Goal: Complete application form: Complete application form

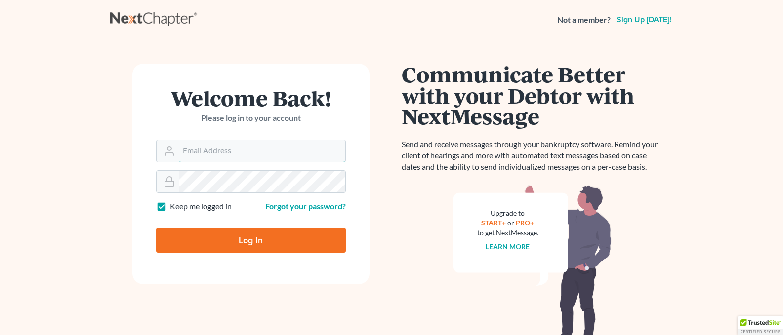
type input "[PERSON_NAME][EMAIL_ADDRESS][DOMAIN_NAME]"
click at [237, 235] on input "Log In" at bounding box center [251, 240] width 190 height 25
type input "Thinking..."
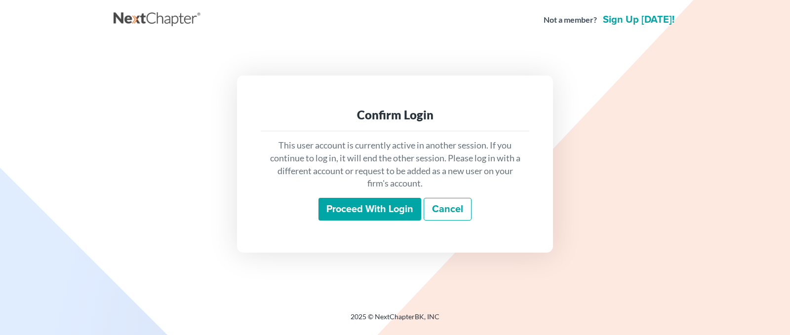
click at [346, 208] on input "Proceed with login" at bounding box center [370, 209] width 103 height 23
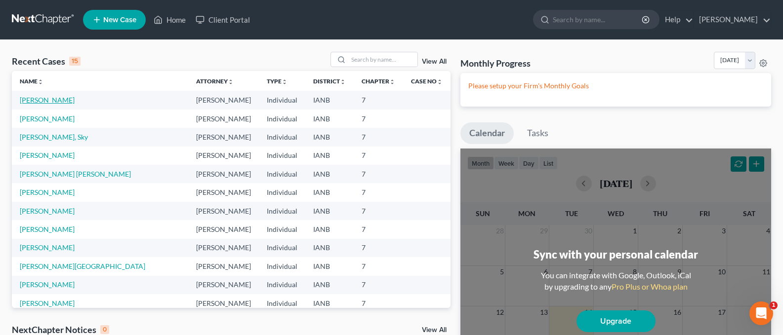
click at [53, 100] on link "[PERSON_NAME]" at bounding box center [47, 100] width 55 height 8
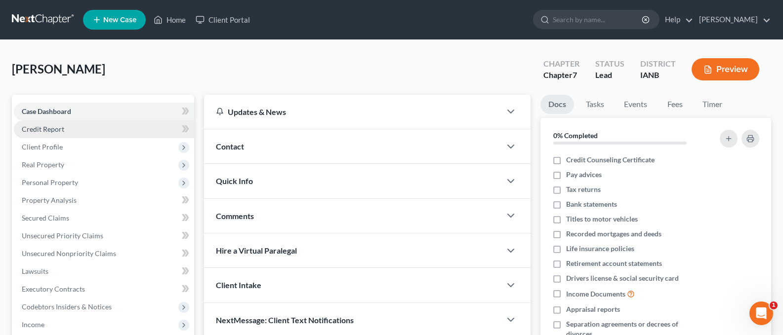
click at [35, 127] on span "Credit Report" at bounding box center [43, 129] width 42 height 8
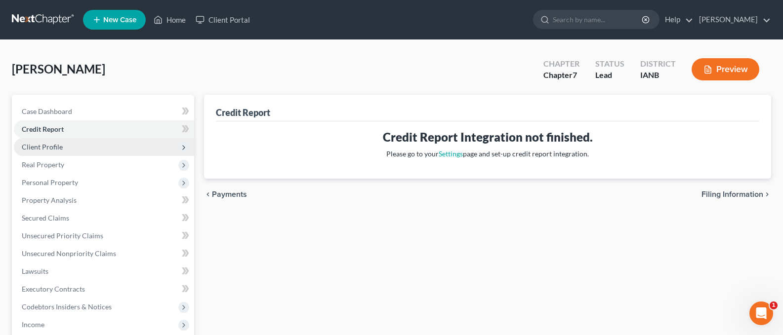
click at [51, 148] on span "Client Profile" at bounding box center [42, 147] width 41 height 8
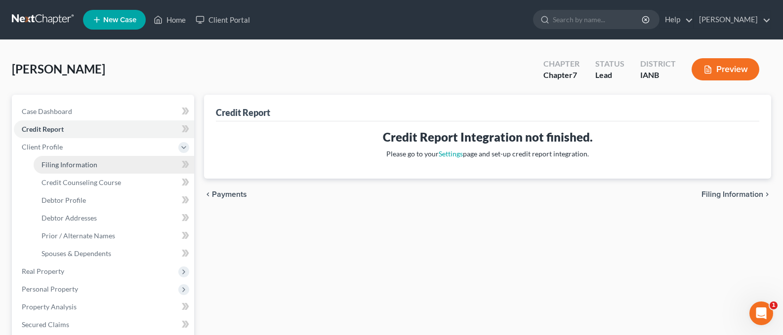
click at [66, 165] on span "Filing Information" at bounding box center [69, 165] width 56 height 8
select select "1"
select select "0"
select select "30"
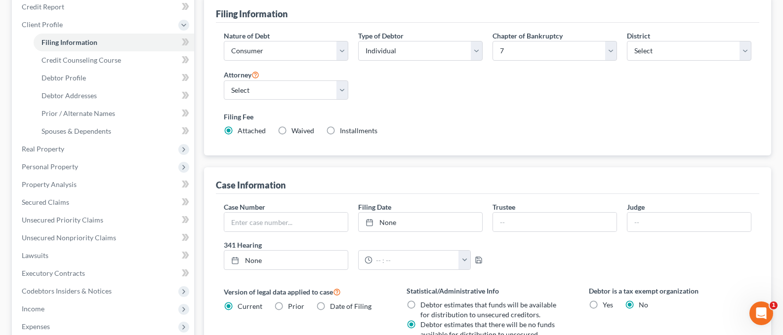
scroll to position [127, 0]
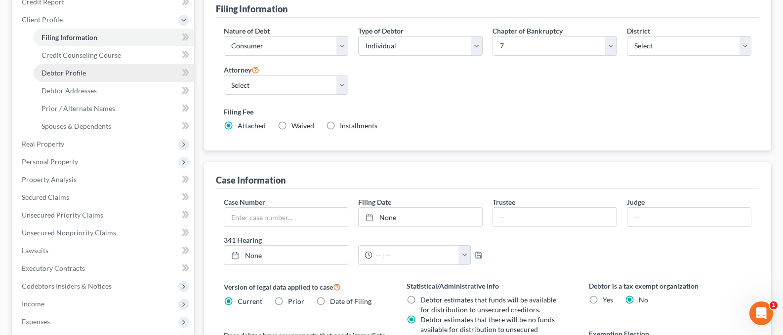
click at [64, 73] on span "Debtor Profile" at bounding box center [63, 73] width 44 height 8
select select "0"
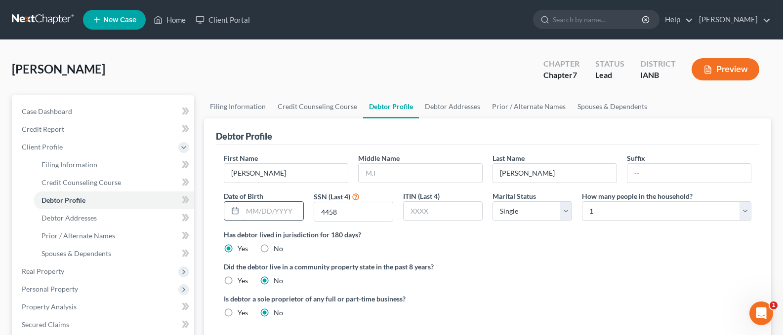
click at [254, 213] on input "text" at bounding box center [273, 211] width 60 height 19
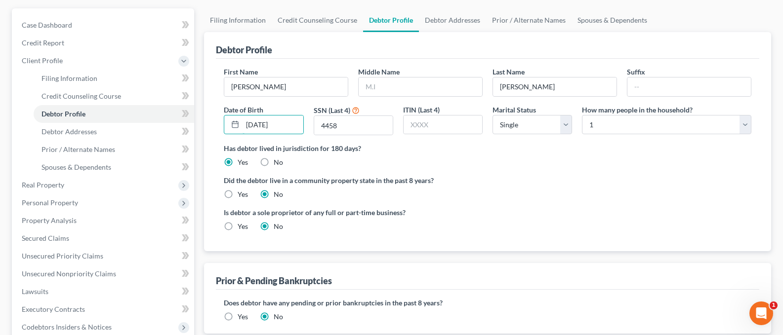
scroll to position [83, 0]
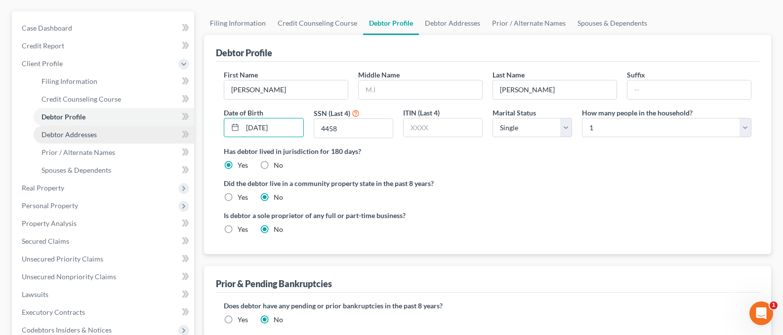
type input "05/23/1972"
click at [78, 132] on span "Debtor Addresses" at bounding box center [68, 134] width 55 height 8
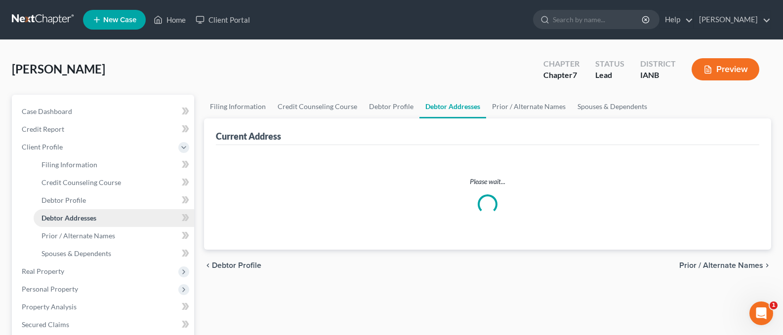
select select "0"
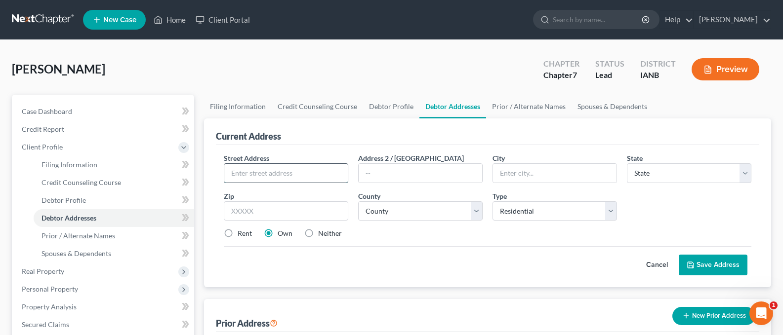
drag, startPoint x: 248, startPoint y: 169, endPoint x: 260, endPoint y: 171, distance: 11.9
click at [248, 169] on input "text" at bounding box center [286, 173] width 124 height 19
type input "[STREET_ADDRESS]"
type input "[GEOGRAPHIC_DATA]"
select select "30"
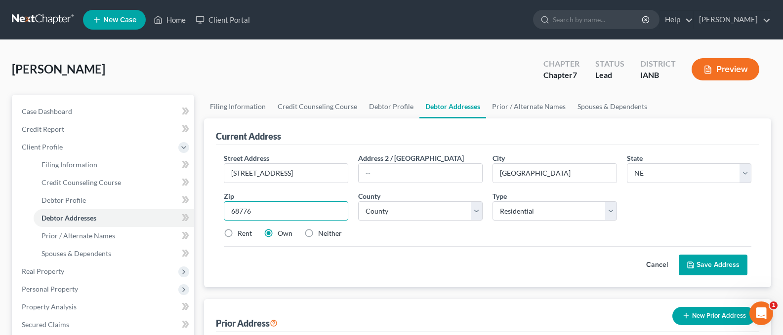
type input "68776"
select select "21"
click at [614, 210] on select "Select Residential Mailing Rental Business" at bounding box center [555, 212] width 124 height 20
select select "2"
click at [493, 202] on select "Select Residential Mailing Rental Business" at bounding box center [555, 212] width 124 height 20
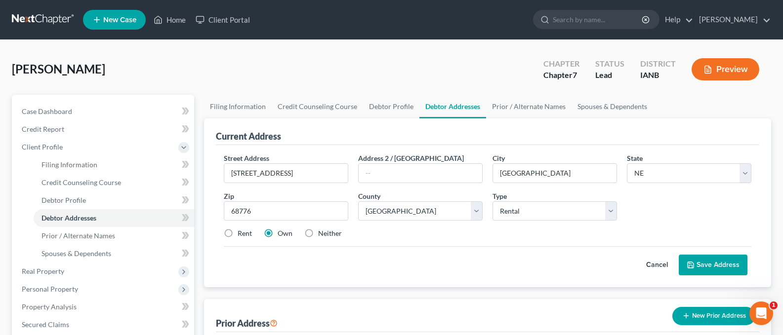
click at [238, 233] on label "Rent" at bounding box center [245, 234] width 14 height 10
click at [242, 233] on input "Rent" at bounding box center [245, 232] width 6 height 6
radio input "true"
click at [612, 211] on select "Select Residential Mailing Rental Business" at bounding box center [555, 212] width 124 height 20
select select "0"
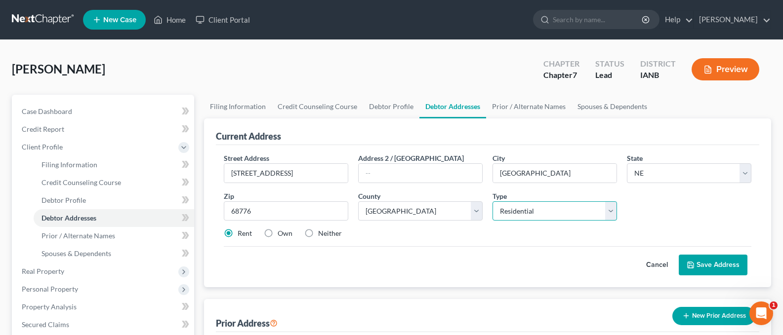
click at [493, 202] on select "Select Residential Mailing Rental Business" at bounding box center [555, 212] width 124 height 20
click at [731, 256] on button "Save Address" at bounding box center [713, 265] width 69 height 21
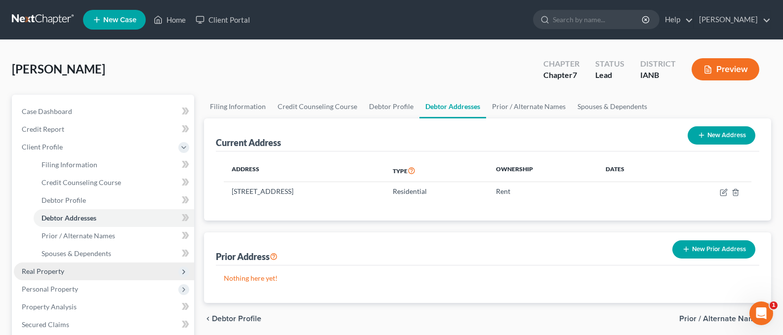
click at [48, 272] on span "Real Property" at bounding box center [43, 271] width 42 height 8
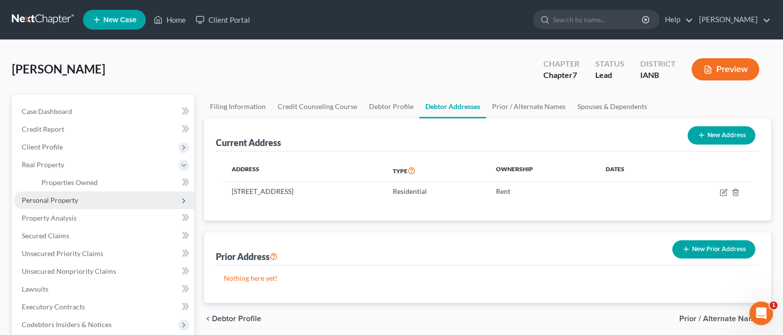
click at [49, 200] on span "Personal Property" at bounding box center [50, 200] width 56 height 8
click at [58, 199] on span "Vehicles Owned" at bounding box center [65, 200] width 49 height 8
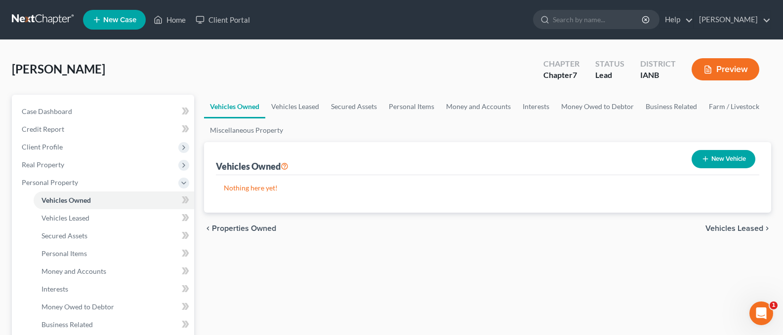
click at [722, 157] on button "New Vehicle" at bounding box center [724, 159] width 64 height 18
select select "0"
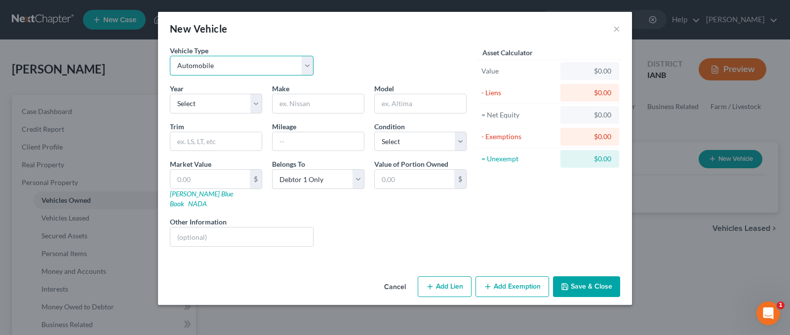
click at [310, 63] on select "Select Automobile Truck Trailer Watercraft Aircraft Motor Home Atv Other Vehicle" at bounding box center [242, 66] width 144 height 20
click at [253, 104] on select "Select 2026 2025 2024 2023 2022 2021 2020 2019 2018 2017 2016 2015 2014 2013 20…" at bounding box center [216, 104] width 92 height 20
select select "8"
click at [170, 94] on select "Select 2026 2025 2024 2023 2022 2021 2020 2019 2018 2017 2016 2015 2014 2013 20…" at bounding box center [216, 104] width 92 height 20
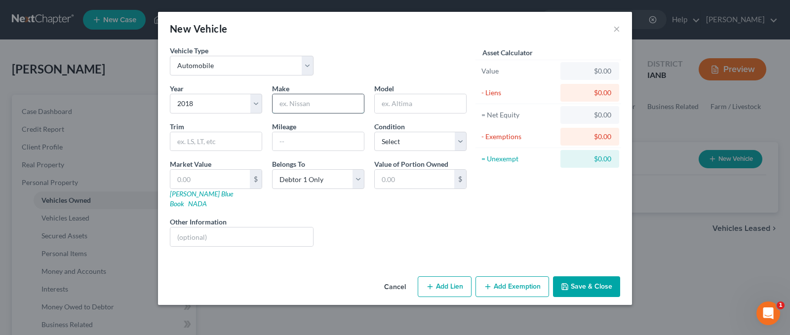
click at [292, 108] on input "text" at bounding box center [318, 103] width 91 height 19
type input "Toyota"
type input "Camry"
click at [459, 142] on select "Select Excellent Very Good Good Fair Poor" at bounding box center [420, 142] width 92 height 20
select select "2"
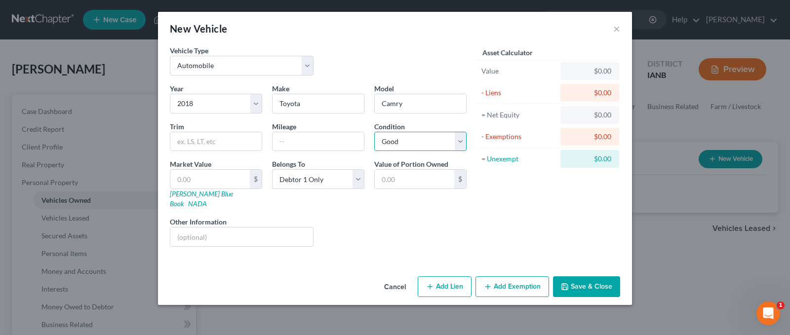
click at [374, 132] on select "Select Excellent Very Good Good Fair Poor" at bounding box center [420, 142] width 92 height 20
click at [392, 177] on input "text" at bounding box center [415, 179] width 80 height 19
type input "5,000.00"
click at [515, 277] on button "Add Exemption" at bounding box center [513, 287] width 74 height 21
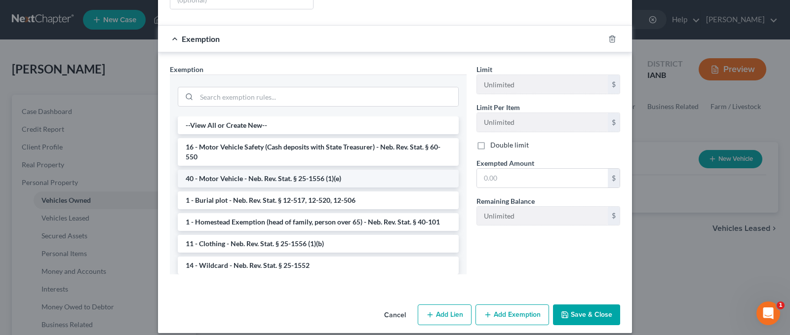
click at [222, 170] on li "40 - Motor Vehicle - Neb. Rev. Stat. § 25-1556 (1)(e)" at bounding box center [318, 179] width 281 height 18
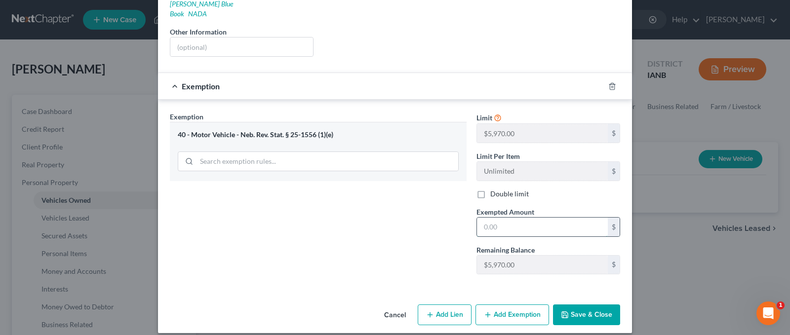
click at [497, 218] on input "text" at bounding box center [542, 227] width 131 height 19
type input "5,000.00"
click at [569, 305] on button "Save & Close" at bounding box center [586, 315] width 67 height 21
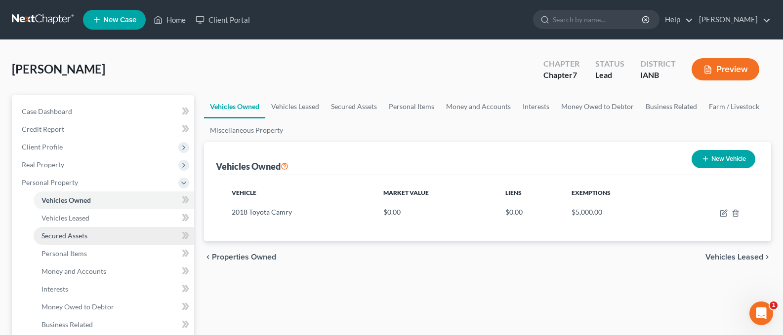
click at [76, 234] on span "Secured Assets" at bounding box center [64, 236] width 46 height 8
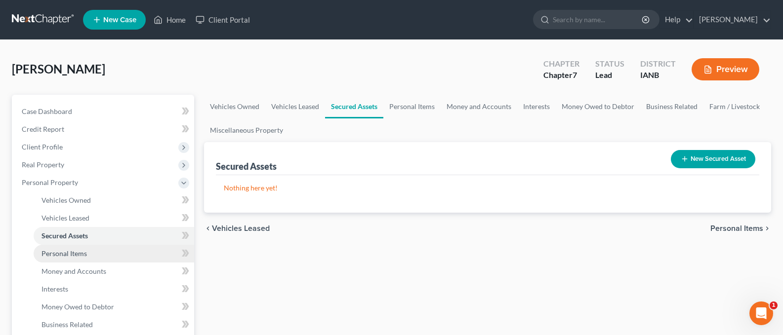
click at [62, 254] on span "Personal Items" at bounding box center [63, 253] width 45 height 8
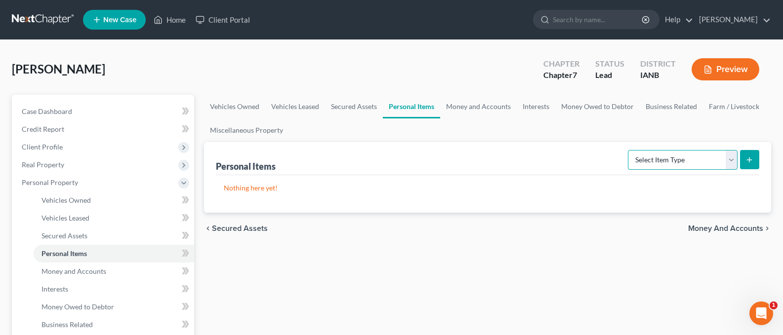
click at [731, 160] on select "Select Item Type Clothing Collectibles Of Value Electronics Firearms Household …" at bounding box center [683, 160] width 110 height 20
select select "electronics"
click at [629, 150] on select "Select Item Type Clothing Collectibles Of Value Electronics Firearms Household …" at bounding box center [683, 160] width 110 height 20
click at [745, 160] on icon "submit" at bounding box center [749, 160] width 8 height 8
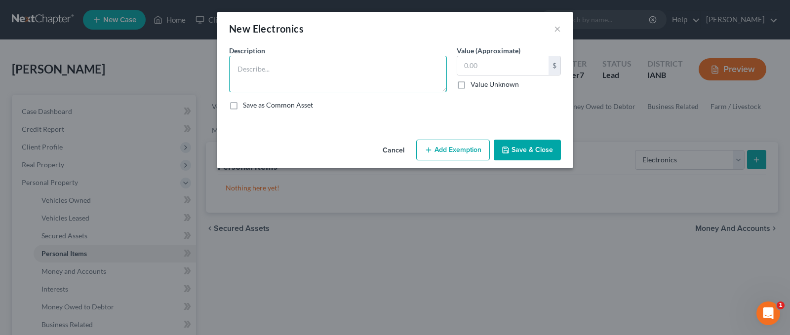
click at [265, 69] on textarea at bounding box center [338, 74] width 218 height 37
type textarea "Cellphone and computer"
click at [468, 63] on input "text" at bounding box center [502, 65] width 91 height 19
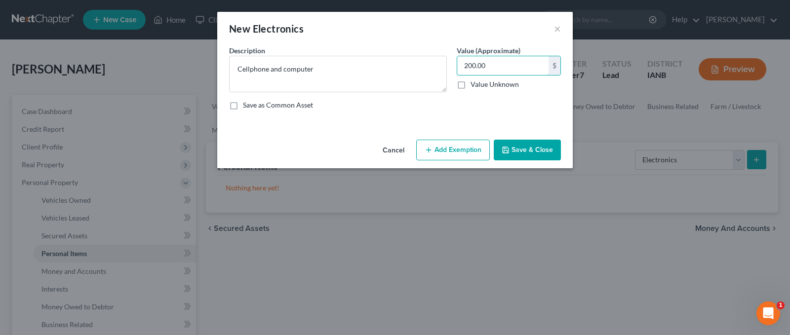
type input "200.00"
click at [455, 150] on button "Add Exemption" at bounding box center [453, 150] width 74 height 21
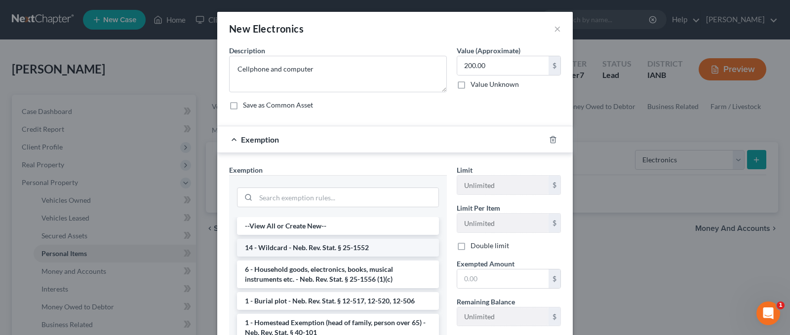
click at [311, 243] on li "14 - Wildcard - Neb. Rev. Stat. § 25-1552" at bounding box center [338, 248] width 202 height 18
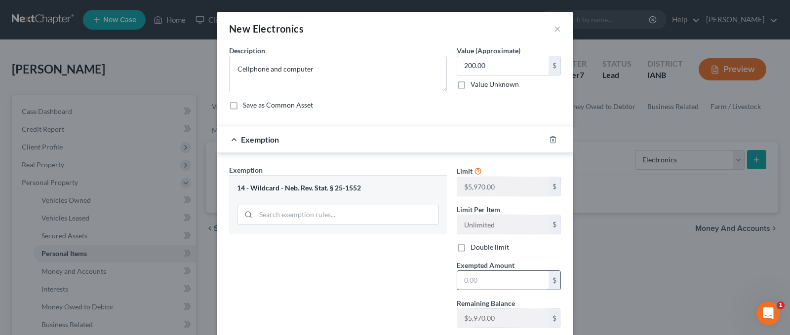
click at [479, 281] on input "text" at bounding box center [502, 280] width 91 height 19
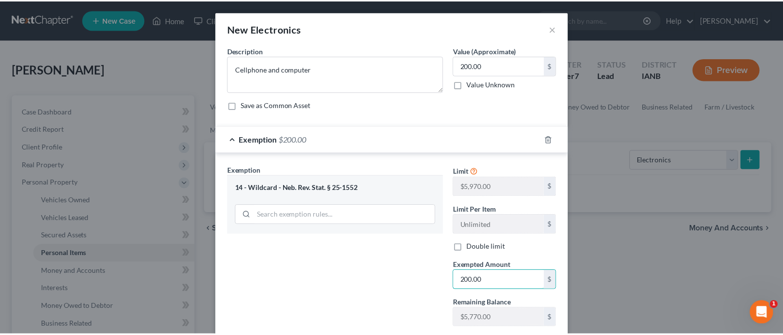
scroll to position [63, 0]
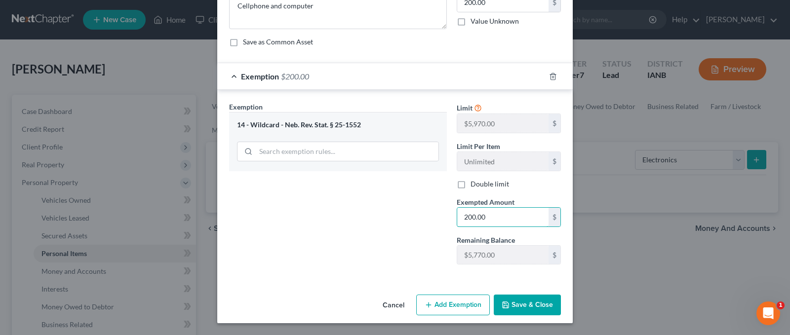
type input "200.00"
click at [510, 303] on button "Save & Close" at bounding box center [527, 305] width 67 height 21
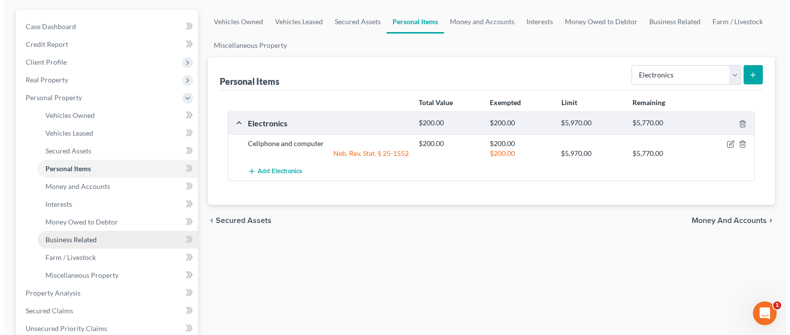
scroll to position [91, 0]
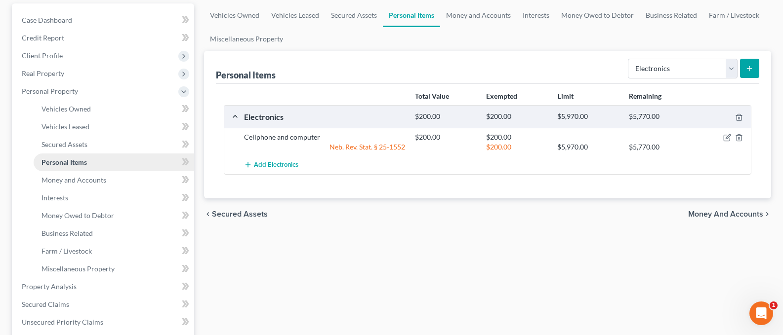
click at [94, 161] on link "Personal Items" at bounding box center [114, 163] width 161 height 18
click at [732, 68] on select "Select Item Type Clothing Collectibles Of Value Electronics Firearms Household …" at bounding box center [683, 69] width 110 height 20
select select "clothing"
click at [629, 59] on select "Select Item Type Clothing Collectibles Of Value Electronics Firearms Household …" at bounding box center [683, 69] width 110 height 20
click at [750, 65] on icon "submit" at bounding box center [749, 69] width 8 height 8
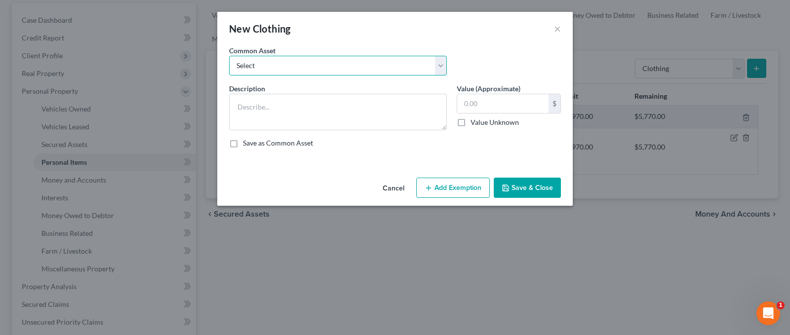
click at [320, 65] on select "Select Clothing" at bounding box center [338, 66] width 218 height 20
select select "0"
click at [229, 56] on select "Select Clothing" at bounding box center [338, 66] width 218 height 20
type textarea "Clothing"
type input "100.00"
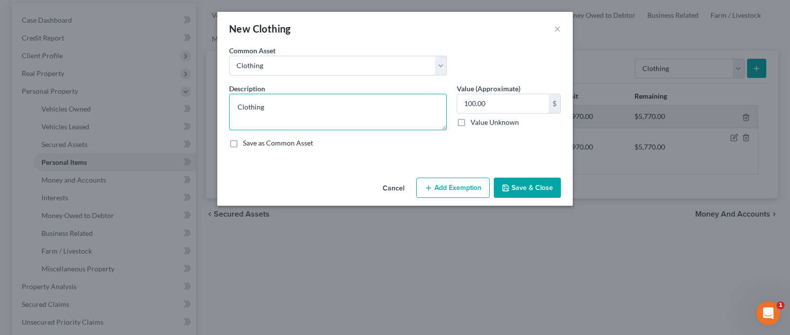
click at [255, 102] on textarea "Clothing" at bounding box center [338, 112] width 218 height 37
click at [274, 106] on textarea "Clothing" at bounding box center [338, 112] width 218 height 37
type textarea "C"
type textarea "Women's shirts, pants, jeans, under garments, sweat pants, coats and jackets, b…"
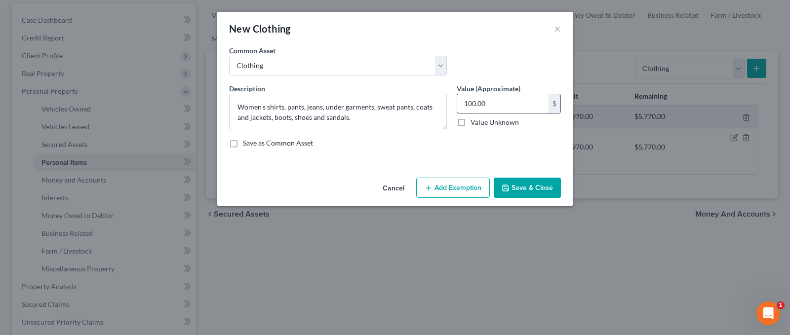
click at [504, 107] on input "100.00" at bounding box center [502, 103] width 91 height 19
type input "200.00"
click at [454, 186] on button "Add Exemption" at bounding box center [453, 188] width 74 height 21
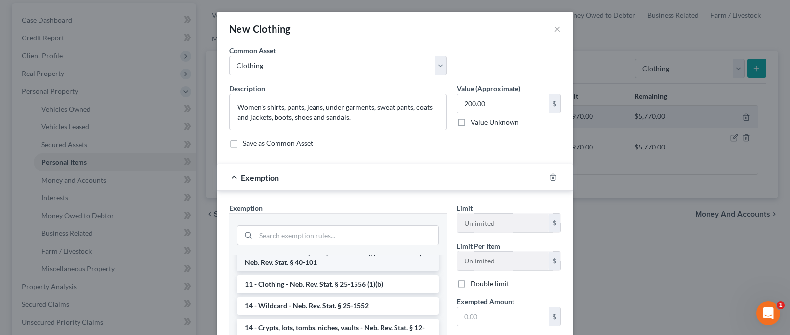
scroll to position [77, 0]
click at [304, 281] on li "11 - Clothing - Neb. Rev. Stat. § 25-1556 (1)(b)" at bounding box center [338, 284] width 202 height 18
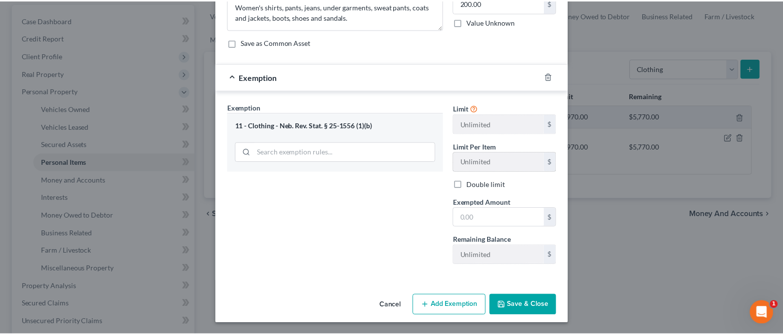
scroll to position [101, 0]
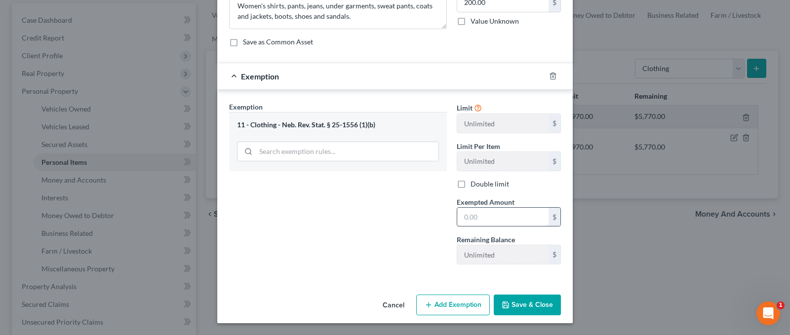
drag, startPoint x: 476, startPoint y: 217, endPoint x: 460, endPoint y: 221, distance: 16.3
click at [476, 215] on input "text" at bounding box center [502, 217] width 91 height 19
type input "200.00"
click at [517, 304] on button "Save & Close" at bounding box center [527, 305] width 67 height 21
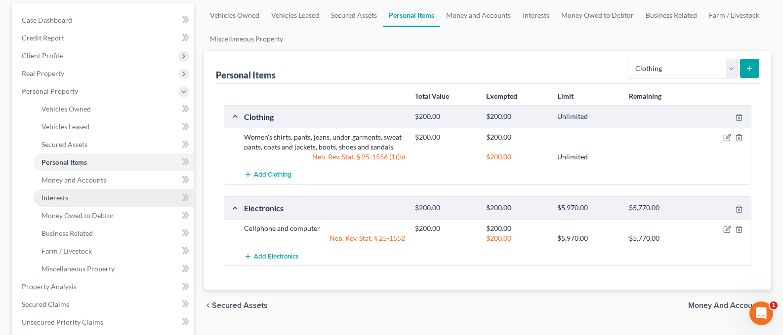
click at [59, 198] on span "Interests" at bounding box center [54, 198] width 27 height 8
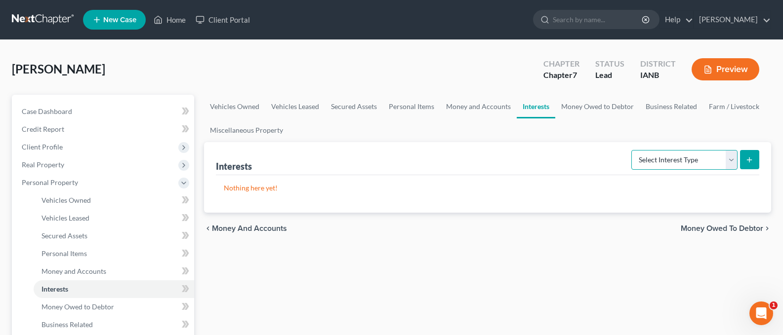
click at [728, 157] on select "Select Interest Type 401K Annuity Bond Education IRA Government Bond Government…" at bounding box center [684, 160] width 106 height 20
select select "other_retirement_plan"
click at [632, 150] on select "Select Interest Type 401K Annuity Bond Education IRA Government Bond Government…" at bounding box center [684, 160] width 106 height 20
click at [749, 160] on line "submit" at bounding box center [749, 160] width 0 height 4
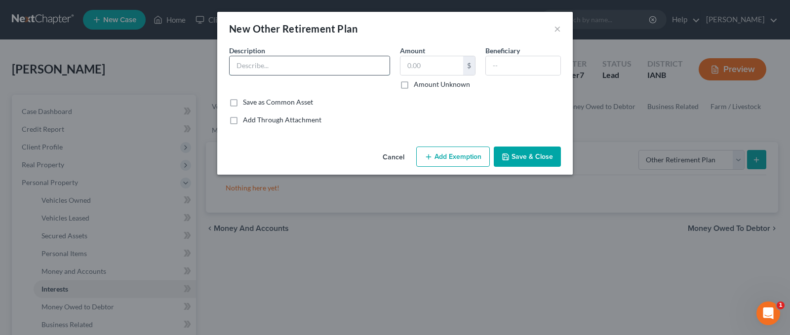
click at [294, 67] on input "text" at bounding box center [310, 65] width 160 height 19
click at [250, 67] on input "Iper;s Retirement" at bounding box center [310, 65] width 160 height 19
type input "Iper's Retirement"
click at [433, 67] on input "text" at bounding box center [432, 65] width 63 height 19
type input "3,376.57"
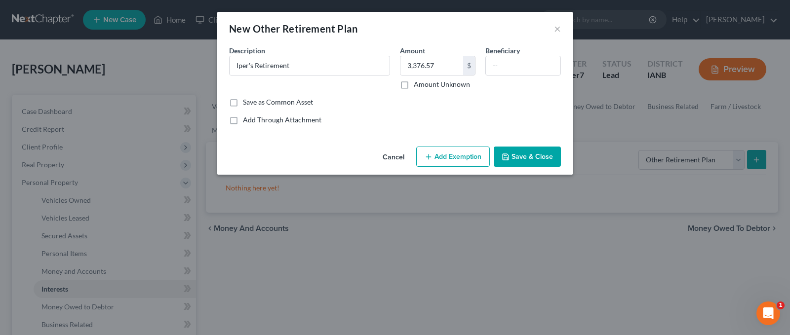
click at [444, 155] on button "Add Exemption" at bounding box center [453, 157] width 74 height 21
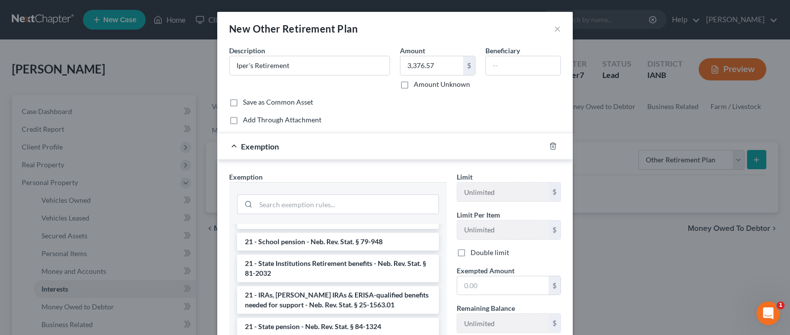
scroll to position [580, 0]
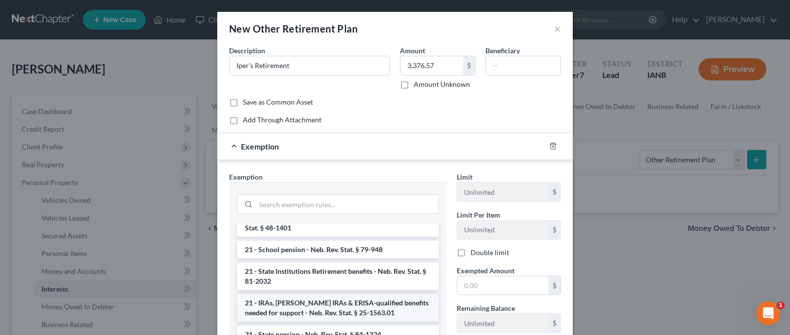
click at [292, 312] on li "21 - IRAs, Roth IRAs & ERISA-qualified benefits needed for support - Neb. Rev. …" at bounding box center [338, 308] width 202 height 28
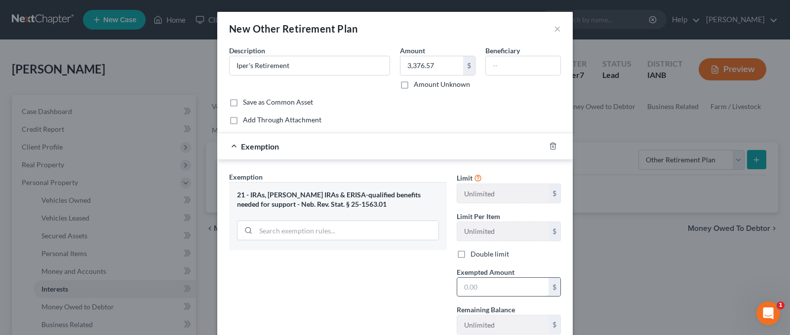
drag, startPoint x: 513, startPoint y: 284, endPoint x: 514, endPoint y: 289, distance: 5.5
click at [474, 291] on input "text" at bounding box center [502, 287] width 91 height 19
click at [365, 278] on div "Exemption Set must be selected for CA. Exemption * 21 - IRAs, Roth IRAs & ERISA…" at bounding box center [338, 257] width 228 height 171
click at [474, 289] on input "text" at bounding box center [502, 287] width 91 height 19
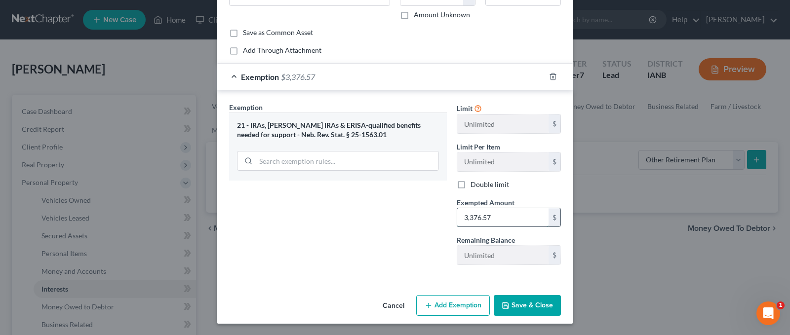
scroll to position [70, 0]
type input "3,376.57"
click at [508, 304] on button "Save & Close" at bounding box center [527, 305] width 67 height 21
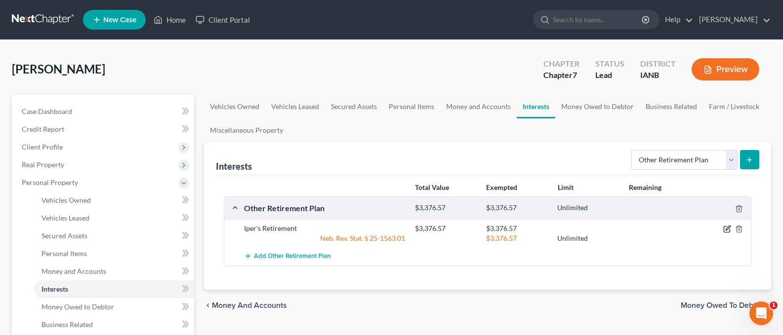
click at [727, 227] on icon "button" at bounding box center [727, 229] width 8 height 8
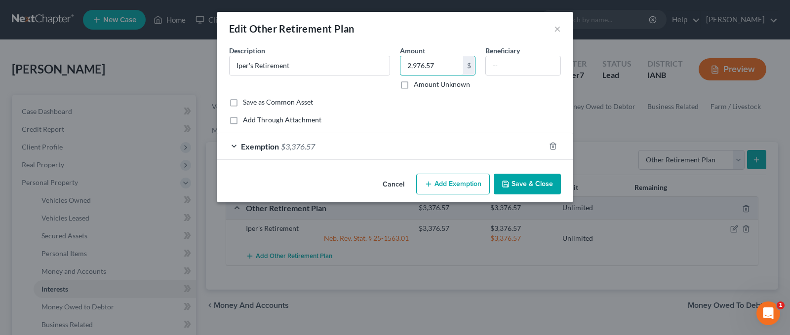
type input "2,976.57"
click at [452, 181] on button "Add Exemption" at bounding box center [453, 184] width 74 height 21
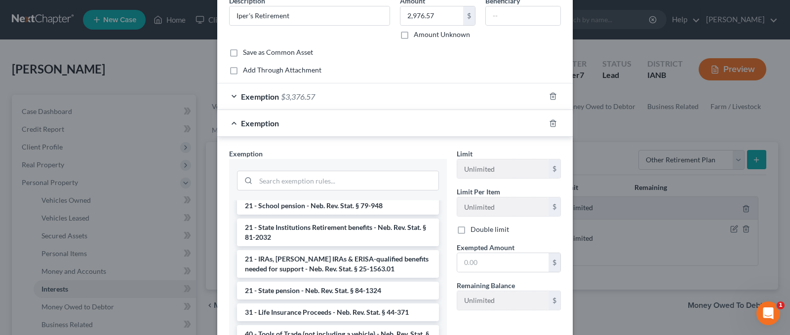
scroll to position [604, 0]
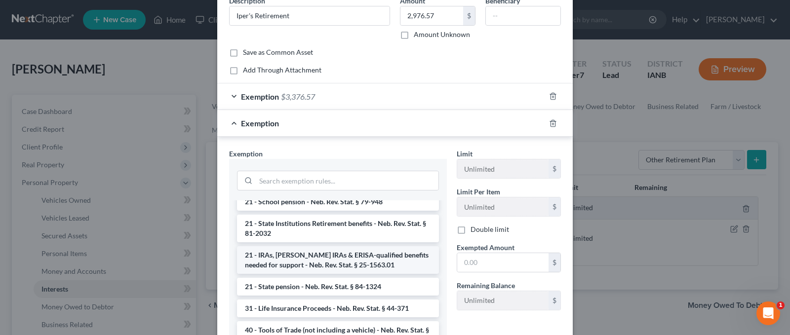
click at [314, 262] on li "21 - IRAs, Roth IRAs & ERISA-qualified benefits needed for support - Neb. Rev. …" at bounding box center [338, 261] width 202 height 28
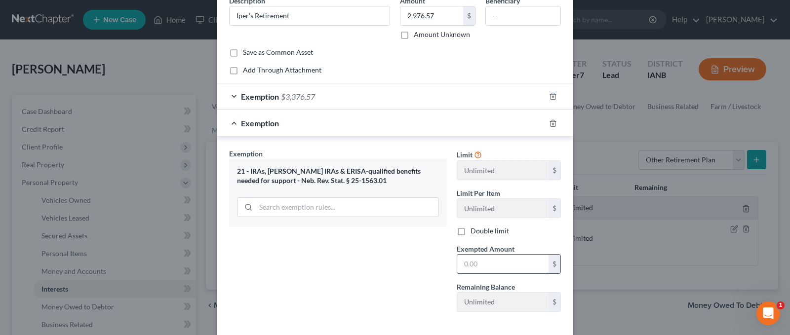
click at [488, 262] on input "text" at bounding box center [502, 264] width 91 height 19
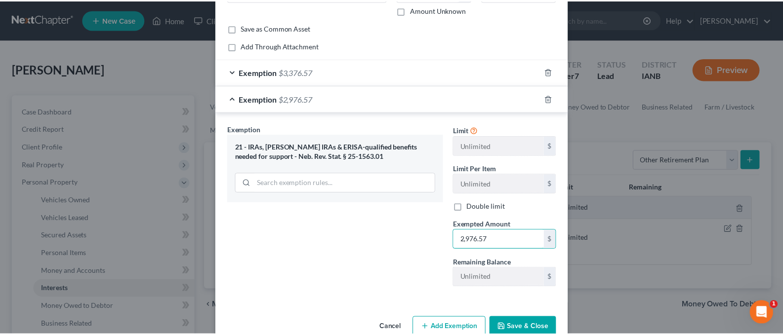
scroll to position [97, 0]
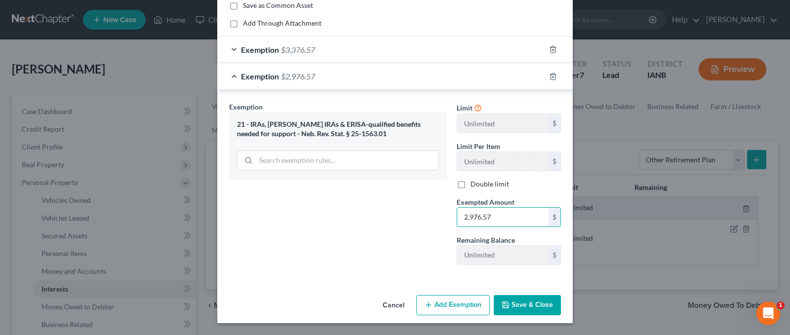
type input "2,976.57"
click at [517, 304] on button "Save & Close" at bounding box center [527, 305] width 67 height 21
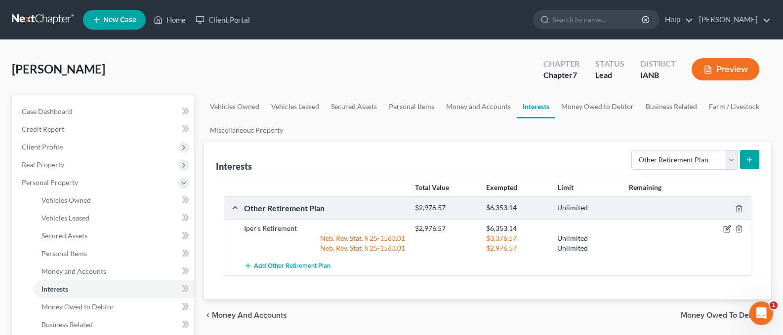
click at [727, 229] on icon "button" at bounding box center [727, 229] width 8 height 8
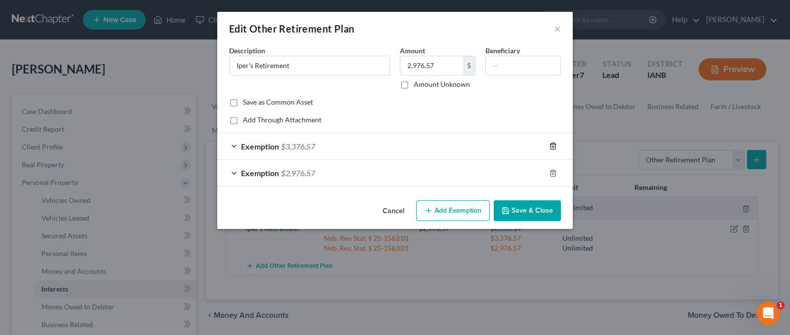
click at [553, 146] on line "button" at bounding box center [553, 147] width 0 height 2
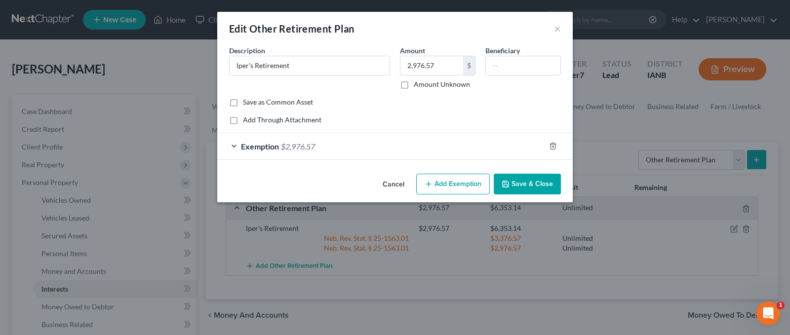
click at [509, 183] on icon "button" at bounding box center [506, 184] width 8 height 8
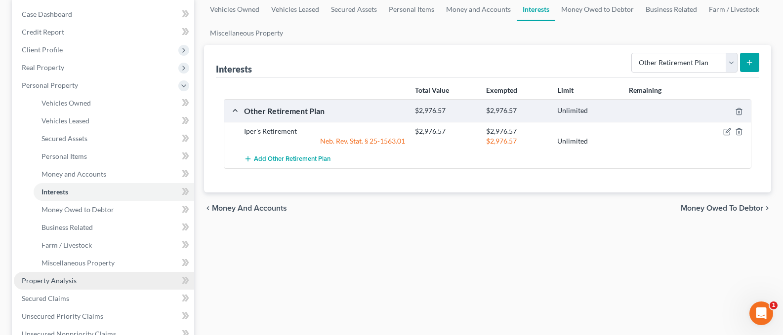
scroll to position [101, 0]
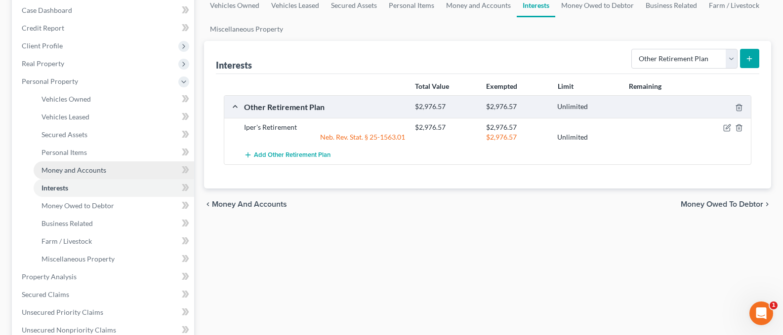
click at [76, 168] on span "Money and Accounts" at bounding box center [73, 170] width 65 height 8
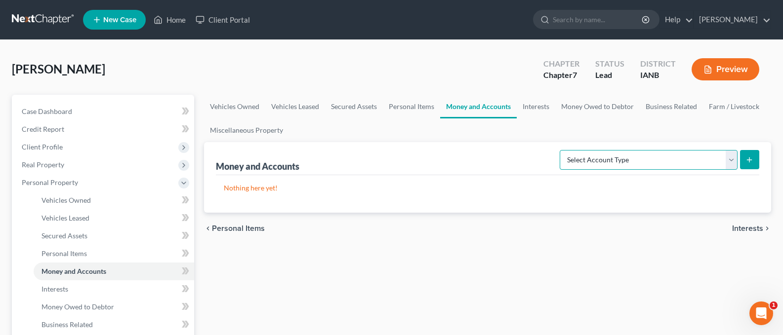
click at [728, 160] on select "Select Account Type Brokerage Cash on Hand Certificates of Deposit Checking Acc…" at bounding box center [649, 160] width 178 height 20
select select "checking"
click at [562, 150] on select "Select Account Type Brokerage Cash on Hand Certificates of Deposit Checking Acc…" at bounding box center [649, 160] width 178 height 20
click at [746, 158] on button "submit" at bounding box center [749, 159] width 19 height 19
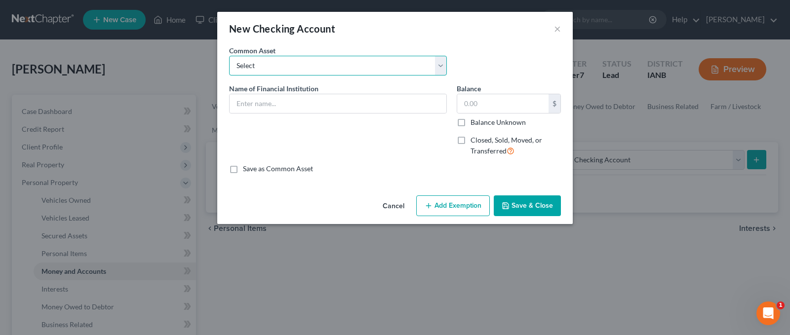
click at [261, 66] on select "Select Great Southern Bank" at bounding box center [338, 66] width 218 height 20
click at [274, 62] on select "Select Great Southern Bank" at bounding box center [338, 66] width 218 height 20
click at [259, 102] on input "text" at bounding box center [338, 103] width 217 height 19
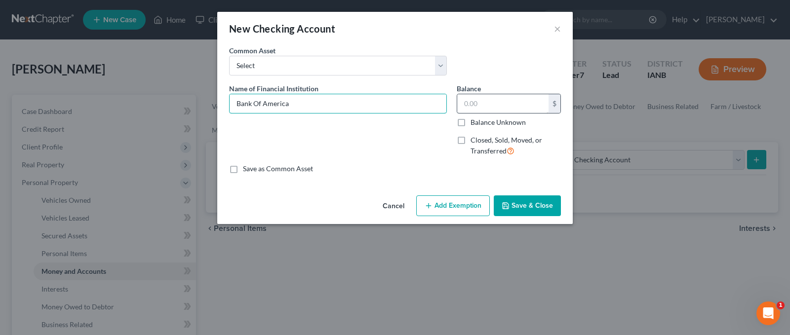
type input "Bank Of America"
click at [473, 108] on input "text" at bounding box center [502, 103] width 91 height 19
type input "200.00"
click at [309, 104] on input "Bank Of America" at bounding box center [338, 103] width 217 height 19
click at [297, 63] on select "Select Great Southern Bank" at bounding box center [338, 66] width 218 height 20
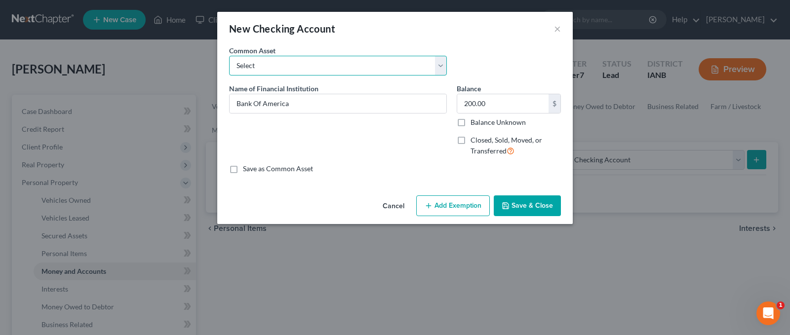
click at [297, 63] on select "Select Great Southern Bank" at bounding box center [338, 66] width 218 height 20
click at [297, 108] on input "Bank Of America" at bounding box center [338, 103] width 217 height 19
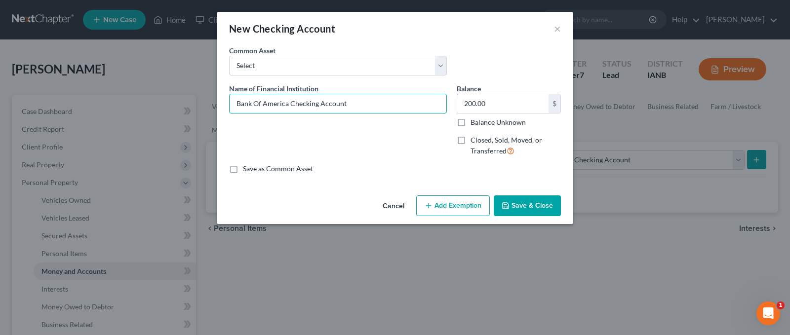
type input "Bank Of America Checking Account"
click at [453, 204] on button "Add Exemption" at bounding box center [453, 206] width 74 height 21
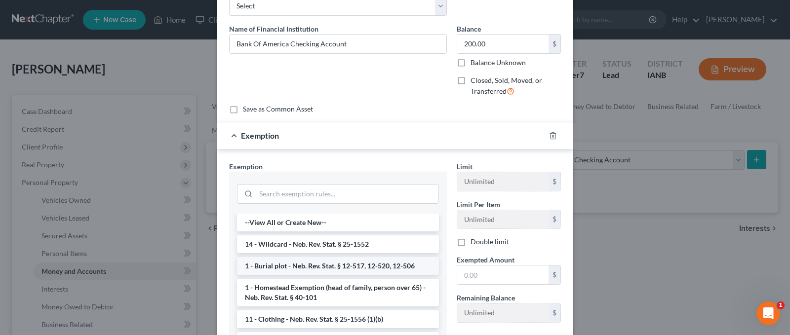
scroll to position [61, 0]
click at [347, 244] on li "14 - Wildcard - Neb. Rev. Stat. § 25-1552" at bounding box center [338, 244] width 202 height 18
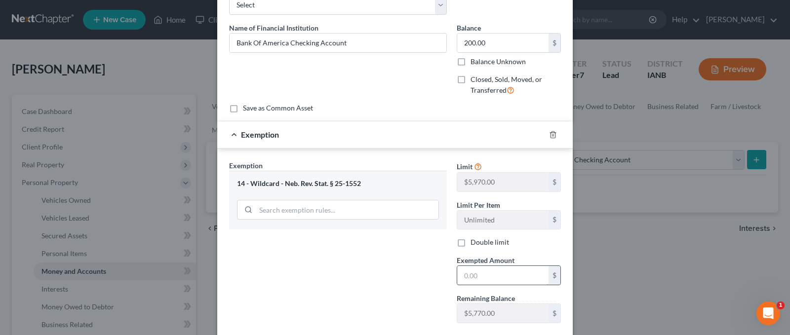
click at [477, 275] on input "text" at bounding box center [502, 275] width 91 height 19
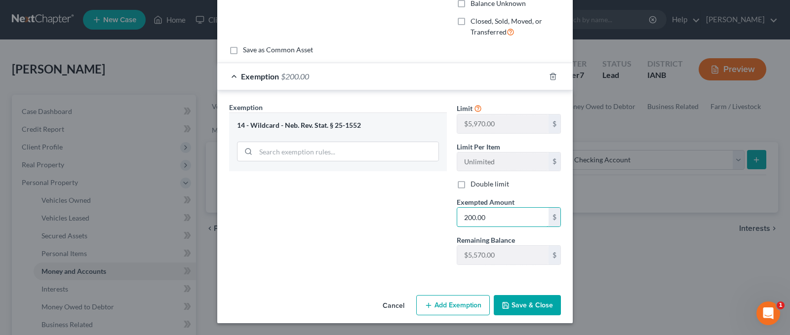
type input "200.00"
click at [517, 303] on button "Save & Close" at bounding box center [527, 305] width 67 height 21
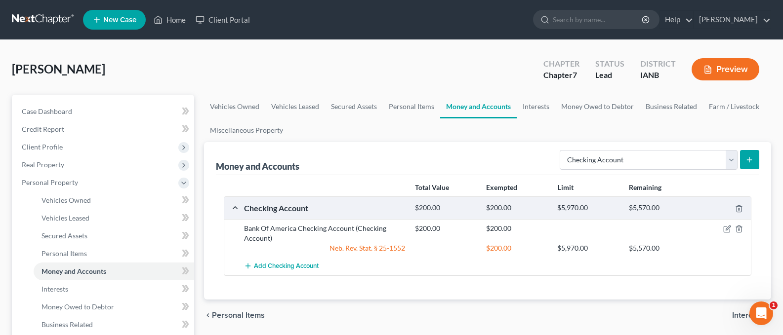
click at [749, 159] on line "submit" at bounding box center [749, 160] width 0 height 4
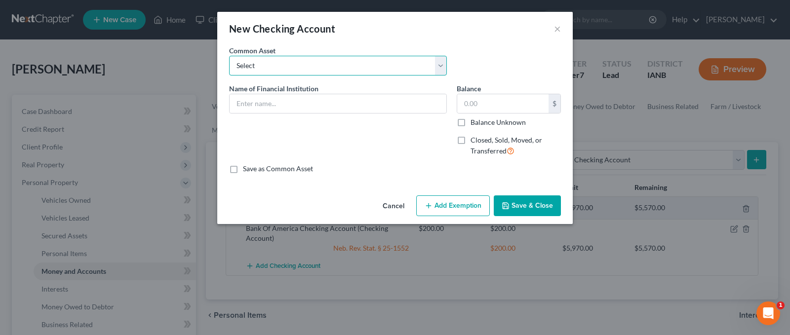
click at [272, 64] on select "Select Great Southern Bank" at bounding box center [338, 66] width 218 height 20
click at [272, 66] on select "Select Great Southern Bank" at bounding box center [338, 66] width 218 height 20
click at [253, 99] on input "text" at bounding box center [338, 103] width 217 height 19
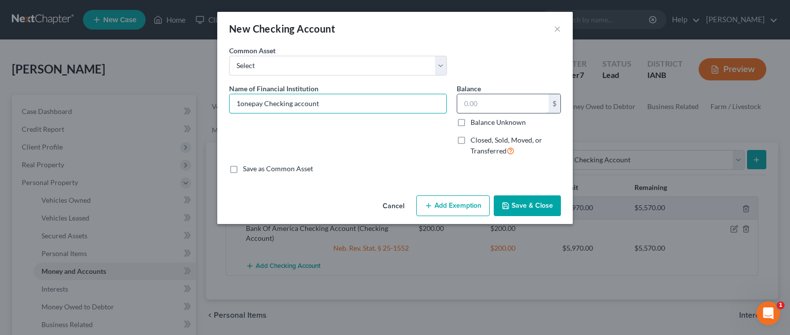
type input "1onepay Checking account"
click at [507, 103] on input "text" at bounding box center [502, 103] width 91 height 19
type input "127.00"
click at [451, 204] on button "Add Exemption" at bounding box center [453, 206] width 74 height 21
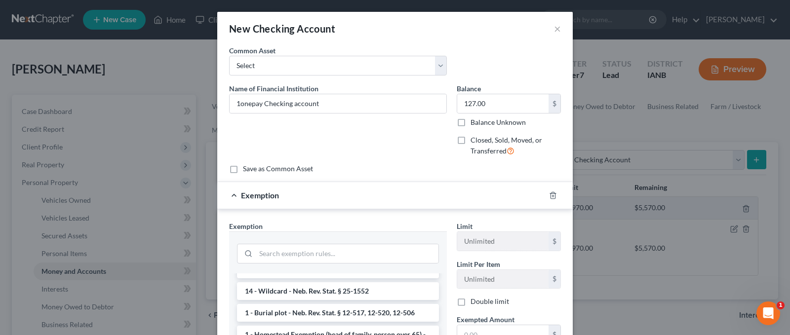
scroll to position [3, 0]
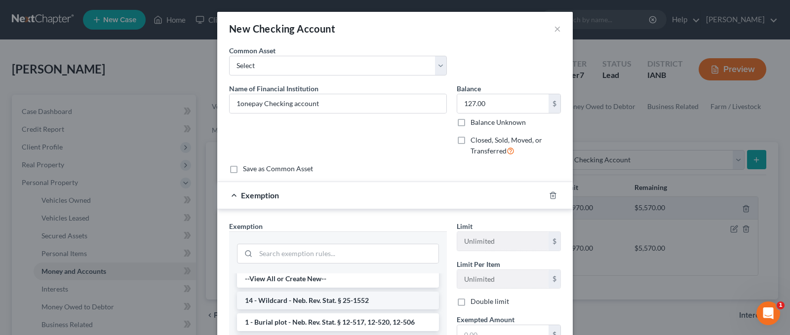
click at [289, 302] on li "14 - Wildcard - Neb. Rev. Stat. § 25-1552" at bounding box center [338, 301] width 202 height 18
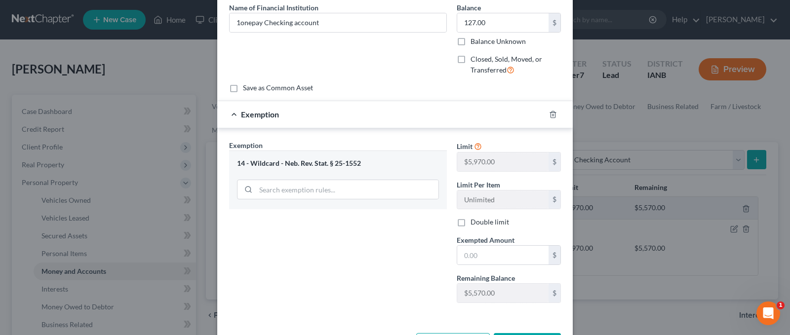
scroll to position [83, 0]
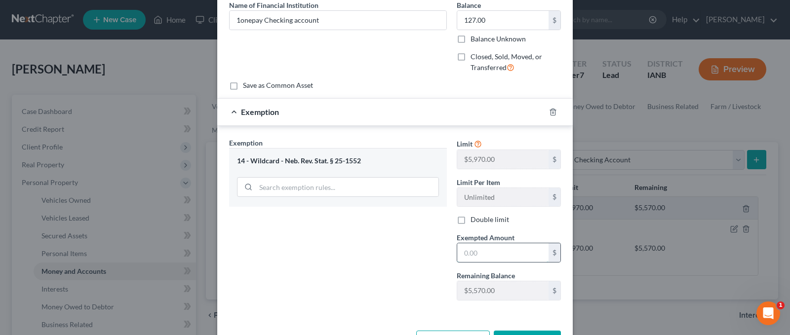
drag, startPoint x: 475, startPoint y: 254, endPoint x: 476, endPoint y: 260, distance: 5.5
click at [475, 254] on input "text" at bounding box center [502, 253] width 91 height 19
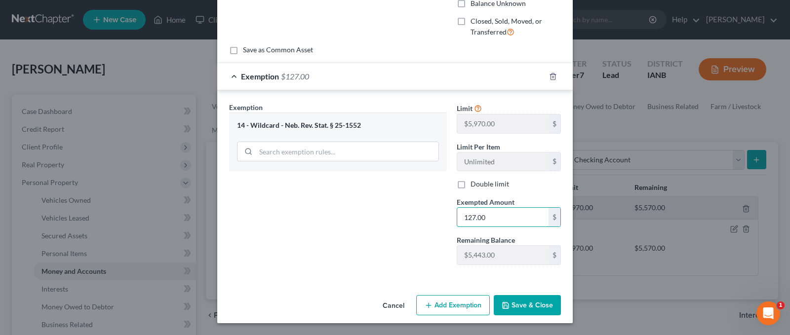
type input "127.00"
click at [515, 303] on button "Save & Close" at bounding box center [527, 305] width 67 height 21
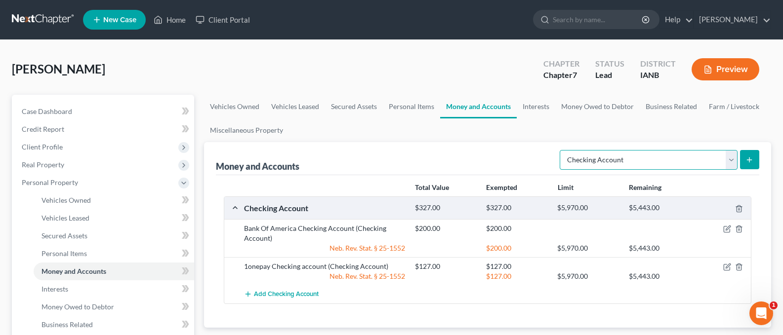
click at [732, 159] on select "Select Account Type Brokerage Cash on Hand Certificates of Deposit Checking Acc…" at bounding box center [649, 160] width 178 height 20
select select "savings"
click at [562, 150] on select "Select Account Type Brokerage Cash on Hand Certificates of Deposit Checking Acc…" at bounding box center [649, 160] width 178 height 20
click at [747, 157] on icon "submit" at bounding box center [749, 160] width 8 height 8
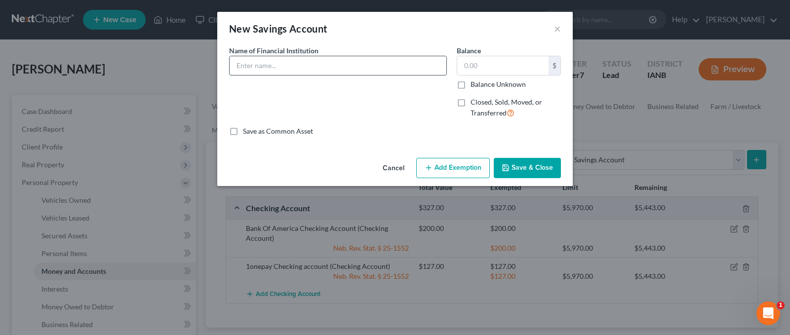
drag, startPoint x: 252, startPoint y: 70, endPoint x: 276, endPoint y: 68, distance: 23.8
click at [265, 69] on input "text" at bounding box center [338, 65] width 217 height 19
type input "1onepay Savings Account"
type input "65.00"
click at [451, 166] on button "Add Exemption" at bounding box center [453, 168] width 74 height 21
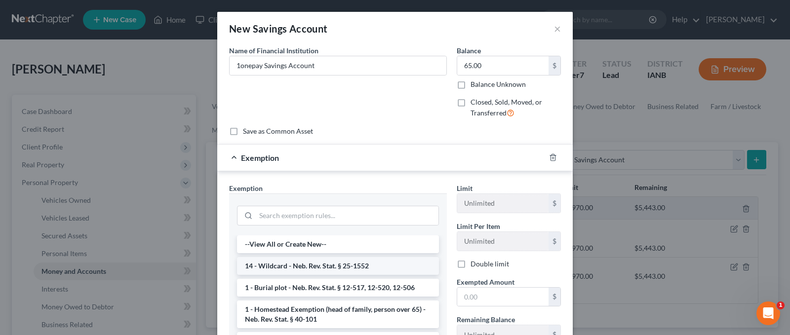
click at [289, 261] on li "14 - Wildcard - Neb. Rev. Stat. § 25-1552" at bounding box center [338, 266] width 202 height 18
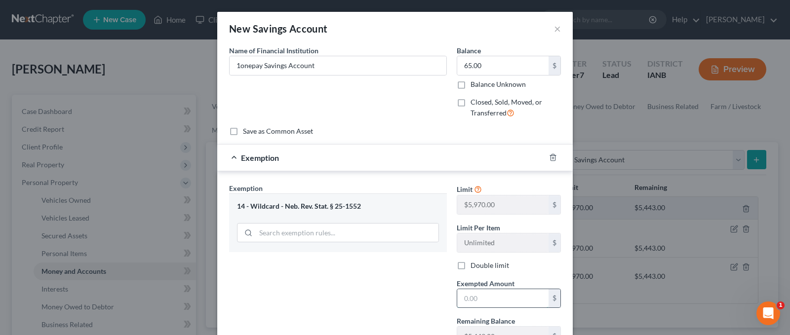
click at [475, 297] on input "text" at bounding box center [502, 298] width 91 height 19
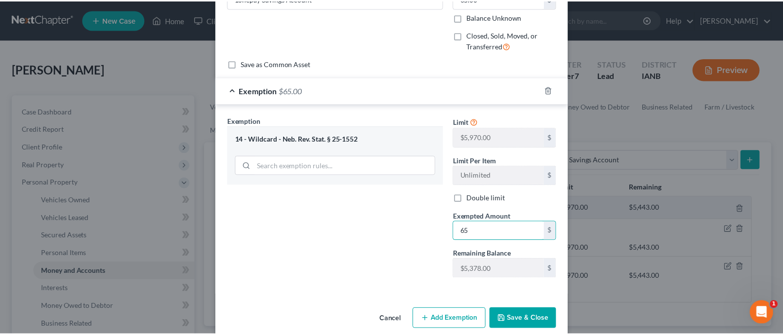
scroll to position [82, 0]
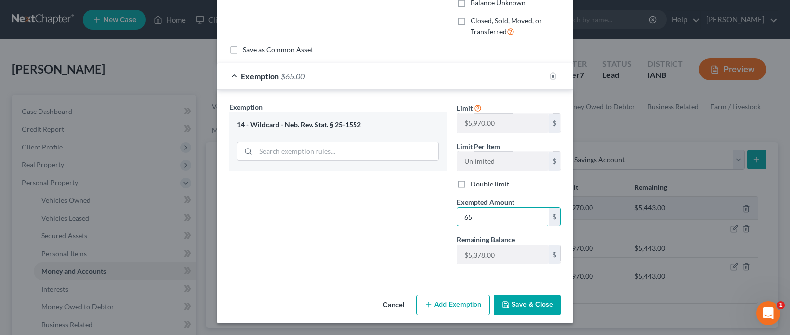
type input "65"
click at [513, 303] on button "Save & Close" at bounding box center [527, 305] width 67 height 21
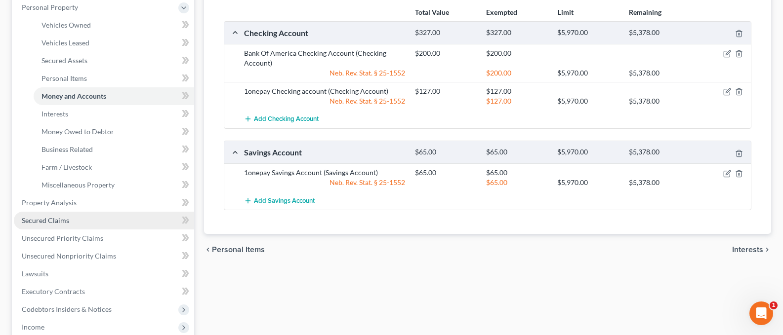
scroll to position [187, 0]
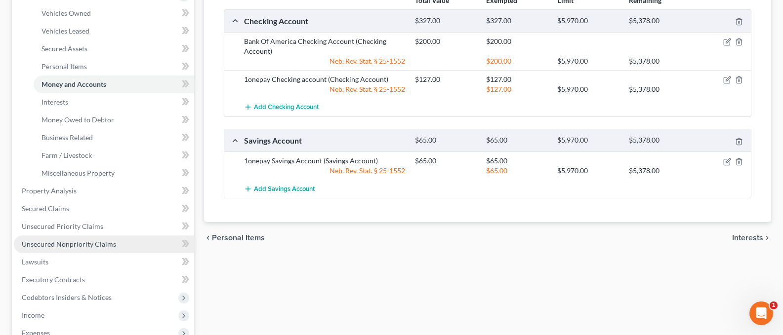
click at [73, 242] on span "Unsecured Nonpriority Claims" at bounding box center [69, 244] width 94 height 8
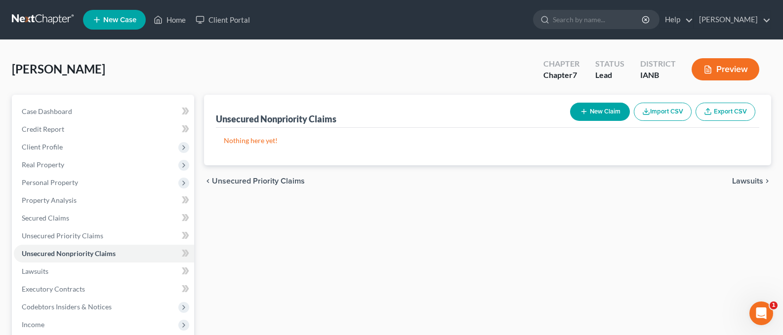
click at [598, 113] on button "New Claim" at bounding box center [600, 112] width 60 height 18
select select "0"
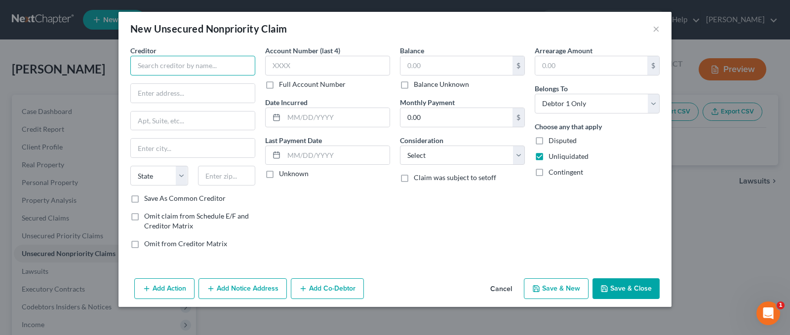
click at [164, 68] on input "text" at bounding box center [192, 66] width 125 height 20
type input "[PERSON_NAME] & Associates"
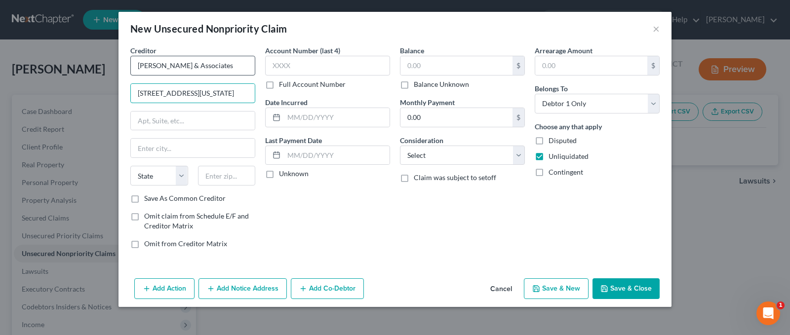
type input "1207 Delaware Avenue"
type input "Suite 1828"
type input "Wilmington"
select select "7"
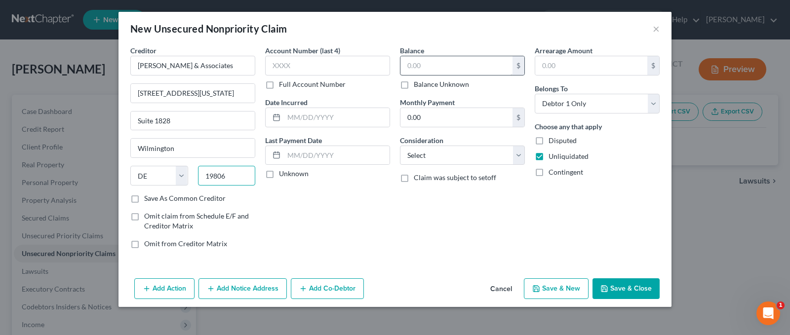
type input "19806"
click at [422, 67] on input "text" at bounding box center [457, 65] width 112 height 19
type input "5,289.58"
click at [515, 158] on select "Select Cable / Satellite Services Collection Agency Credit Card Debt Debt Couns…" at bounding box center [462, 156] width 125 height 20
select select "1"
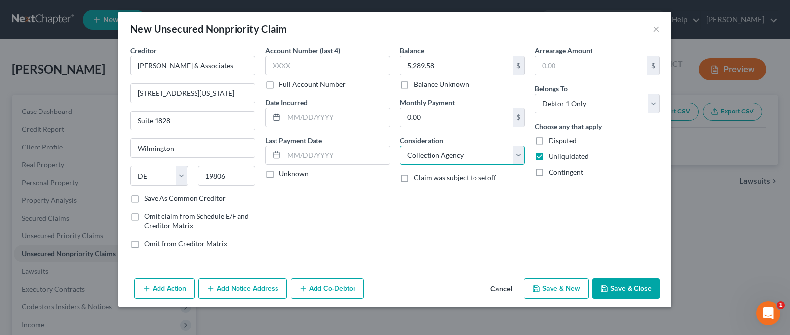
click at [400, 146] on select "Select Cable / Satellite Services Collection Agency Credit Card Debt Debt Couns…" at bounding box center [462, 156] width 125 height 20
click at [621, 286] on button "Save & Close" at bounding box center [626, 289] width 67 height 21
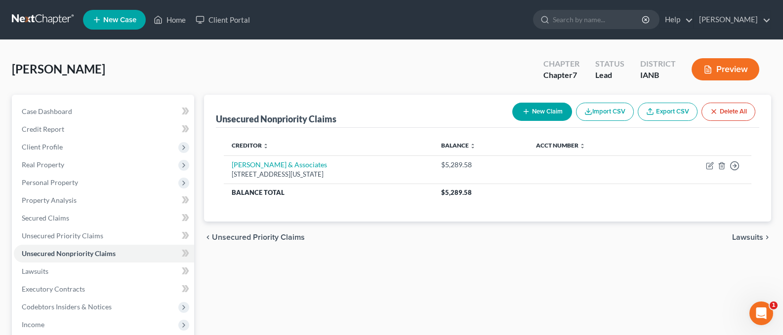
click at [539, 111] on button "New Claim" at bounding box center [542, 112] width 60 height 18
select select "0"
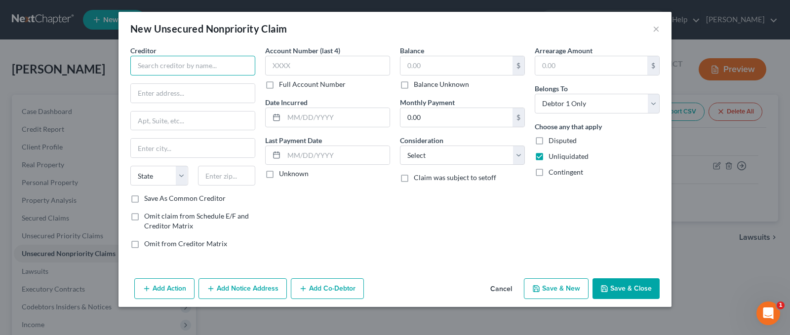
click at [162, 65] on input "text" at bounding box center [192, 66] width 125 height 20
type input "Capital One"
type input "P.O. Box 31293"
type input "Salt Lake City"
select select "46"
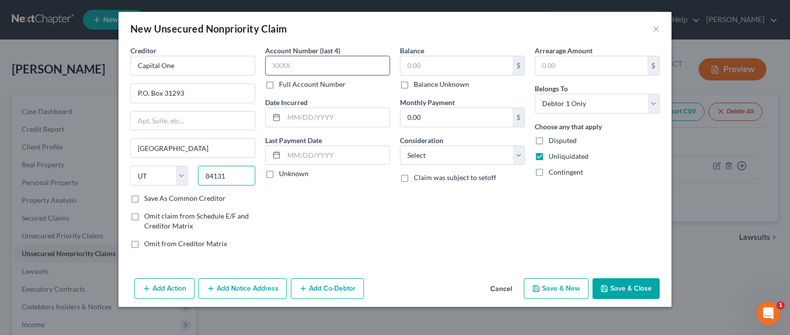
type input "84131"
drag, startPoint x: 290, startPoint y: 69, endPoint x: 298, endPoint y: 70, distance: 7.9
click at [291, 70] on input "text" at bounding box center [327, 66] width 125 height 20
click at [427, 66] on input "text" at bounding box center [457, 65] width 112 height 19
type input "5,289.58"
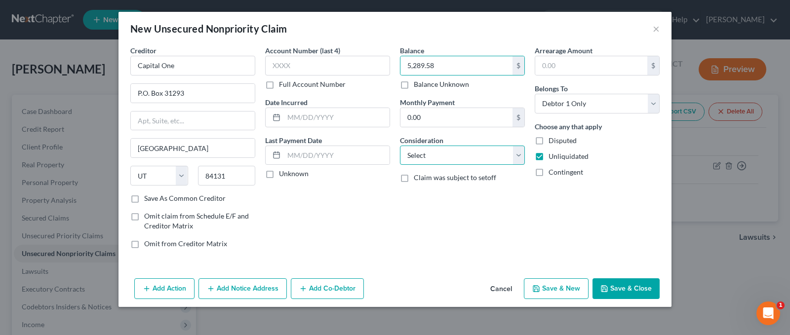
click at [516, 152] on select "Select Cable / Satellite Services Collection Agency Credit Card Debt Debt Couns…" at bounding box center [462, 156] width 125 height 20
select select "2"
click at [400, 146] on select "Select Cable / Satellite Services Collection Agency Credit Card Debt Debt Couns…" at bounding box center [462, 156] width 125 height 20
click at [613, 289] on button "Save & Close" at bounding box center [626, 289] width 67 height 21
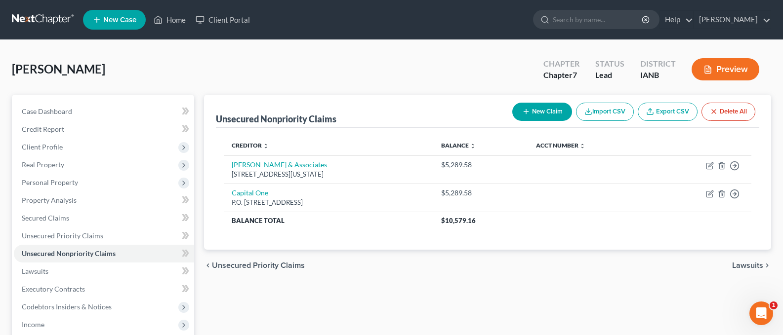
drag, startPoint x: 520, startPoint y: 107, endPoint x: 530, endPoint y: 106, distance: 10.4
click at [530, 106] on button "New Claim" at bounding box center [542, 112] width 60 height 18
select select "0"
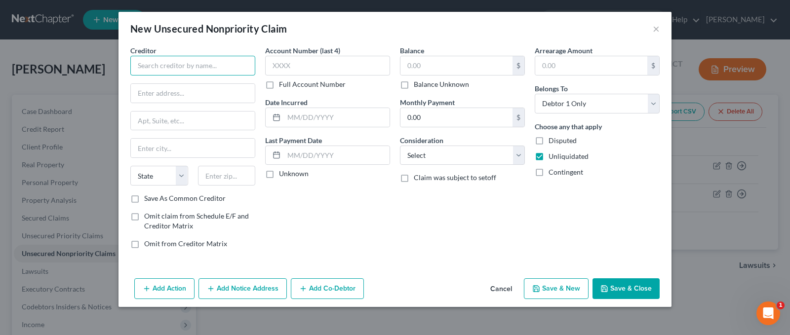
click at [166, 66] on input "text" at bounding box center [192, 66] width 125 height 20
type input "Comenity Bank"
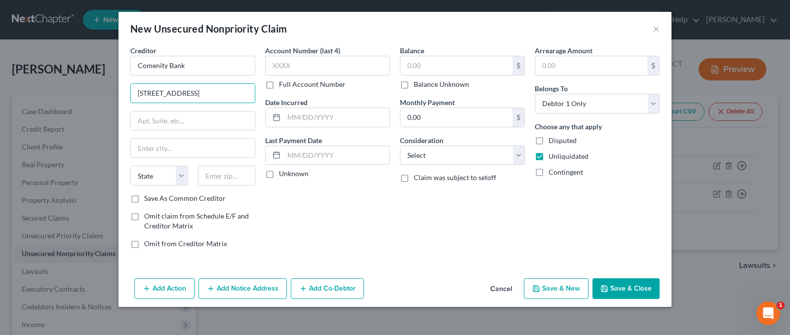
type input "3095 Loyalty Circle"
type input "Building A"
type input "Columbus"
select select "36"
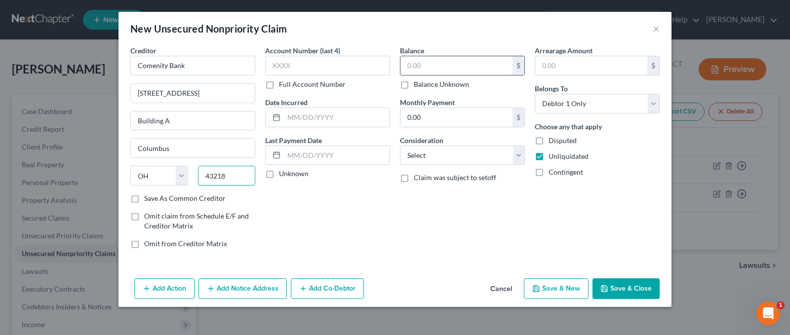
type input "43218"
click at [443, 68] on input "text" at bounding box center [457, 65] width 112 height 19
type input "933.18"
click at [522, 157] on select "Select Cable / Satellite Services Collection Agency Credit Card Debt Debt Couns…" at bounding box center [462, 156] width 125 height 20
select select "2"
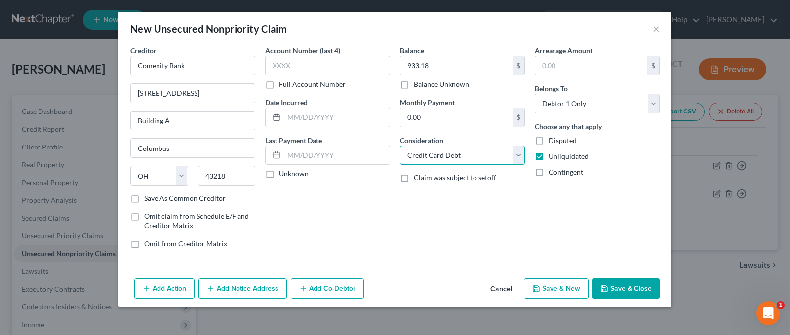
click at [400, 146] on select "Select Cable / Satellite Services Collection Agency Credit Card Debt Debt Couns…" at bounding box center [462, 156] width 125 height 20
click at [618, 289] on button "Save & Close" at bounding box center [626, 289] width 67 height 21
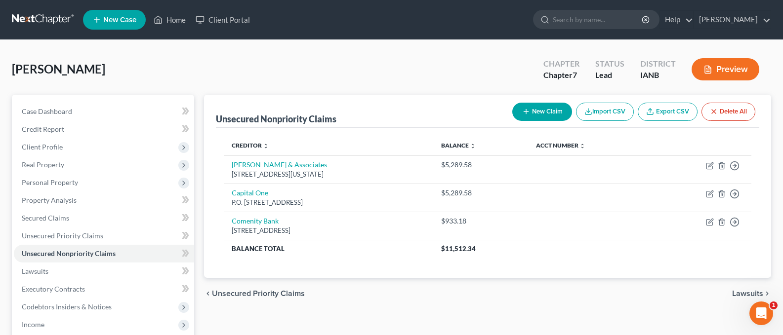
click at [540, 108] on button "New Claim" at bounding box center [542, 112] width 60 height 18
select select "0"
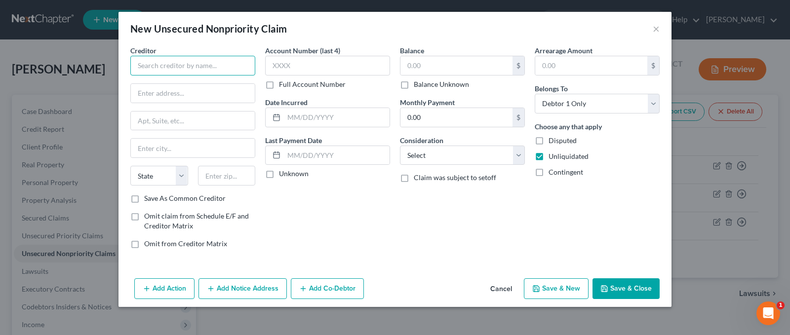
click at [152, 65] on input "text" at bounding box center [192, 66] width 125 height 20
type input "Comenity Bank/Victoria Secret"
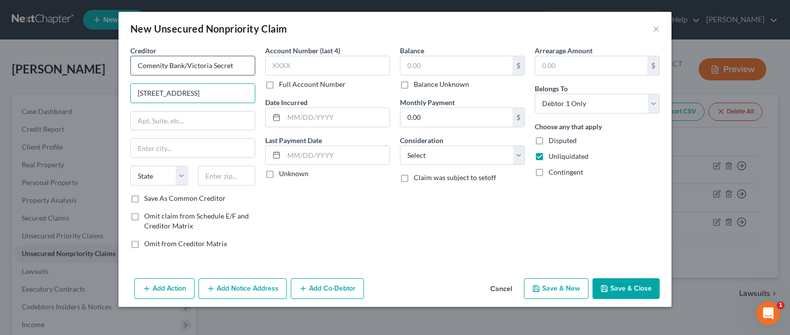
type input "3095 Loyalty Circle"
type input "Building A"
type input "Columbus"
select select "36"
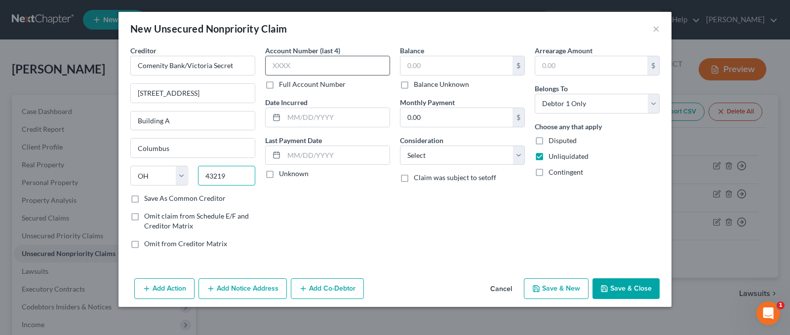
type input "43219"
click at [289, 66] on input "text" at bounding box center [327, 66] width 125 height 20
type input "5286"
click at [424, 63] on input "text" at bounding box center [457, 65] width 112 height 19
type input "933.00"
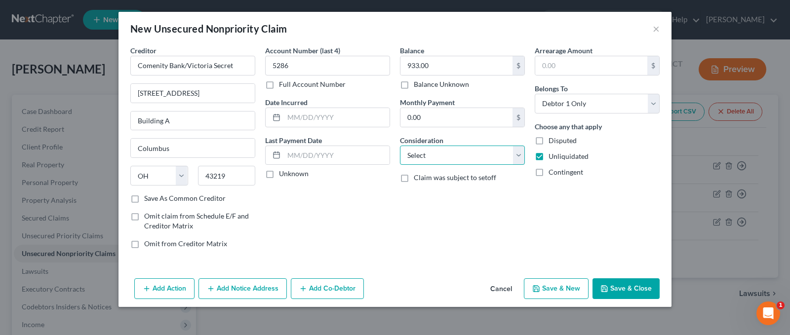
click at [519, 162] on select "Select Cable / Satellite Services Collection Agency Credit Card Debt Debt Couns…" at bounding box center [462, 156] width 125 height 20
select select "2"
click at [400, 146] on select "Select Cable / Satellite Services Collection Agency Credit Card Debt Debt Couns…" at bounding box center [462, 156] width 125 height 20
click at [605, 286] on icon "button" at bounding box center [605, 289] width 6 height 6
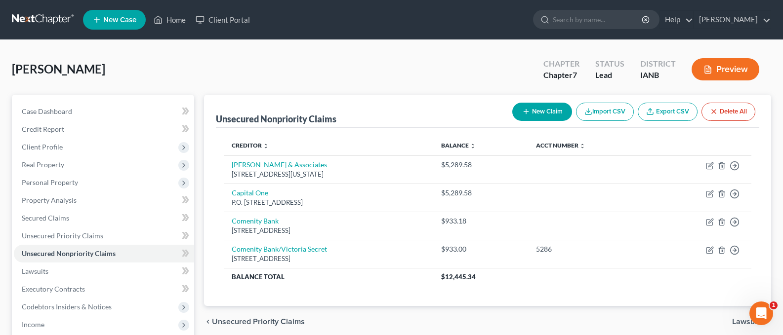
click at [533, 109] on button "New Claim" at bounding box center [542, 112] width 60 height 18
select select "0"
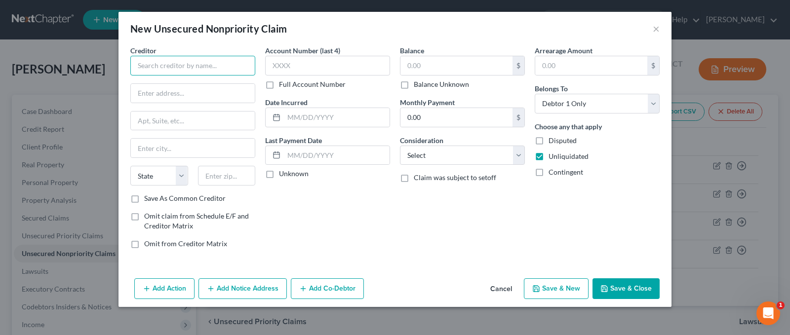
click at [145, 60] on input "text" at bounding box center [192, 66] width 125 height 20
type input "Comenity/Ulta"
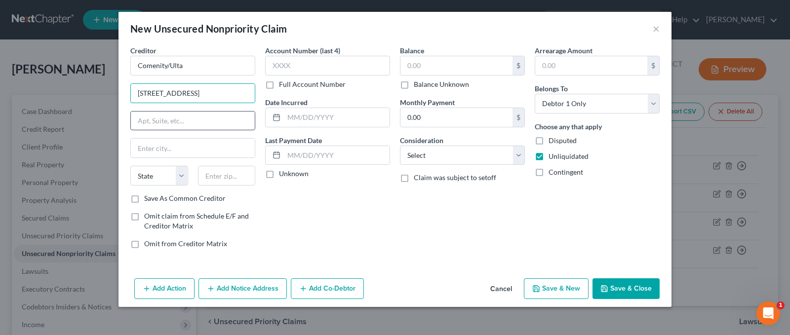
type input "3095 Loyalty Circle"
type input "Building A"
type input "Columbus"
select select "36"
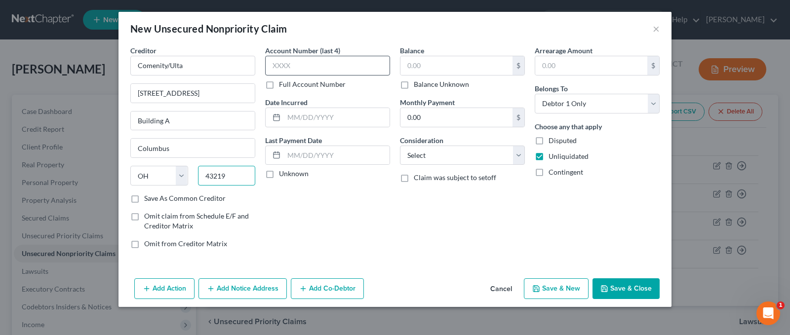
type input "43219"
click at [298, 66] on input "text" at bounding box center [327, 66] width 125 height 20
type input "6181"
click at [427, 67] on input "text" at bounding box center [457, 65] width 112 height 19
type input "1,608"
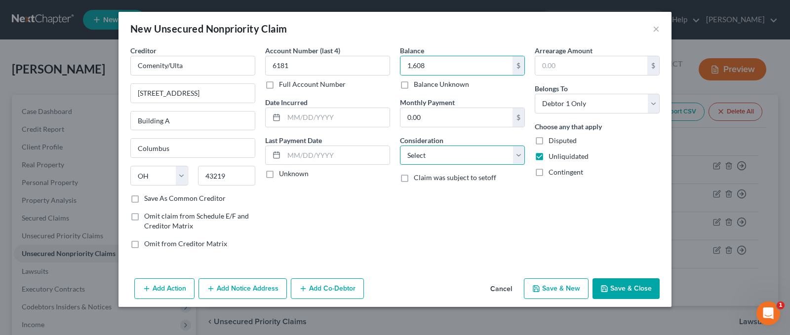
click at [518, 155] on select "Select Cable / Satellite Services Collection Agency Credit Card Debt Debt Couns…" at bounding box center [462, 156] width 125 height 20
select select "2"
click at [400, 146] on select "Select Cable / Satellite Services Collection Agency Credit Card Debt Debt Couns…" at bounding box center [462, 156] width 125 height 20
click at [617, 288] on button "Save & Close" at bounding box center [626, 289] width 67 height 21
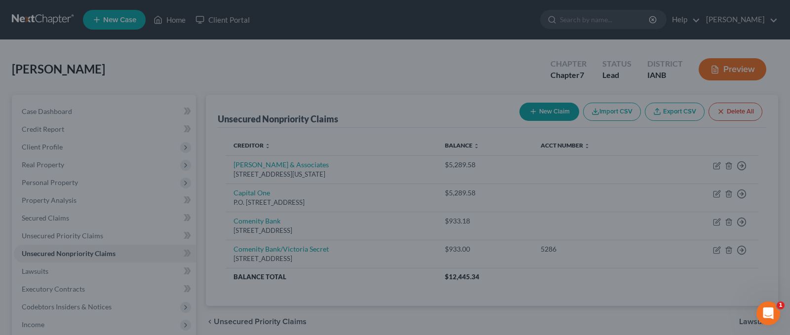
type input "1,608.00"
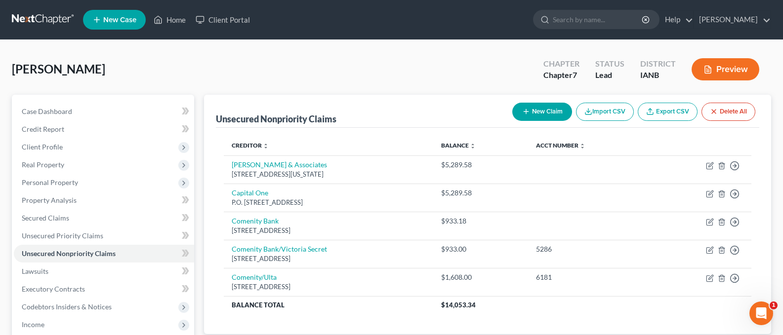
click at [535, 107] on button "New Claim" at bounding box center [542, 112] width 60 height 18
select select "0"
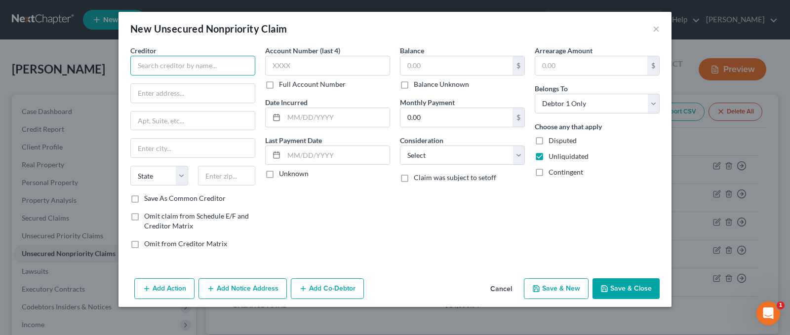
click at [168, 67] on input "text" at bounding box center [192, 66] width 125 height 20
type input "Credit Collections Center"
type input "P.O. Box 778"
type input "Bismark"
select select "29"
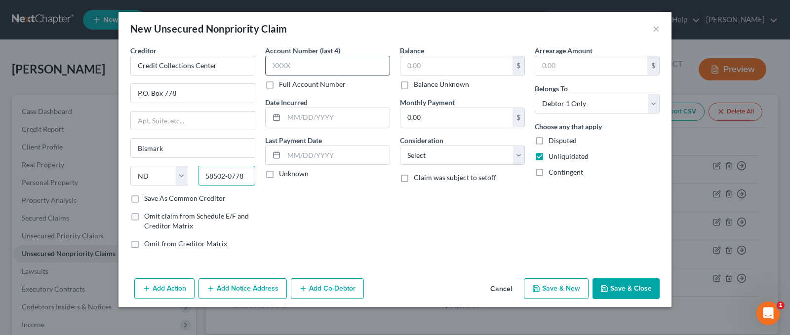
type input "58502-0778"
click at [291, 61] on input "text" at bounding box center [327, 66] width 125 height 20
click at [425, 66] on input "text" at bounding box center [457, 65] width 112 height 19
type input "30.04"
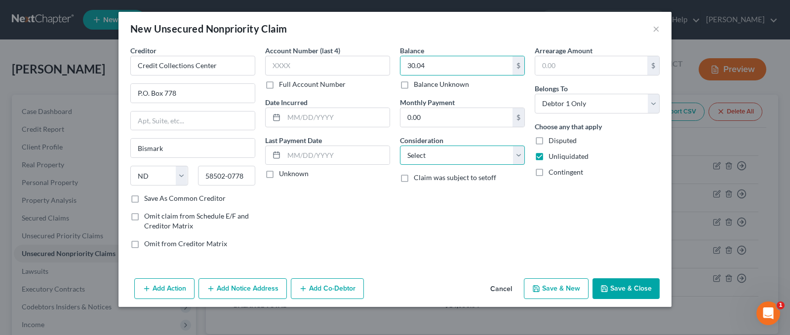
click at [521, 156] on select "Select Cable / Satellite Services Collection Agency Credit Card Debt Debt Couns…" at bounding box center [462, 156] width 125 height 20
select select "9"
click at [400, 146] on select "Select Cable / Satellite Services Collection Agency Credit Card Debt Debt Couns…" at bounding box center [462, 156] width 125 height 20
click at [619, 285] on button "Save & Close" at bounding box center [626, 289] width 67 height 21
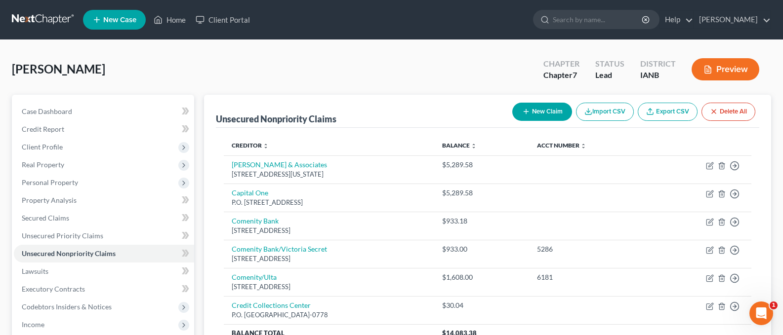
click at [528, 113] on button "New Claim" at bounding box center [542, 112] width 60 height 18
select select "0"
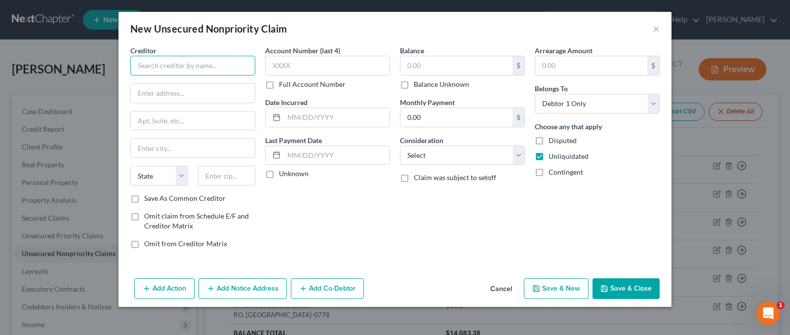
click at [179, 66] on input "text" at bounding box center [192, 66] width 125 height 20
type input "Credit Control"
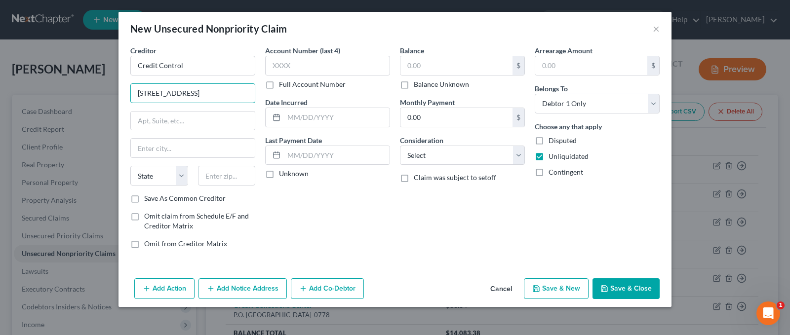
type input "8001 Woodland Center Blvd."
type input "Ste. 200"
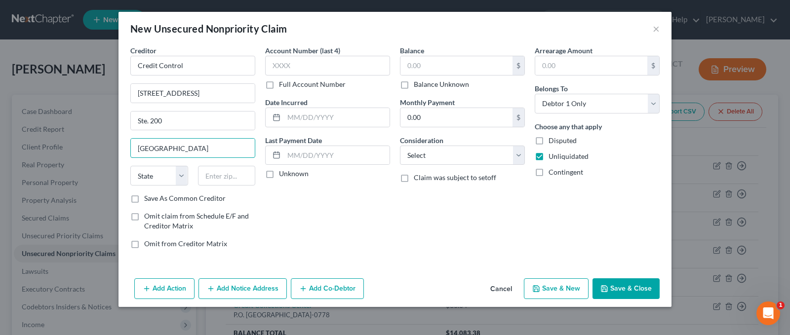
type input "Tampa"
select select "9"
type input "33614"
click at [307, 63] on input "text" at bounding box center [327, 66] width 125 height 20
type input "0467"
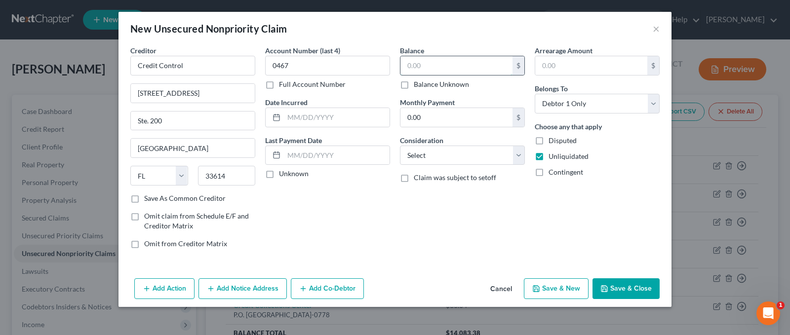
click at [444, 64] on input "text" at bounding box center [457, 65] width 112 height 19
type input "842.17"
click at [517, 158] on select "Select Cable / Satellite Services Collection Agency Credit Card Debt Debt Couns…" at bounding box center [462, 156] width 125 height 20
select select "1"
click at [400, 146] on select "Select Cable / Satellite Services Collection Agency Credit Card Debt Debt Couns…" at bounding box center [462, 156] width 125 height 20
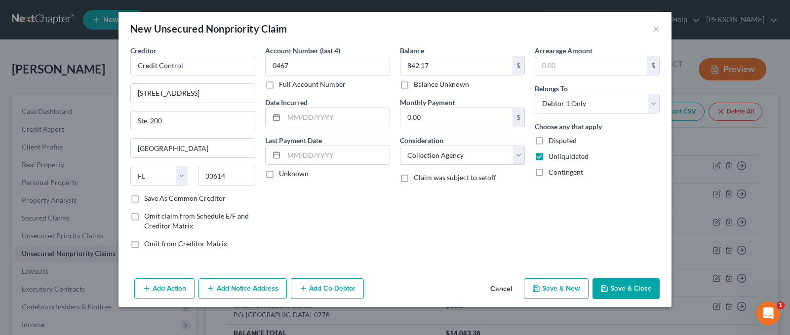
click at [608, 291] on icon "button" at bounding box center [605, 289] width 8 height 8
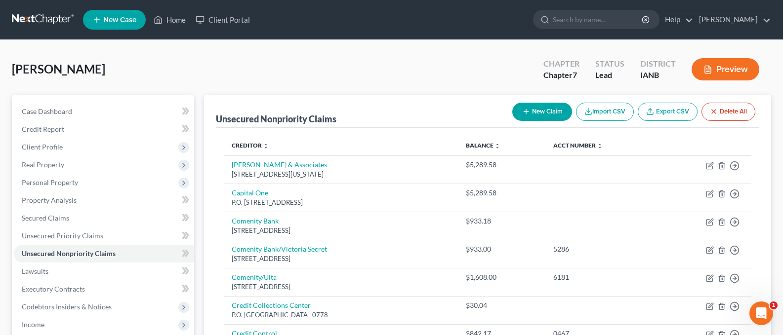
click at [542, 114] on button "New Claim" at bounding box center [542, 112] width 60 height 18
select select "0"
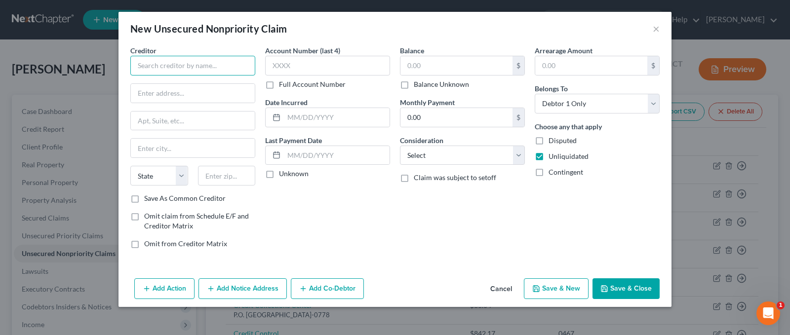
click at [179, 67] on input "text" at bounding box center [192, 66] width 125 height 20
type input "Credit Control LLC"
type input "P.O. Box 31179"
type input "Tampa"
select select "9"
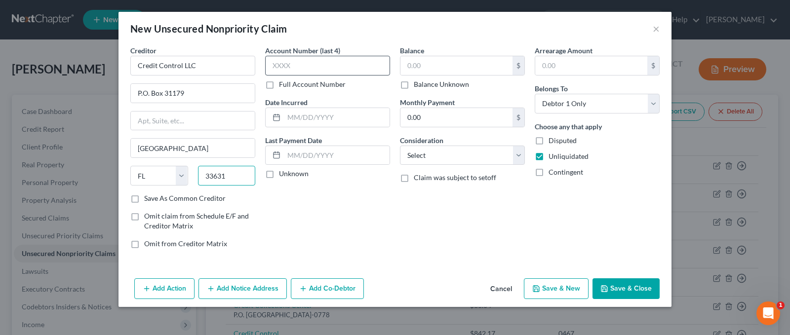
type input "33631"
click at [288, 68] on input "text" at bounding box center [327, 66] width 125 height 20
type input "0467"
click at [439, 61] on input "text" at bounding box center [457, 65] width 112 height 19
type input "842.17"
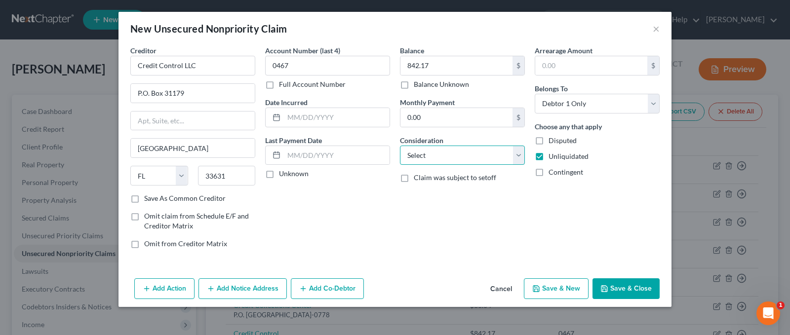
click at [515, 157] on select "Select Cable / Satellite Services Collection Agency Credit Card Debt Debt Couns…" at bounding box center [462, 156] width 125 height 20
select select "1"
click at [400, 146] on select "Select Cable / Satellite Services Collection Agency Credit Card Debt Debt Couns…" at bounding box center [462, 156] width 125 height 20
click at [618, 287] on button "Save & Close" at bounding box center [626, 289] width 67 height 21
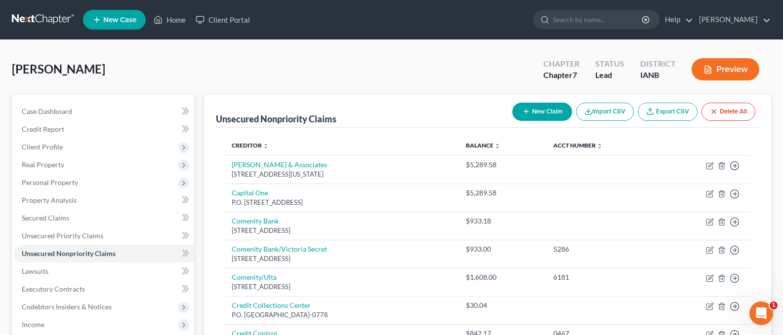
click at [533, 110] on button "New Claim" at bounding box center [542, 112] width 60 height 18
select select "0"
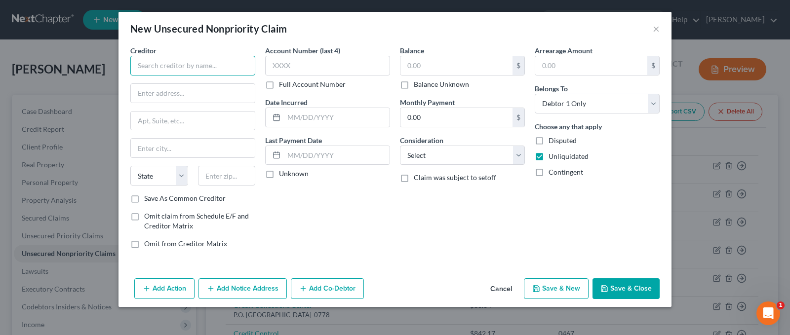
drag, startPoint x: 186, startPoint y: 66, endPoint x: 220, endPoint y: 77, distance: 35.6
click at [191, 66] on input "text" at bounding box center [192, 66] width 125 height 20
type input "Credit Group Solutions"
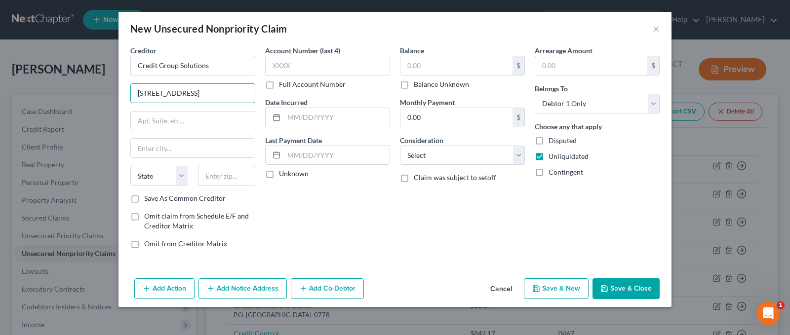
type input "121 W. Election Road"
type input "Suite 200"
type input "Draper"
select select "46"
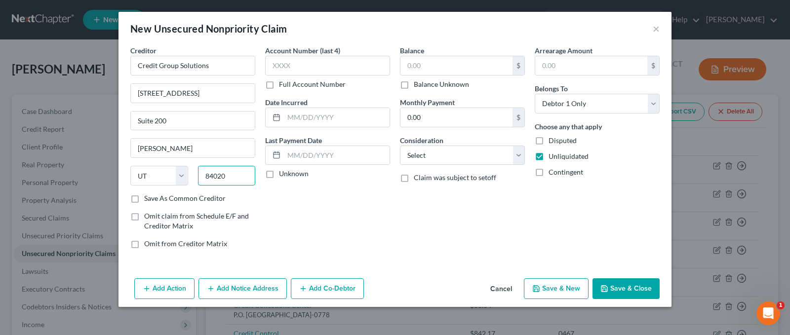
type input "84020"
click at [303, 68] on input "text" at bounding box center [327, 66] width 125 height 20
type input "9000"
click at [422, 64] on input "text" at bounding box center [457, 65] width 112 height 19
type input "409.00"
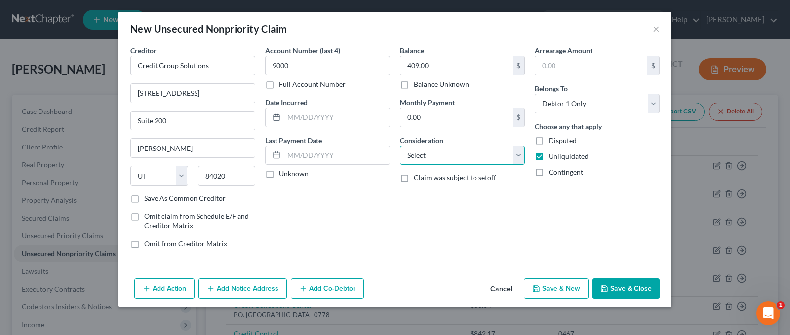
drag, startPoint x: 519, startPoint y: 153, endPoint x: 506, endPoint y: 156, distance: 12.7
click at [516, 154] on select "Select Cable / Satellite Services Collection Agency Credit Card Debt Debt Couns…" at bounding box center [462, 156] width 125 height 20
select select "2"
click at [400, 146] on select "Select Cable / Satellite Services Collection Agency Credit Card Debt Debt Couns…" at bounding box center [462, 156] width 125 height 20
click at [613, 286] on button "Save & Close" at bounding box center [626, 289] width 67 height 21
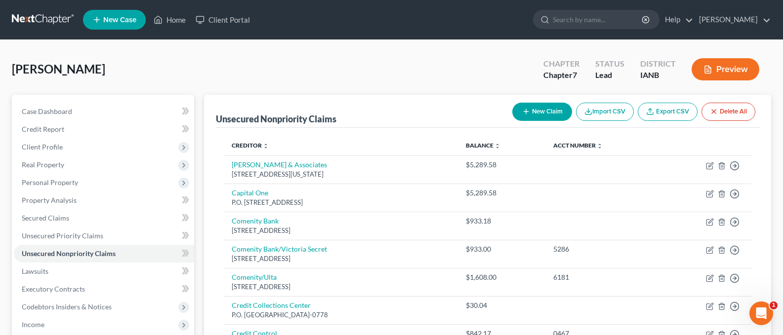
click at [532, 111] on button "New Claim" at bounding box center [542, 112] width 60 height 18
select select "0"
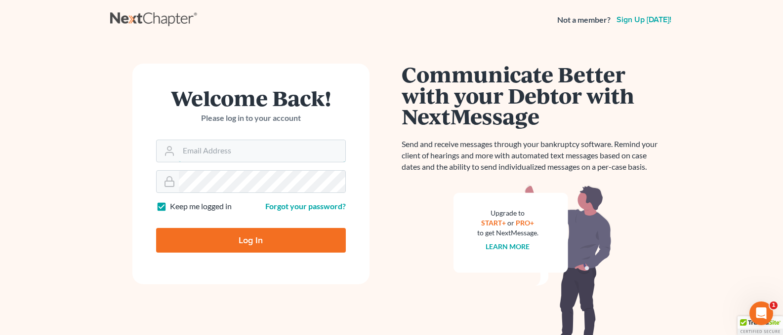
type input "[PERSON_NAME][EMAIL_ADDRESS][DOMAIN_NAME]"
click at [225, 242] on input "Log In" at bounding box center [251, 240] width 190 height 25
type input "Thinking..."
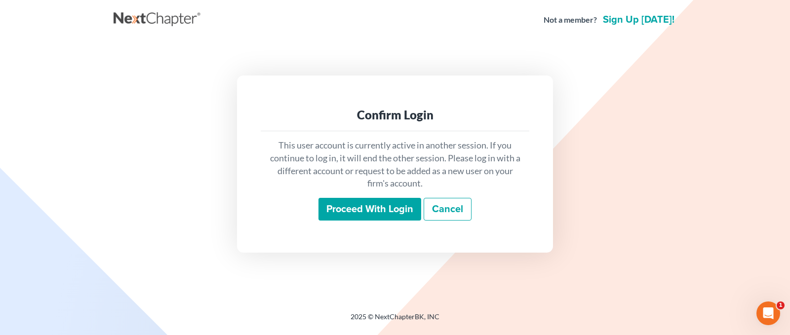
drag, startPoint x: 356, startPoint y: 205, endPoint x: 360, endPoint y: 209, distance: 5.3
click at [356, 209] on input "Proceed with login" at bounding box center [370, 209] width 103 height 23
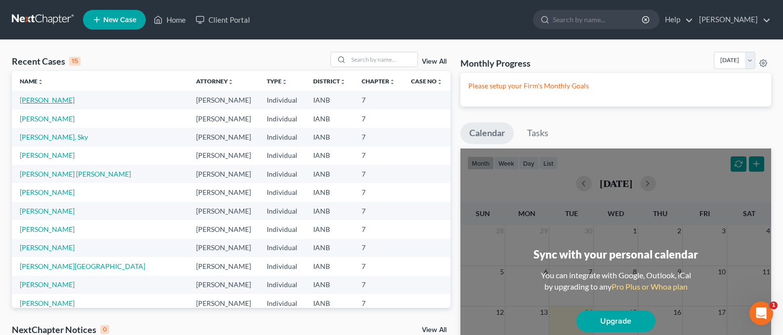
click at [41, 99] on link "[PERSON_NAME]" at bounding box center [47, 100] width 55 height 8
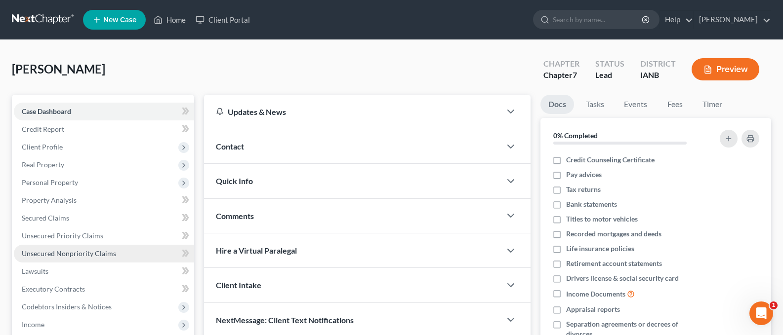
click at [71, 251] on span "Unsecured Nonpriority Claims" at bounding box center [69, 253] width 94 height 8
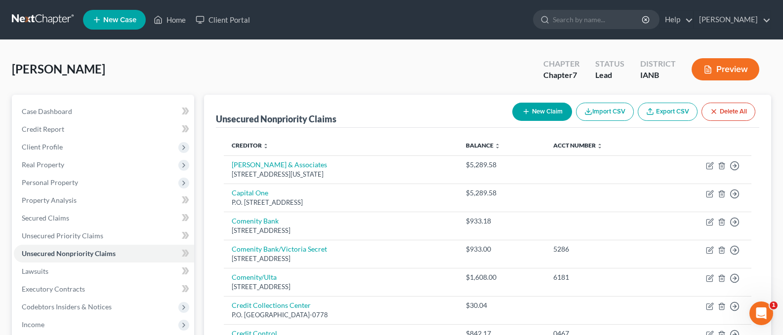
click at [530, 112] on button "New Claim" at bounding box center [542, 112] width 60 height 18
select select "0"
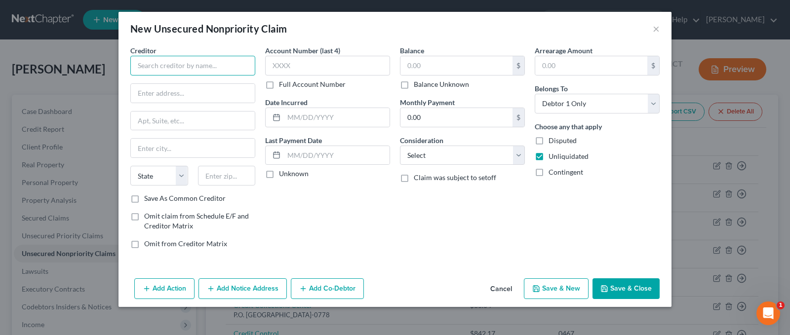
click at [158, 66] on input "text" at bounding box center [192, 66] width 125 height 20
type input "Frontline Asset Resolution LLC"
type input "8 The Green"
type input "Suite B"
type input "[GEOGRAPHIC_DATA]"
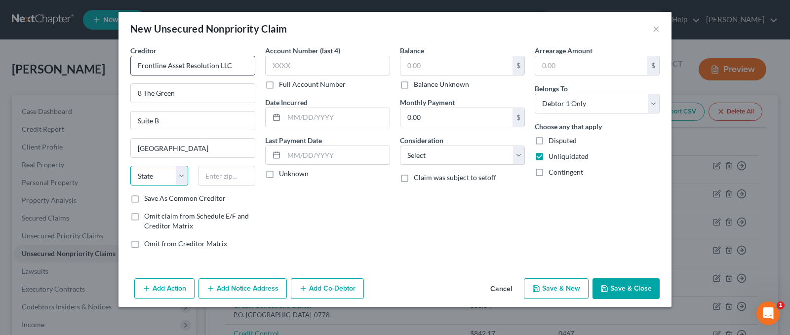
select select "7"
type input "19901"
click at [282, 66] on input "text" at bounding box center [327, 66] width 125 height 20
type input "4307"
click at [420, 63] on input "text" at bounding box center [457, 65] width 112 height 19
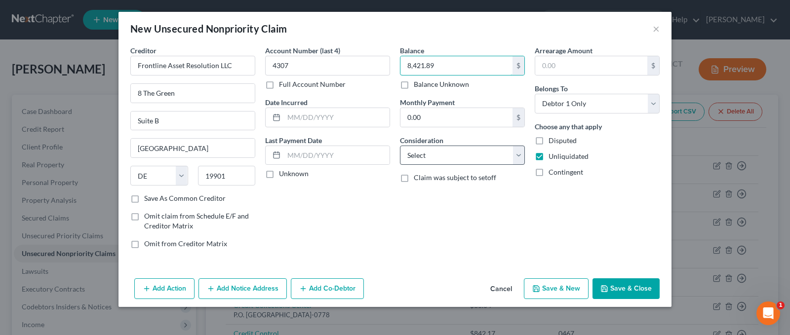
type input "8,421.89"
drag, startPoint x: 518, startPoint y: 152, endPoint x: 511, endPoint y: 152, distance: 6.9
click at [518, 152] on select "Select Cable / Satellite Services Collection Agency Credit Card Debt Debt Couns…" at bounding box center [462, 156] width 125 height 20
select select "1"
click at [400, 146] on select "Select Cable / Satellite Services Collection Agency Credit Card Debt Debt Couns…" at bounding box center [462, 156] width 125 height 20
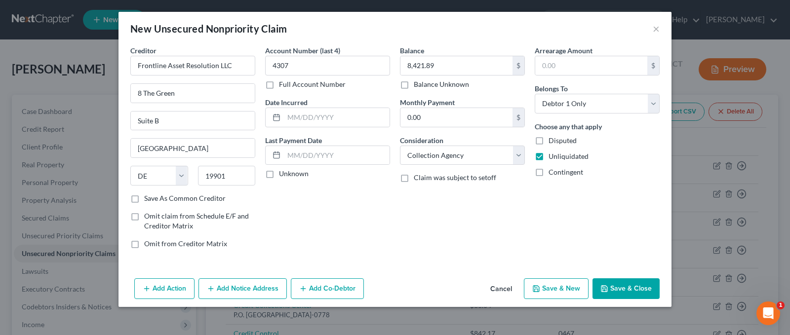
click at [613, 287] on button "Save & Close" at bounding box center [626, 289] width 67 height 21
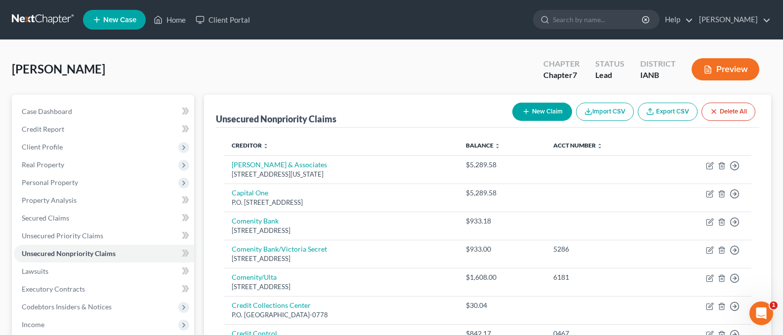
click at [533, 110] on button "New Claim" at bounding box center [542, 112] width 60 height 18
select select "0"
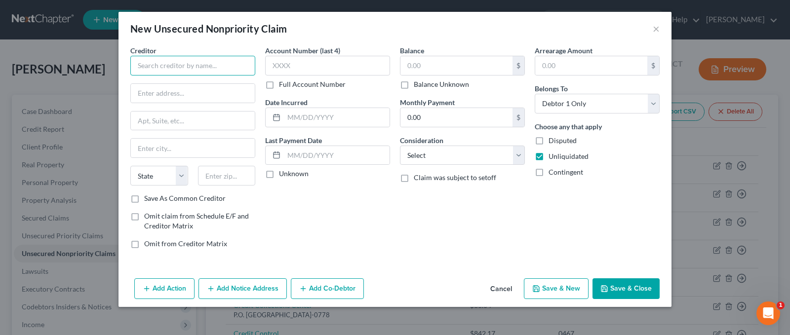
click at [158, 65] on input "text" at bounding box center [192, 66] width 125 height 20
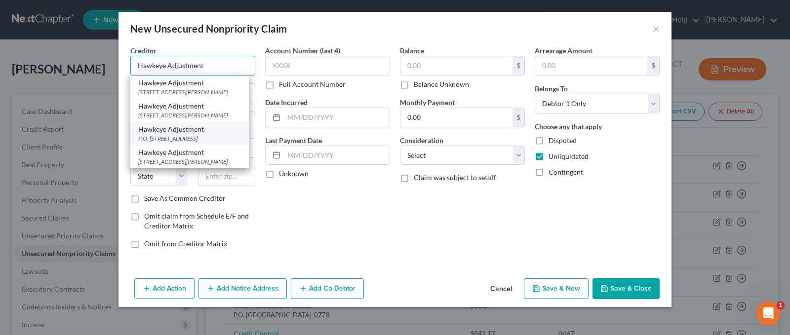
type input "Hawkeye Adjustment"
click at [176, 134] on div "Hawkeye Adjustment" at bounding box center [189, 129] width 103 height 10
type input "P.O. Box 716"
type input "[GEOGRAPHIC_DATA]"
select select "16"
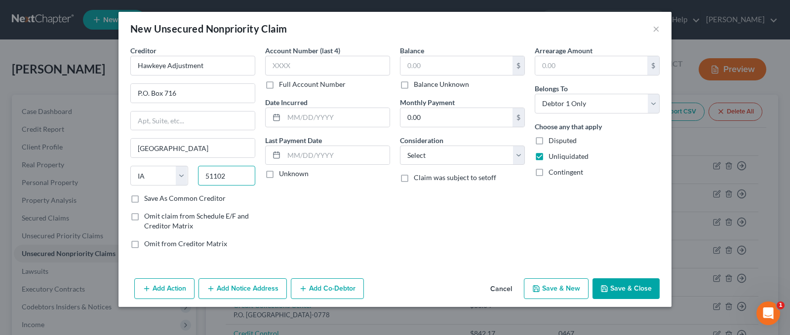
click at [229, 178] on input "51102" at bounding box center [227, 176] width 58 height 20
type input "51102-0716"
click at [291, 58] on input "text" at bounding box center [327, 66] width 125 height 20
type input "702A"
click at [415, 65] on input "text" at bounding box center [457, 65] width 112 height 19
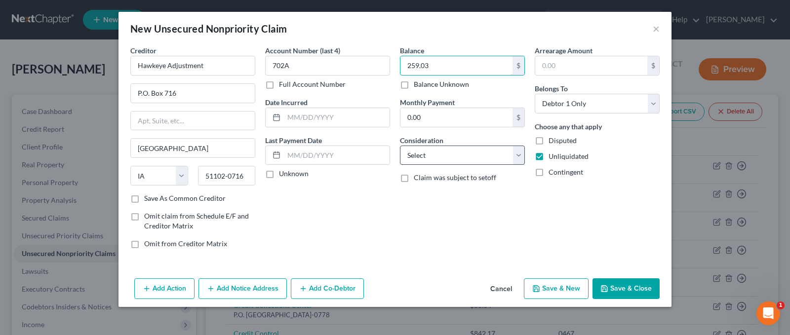
type input "259.03"
click at [517, 156] on select "Select Cable / Satellite Services Collection Agency Credit Card Debt Debt Couns…" at bounding box center [462, 156] width 125 height 20
select select "1"
click at [400, 146] on select "Select Cable / Satellite Services Collection Agency Credit Card Debt Debt Couns…" at bounding box center [462, 156] width 125 height 20
click at [619, 289] on button "Save & Close" at bounding box center [626, 289] width 67 height 21
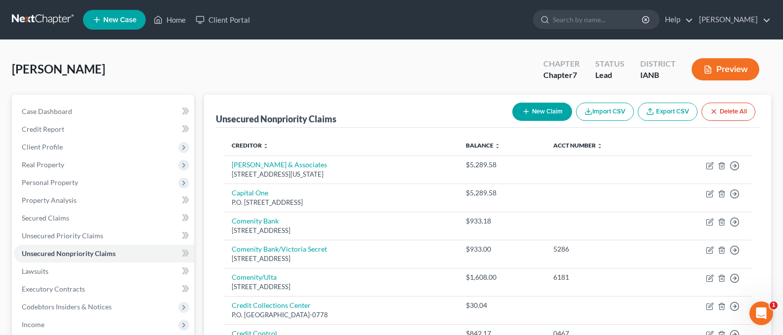
click at [538, 112] on button "New Claim" at bounding box center [542, 112] width 60 height 18
select select "0"
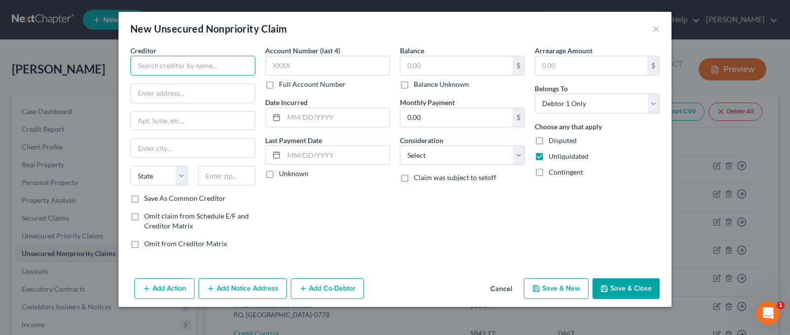
drag, startPoint x: 168, startPoint y: 67, endPoint x: 175, endPoint y: 73, distance: 9.5
click at [172, 68] on input "text" at bounding box center [192, 66] width 125 height 20
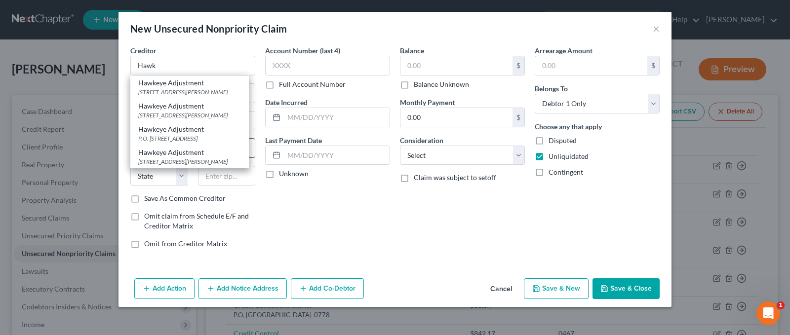
click at [176, 134] on div "Hawkeye Adjustment" at bounding box center [189, 129] width 103 height 10
type input "Hawkeye Adjustment"
type input "P.O. Box 716"
type input "[GEOGRAPHIC_DATA]"
select select "16"
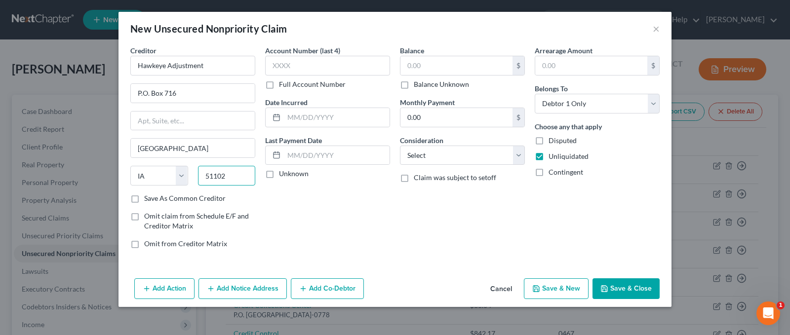
click at [235, 180] on input "51102" at bounding box center [227, 176] width 58 height 20
type input "51102-0716"
drag, startPoint x: 300, startPoint y: 66, endPoint x: 302, endPoint y: 71, distance: 5.2
click at [301, 66] on input "text" at bounding box center [327, 66] width 125 height 20
type input "4982"
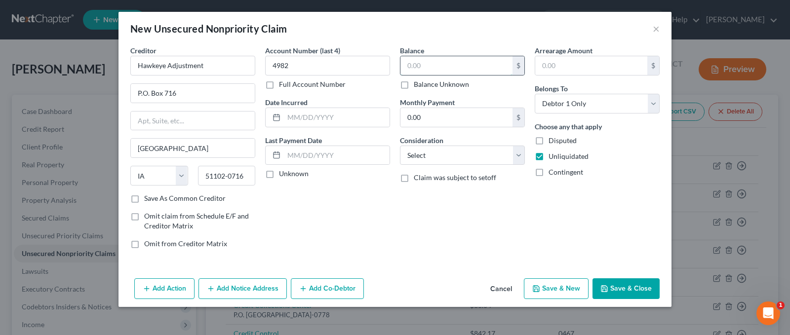
click at [449, 64] on input "text" at bounding box center [457, 65] width 112 height 19
type input "72.00"
click at [522, 158] on select "Select Cable / Satellite Services Collection Agency Credit Card Debt Debt Couns…" at bounding box center [462, 156] width 125 height 20
select select "1"
click at [400, 146] on select "Select Cable / Satellite Services Collection Agency Credit Card Debt Debt Couns…" at bounding box center [462, 156] width 125 height 20
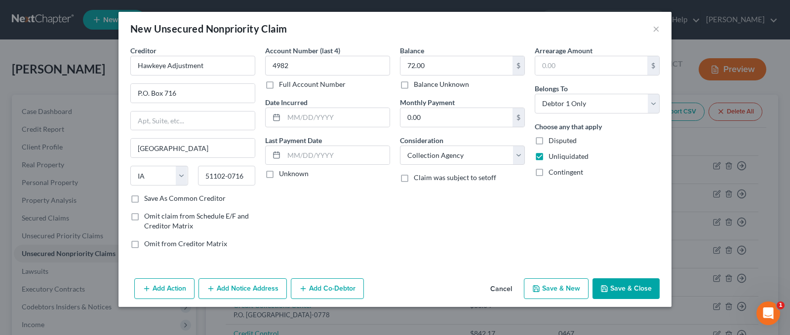
click at [624, 289] on button "Save & Close" at bounding box center [626, 289] width 67 height 21
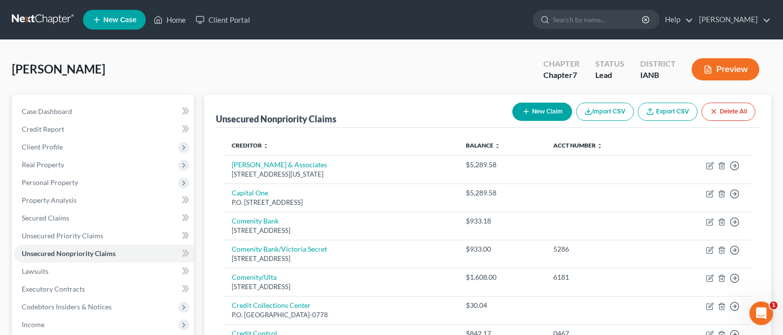
click at [539, 108] on button "New Claim" at bounding box center [542, 112] width 60 height 18
select select "0"
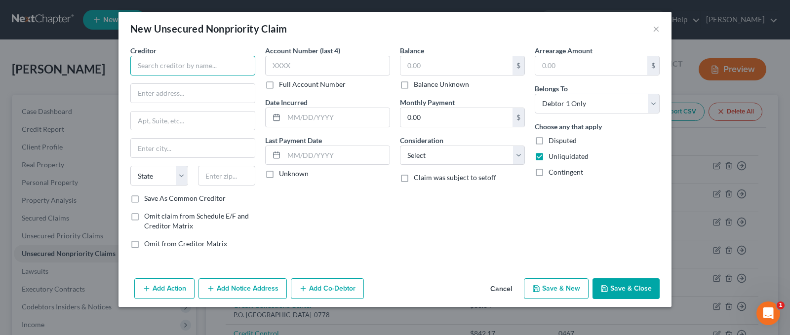
click at [172, 63] on input "text" at bounding box center [192, 66] width 125 height 20
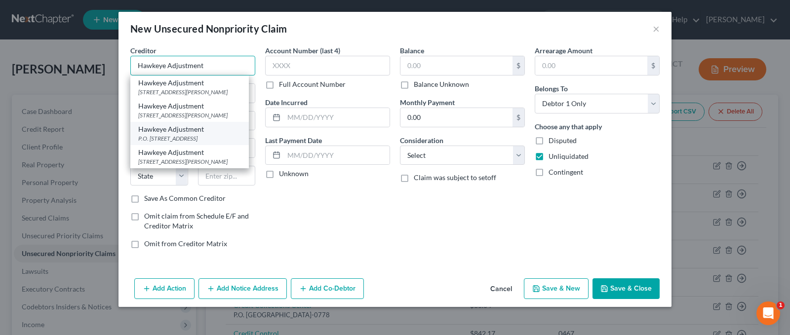
type input "Hawkeye Adjustment"
click at [177, 134] on div "Hawkeye Adjustment" at bounding box center [189, 129] width 103 height 10
type input "P.O. Box 716"
type input "[GEOGRAPHIC_DATA]"
select select "16"
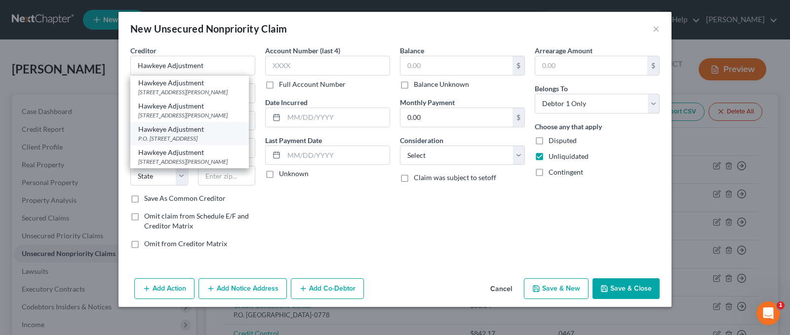
type input "51102"
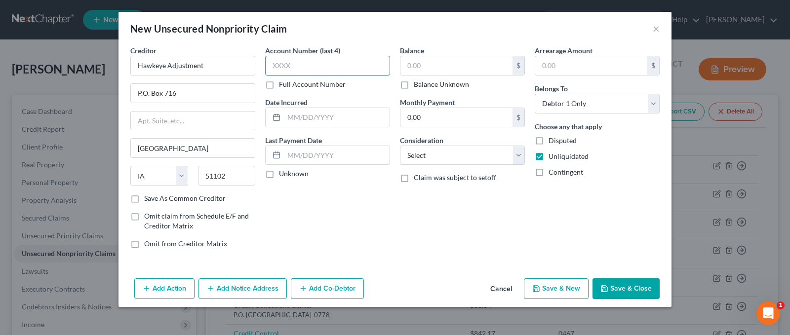
click at [287, 64] on input "text" at bounding box center [327, 66] width 125 height 20
type input "4982"
click at [455, 66] on input "text" at bounding box center [457, 65] width 112 height 19
type input "331.03"
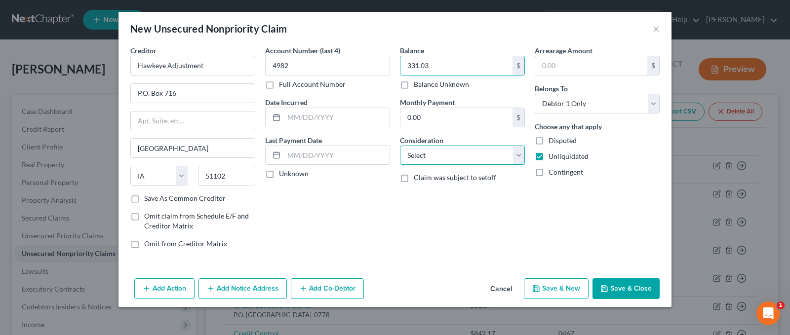
click at [519, 159] on select "Select Cable / Satellite Services Collection Agency Credit Card Debt Debt Couns…" at bounding box center [462, 156] width 125 height 20
select select "1"
click at [400, 146] on select "Select Cable / Satellite Services Collection Agency Credit Card Debt Debt Couns…" at bounding box center [462, 156] width 125 height 20
click at [619, 294] on button "Save & Close" at bounding box center [626, 289] width 67 height 21
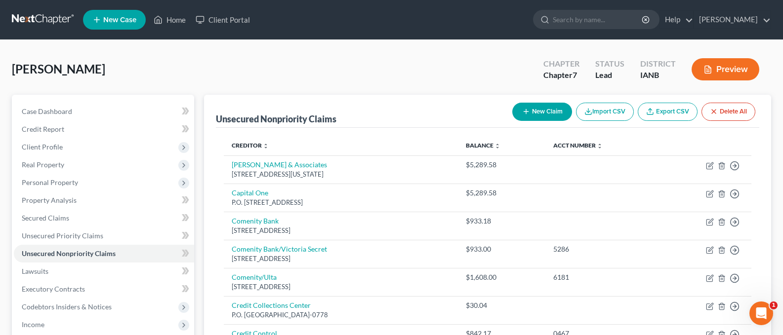
click at [543, 113] on button "New Claim" at bounding box center [542, 112] width 60 height 18
select select "0"
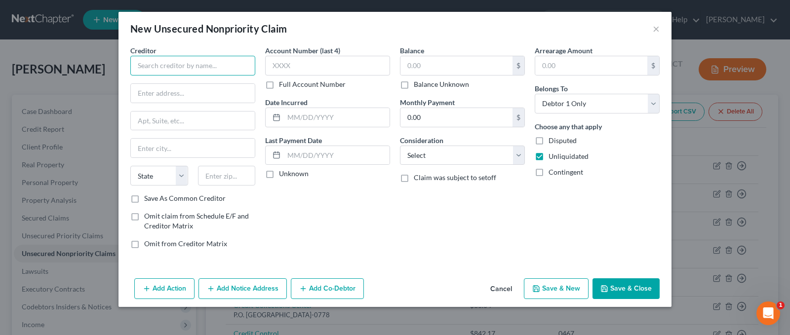
click at [163, 64] on input "text" at bounding box center [192, 66] width 125 height 20
type input "H & R Accounts"
type input "P.O. Box 672"
type input "Moline"
select select "14"
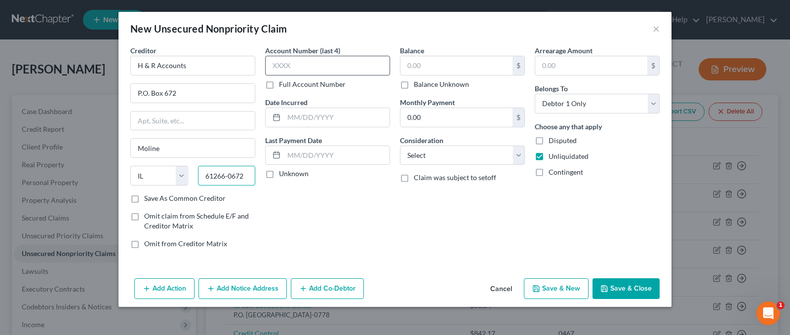
type input "61266-0672"
click at [288, 66] on input "text" at bounding box center [327, 66] width 125 height 20
type input "8023"
click at [418, 65] on input "text" at bounding box center [457, 65] width 112 height 19
type input "79.00"
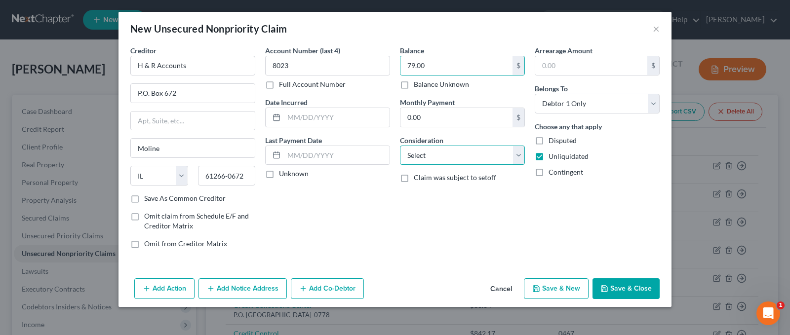
click at [522, 154] on select "Select Cable / Satellite Services Collection Agency Credit Card Debt Debt Couns…" at bounding box center [462, 156] width 125 height 20
select select "1"
click at [400, 146] on select "Select Cable / Satellite Services Collection Agency Credit Card Debt Debt Couns…" at bounding box center [462, 156] width 125 height 20
drag, startPoint x: 617, startPoint y: 288, endPoint x: 630, endPoint y: 279, distance: 16.0
click at [619, 286] on button "Save & Close" at bounding box center [626, 289] width 67 height 21
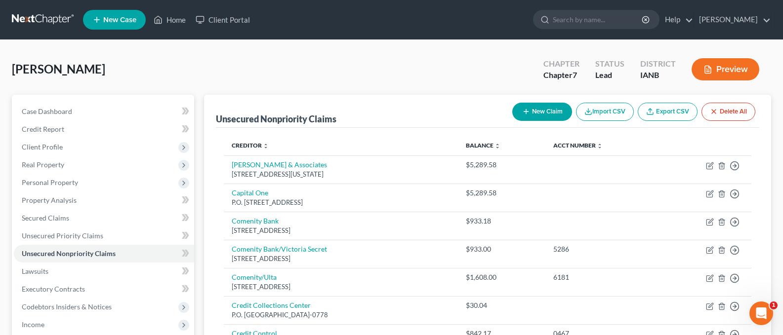
click at [535, 111] on button "New Claim" at bounding box center [542, 112] width 60 height 18
select select "0"
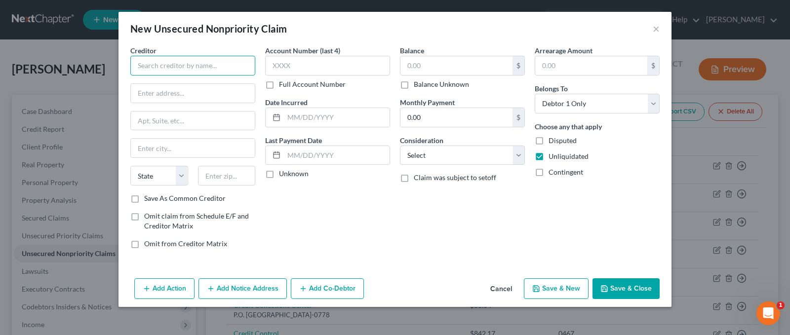
click at [166, 69] on input "text" at bounding box center [192, 66] width 125 height 20
type input "Internal Revenue Service"
type input "P.O. Box 742562"
type input "[GEOGRAPHIC_DATA]"
select select "36"
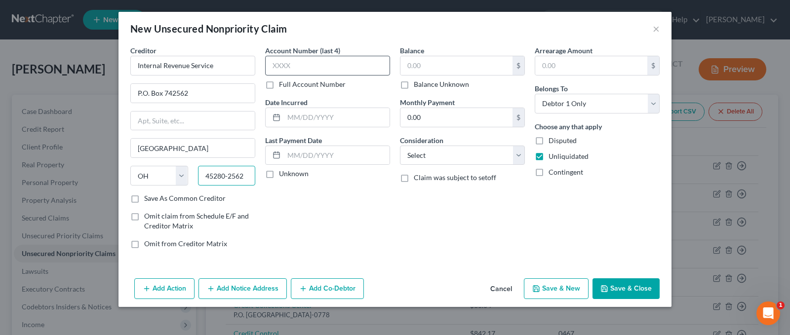
type input "45280-2562"
click at [295, 66] on input "text" at bounding box center [327, 66] width 125 height 20
click at [456, 65] on input "text" at bounding box center [457, 65] width 112 height 19
type input "2,423.23"
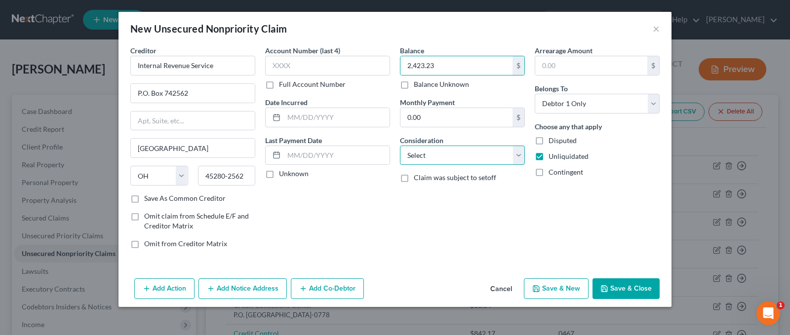
click at [519, 155] on select "Select Cable / Satellite Services Collection Agency Credit Card Debt Debt Couns…" at bounding box center [462, 156] width 125 height 20
select select "7"
click at [400, 146] on select "Select Cable / Satellite Services Collection Agency Credit Card Debt Debt Couns…" at bounding box center [462, 156] width 125 height 20
click at [623, 287] on button "Save & Close" at bounding box center [626, 289] width 67 height 21
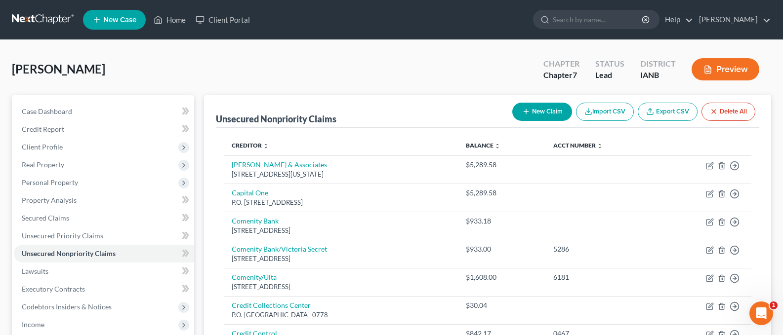
click at [530, 113] on button "New Claim" at bounding box center [542, 112] width 60 height 18
select select "0"
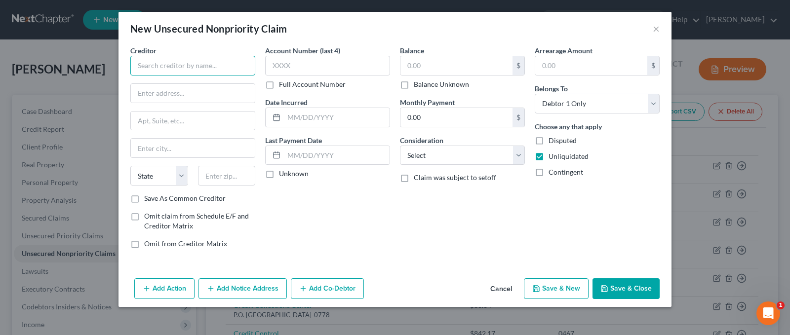
drag, startPoint x: 164, startPoint y: 65, endPoint x: 187, endPoint y: 67, distance: 23.8
click at [185, 66] on input "text" at bounding box center [192, 66] width 125 height 20
type input "JP RMP"
type input "P.O. Box 632053"
click at [168, 151] on input "Cincinatti" at bounding box center [193, 148] width 124 height 19
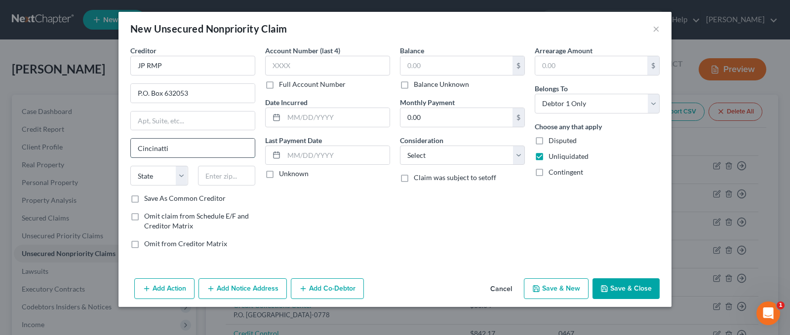
click at [181, 152] on input "Cincinatti" at bounding box center [193, 148] width 124 height 19
type input "[GEOGRAPHIC_DATA]"
select select "36"
type input "45263-2053"
click at [306, 65] on input "text" at bounding box center [327, 66] width 125 height 20
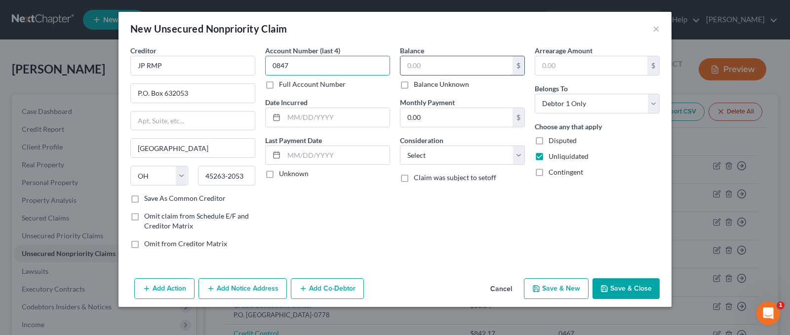
type input "0847"
click at [428, 61] on input "text" at bounding box center [457, 65] width 112 height 19
type input "79.00"
click at [519, 158] on select "Select Cable / Satellite Services Collection Agency Credit Card Debt Debt Couns…" at bounding box center [462, 156] width 125 height 20
select select "1"
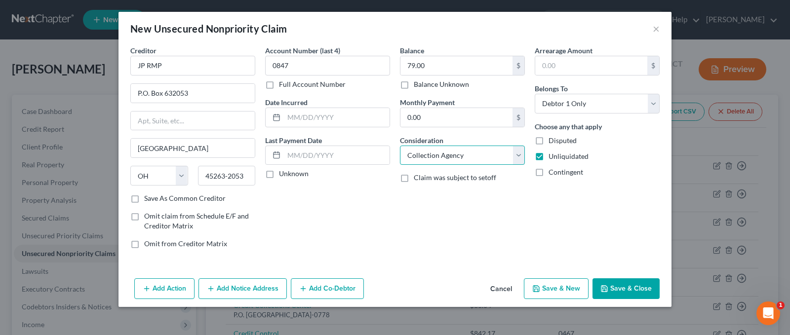
click at [400, 146] on select "Select Cable / Satellite Services Collection Agency Credit Card Debt Debt Couns…" at bounding box center [462, 156] width 125 height 20
click at [618, 289] on button "Save & Close" at bounding box center [626, 289] width 67 height 21
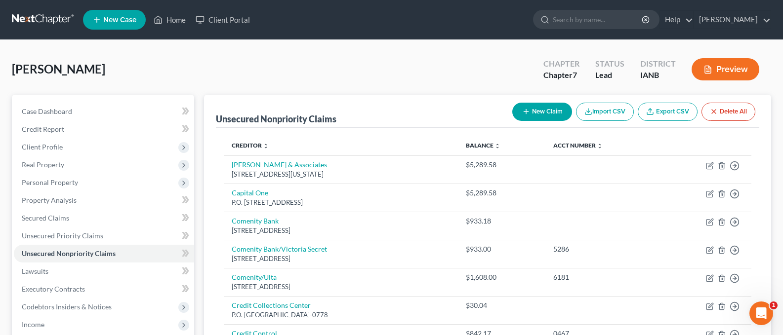
click at [534, 111] on button "New Claim" at bounding box center [542, 112] width 60 height 18
select select "0"
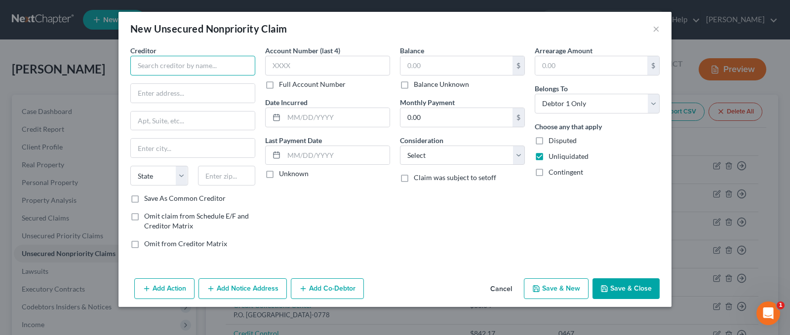
click at [194, 60] on input "text" at bounding box center [192, 66] width 125 height 20
type input "JP RMP"
type input "P.O. Box 632053"
type input "[GEOGRAPHIC_DATA]"
select select "36"
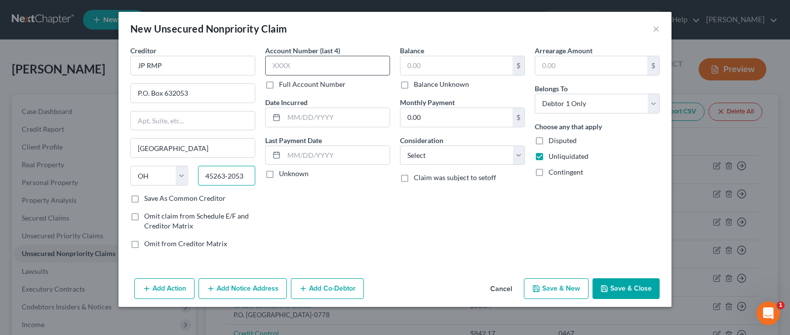
type input "45263-2053"
click at [300, 65] on input "text" at bounding box center [327, 66] width 125 height 20
type input "0847"
click at [429, 68] on input "text" at bounding box center [457, 65] width 112 height 19
type input "79.00"
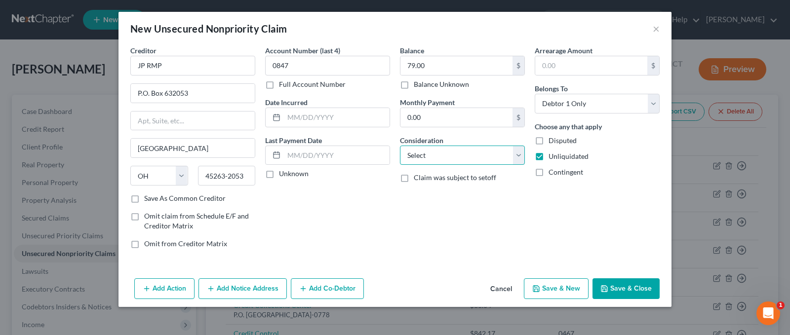
click at [516, 156] on select "Select Cable / Satellite Services Collection Agency Credit Card Debt Debt Couns…" at bounding box center [462, 156] width 125 height 20
select select "1"
click at [400, 146] on select "Select Cable / Satellite Services Collection Agency Credit Card Debt Debt Couns…" at bounding box center [462, 156] width 125 height 20
drag, startPoint x: 624, startPoint y: 290, endPoint x: 633, endPoint y: 291, distance: 8.9
click at [626, 291] on button "Save & Close" at bounding box center [626, 289] width 67 height 21
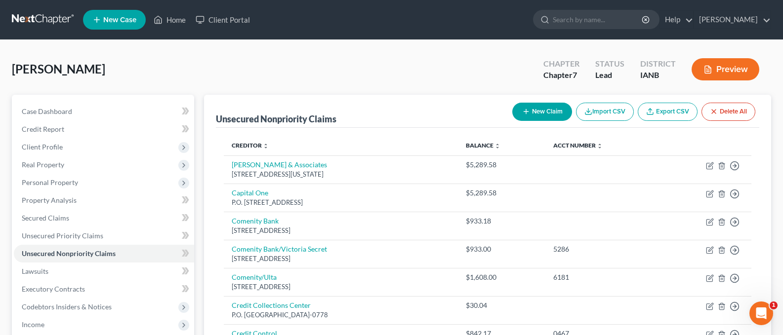
click at [538, 111] on button "New Claim" at bounding box center [542, 112] width 60 height 18
select select "0"
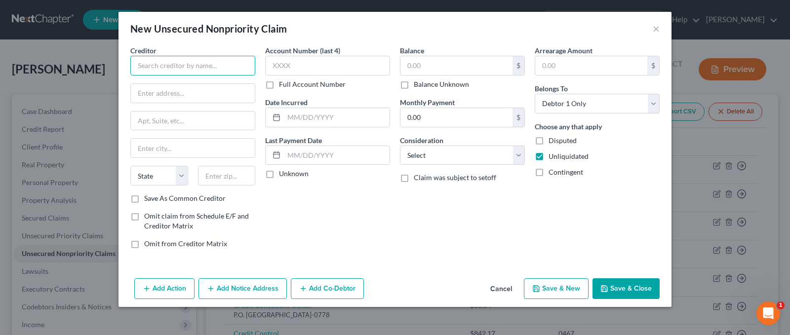
click at [179, 64] on input "text" at bounding box center [192, 66] width 125 height 20
type input "Macys/Citibank"
type input "P.O. Box 8218"
type input "Monroe"
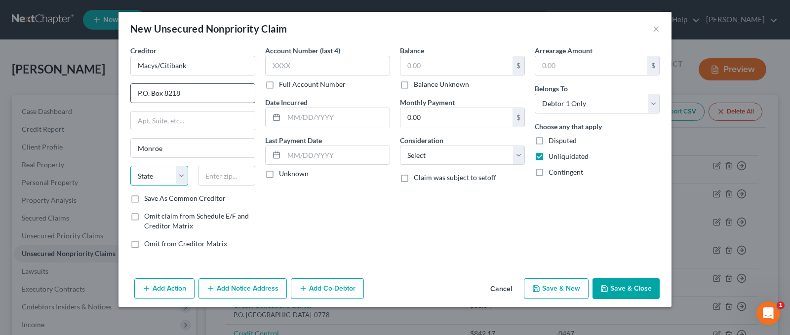
select select "36"
type input "45050"
click at [293, 67] on input "text" at bounding box center [327, 66] width 125 height 20
type input "7180"
click at [425, 65] on input "text" at bounding box center [457, 65] width 112 height 19
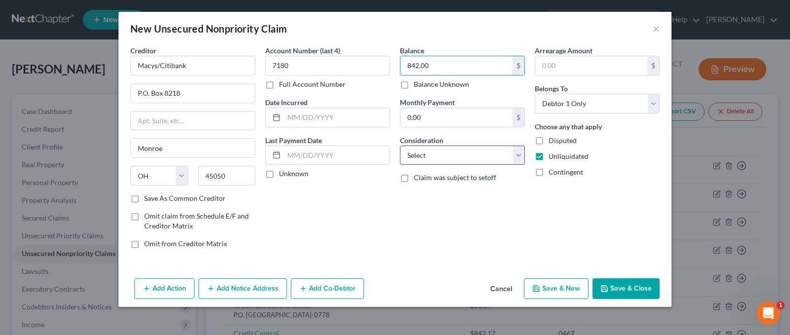
type input "842.00"
click at [520, 160] on select "Select Cable / Satellite Services Collection Agency Credit Card Debt Debt Couns…" at bounding box center [462, 156] width 125 height 20
select select "2"
click at [400, 146] on select "Select Cable / Satellite Services Collection Agency Credit Card Debt Debt Couns…" at bounding box center [462, 156] width 125 height 20
click at [630, 287] on button "Save & Close" at bounding box center [626, 289] width 67 height 21
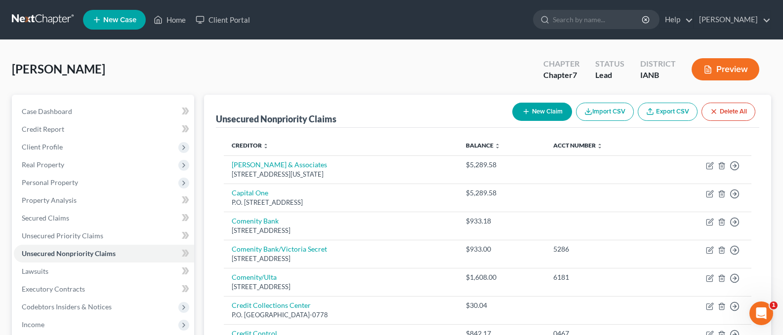
click at [531, 108] on button "New Claim" at bounding box center [542, 112] width 60 height 18
select select "0"
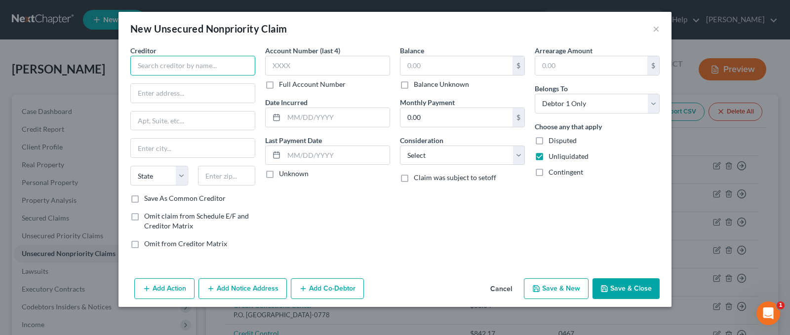
drag, startPoint x: 165, startPoint y: 64, endPoint x: 171, endPoint y: 64, distance: 5.9
click at [169, 64] on input "text" at bounding box center [192, 66] width 125 height 20
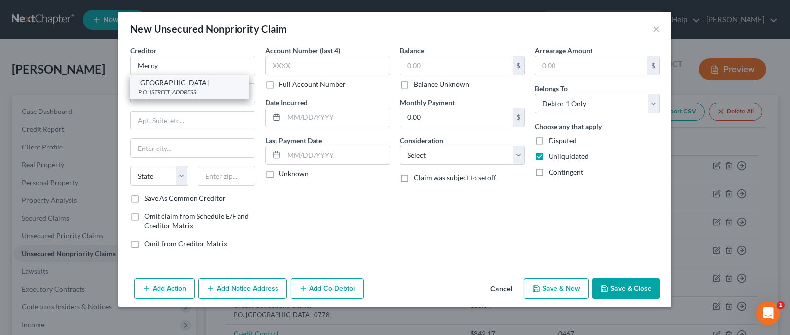
click at [190, 85] on div "[GEOGRAPHIC_DATA]" at bounding box center [189, 83] width 103 height 10
type input "[GEOGRAPHIC_DATA]"
type input "P.O. Box 677933"
type input "[GEOGRAPHIC_DATA]"
select select "45"
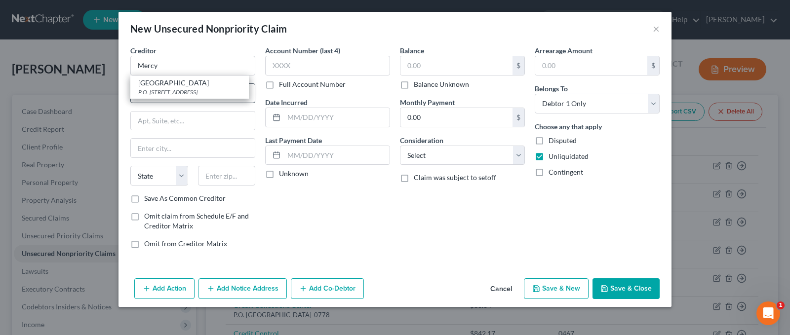
type input "75267-7933"
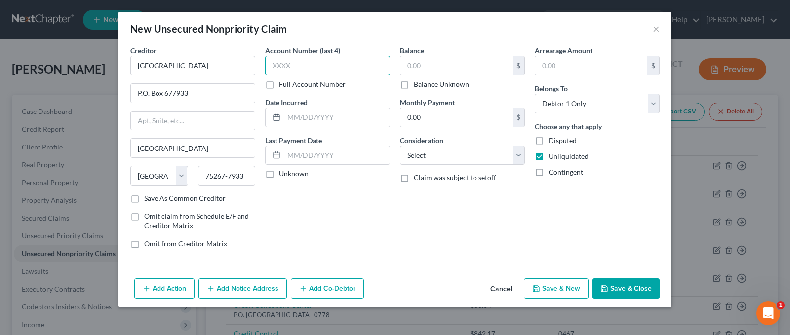
click at [290, 71] on input "text" at bounding box center [327, 66] width 125 height 20
type input "4016"
click at [417, 71] on input "text" at bounding box center [457, 65] width 112 height 19
type input "79.99"
click at [517, 155] on select "Select Cable / Satellite Services Collection Agency Credit Card Debt Debt Couns…" at bounding box center [462, 156] width 125 height 20
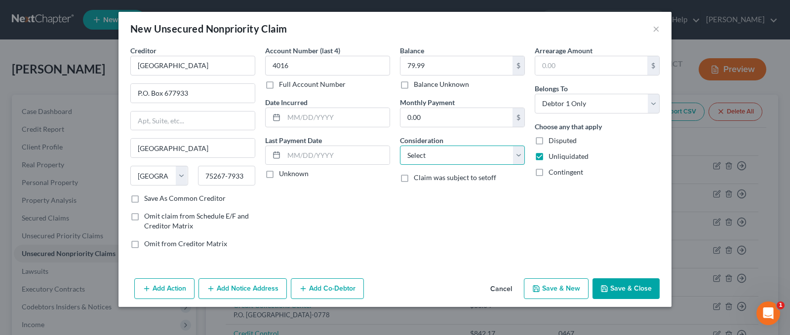
select select "9"
click at [400, 146] on select "Select Cable / Satellite Services Collection Agency Credit Card Debt Debt Couns…" at bounding box center [462, 156] width 125 height 20
click at [620, 284] on button "Save & Close" at bounding box center [626, 289] width 67 height 21
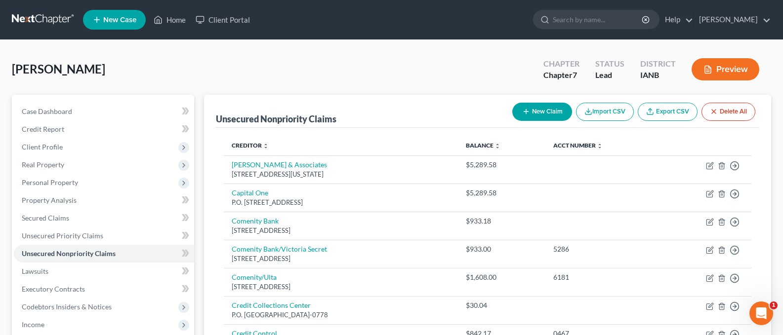
click at [539, 114] on button "New Claim" at bounding box center [542, 112] width 60 height 18
select select "0"
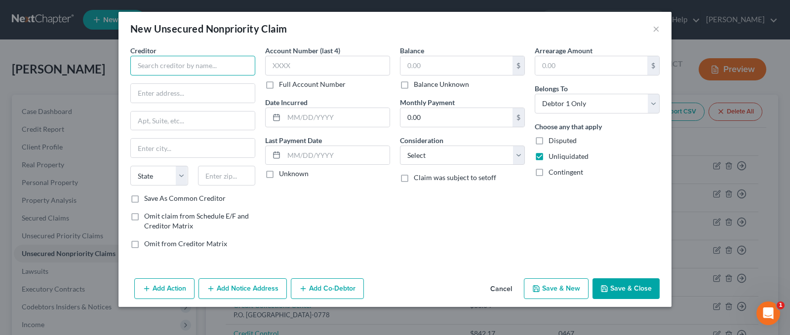
drag, startPoint x: 174, startPoint y: 66, endPoint x: 182, endPoint y: 72, distance: 9.9
click at [180, 66] on input "text" at bounding box center [192, 66] width 125 height 20
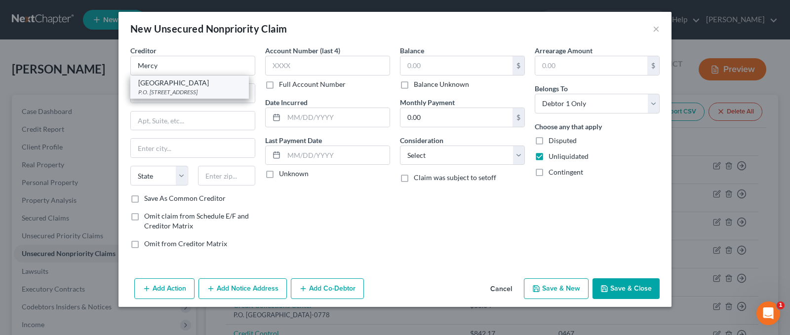
click at [171, 88] on div "[GEOGRAPHIC_DATA]" at bounding box center [189, 83] width 103 height 10
type input "[GEOGRAPHIC_DATA]"
type input "P.O. Box 677933"
type input "[GEOGRAPHIC_DATA]"
select select "45"
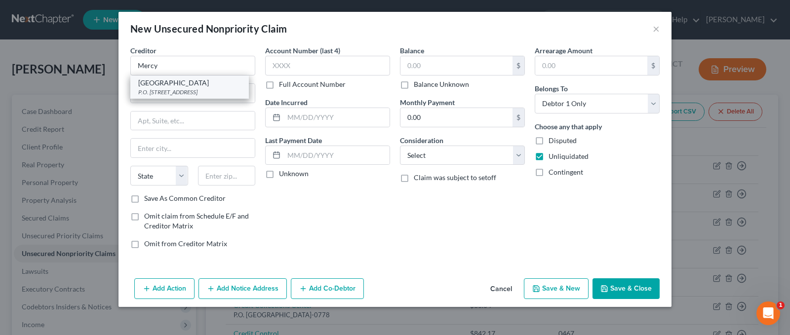
type input "75267-7933"
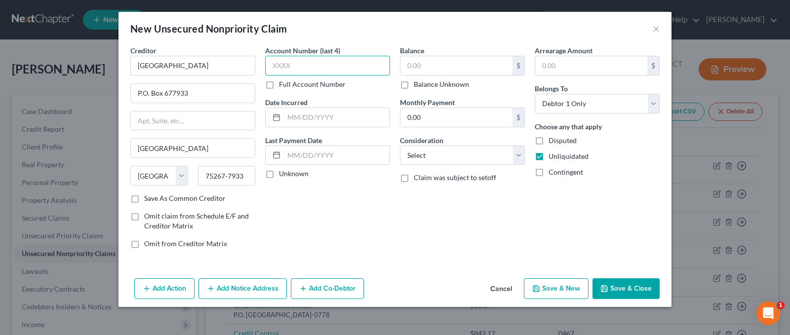
click at [296, 64] on input "text" at bounding box center [327, 66] width 125 height 20
type input "4005"
click at [427, 68] on input "text" at bounding box center [457, 65] width 112 height 19
type input "100.00"
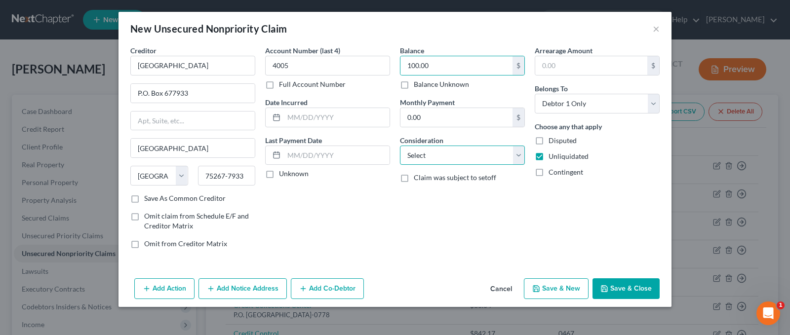
click at [517, 160] on select "Select Cable / Satellite Services Collection Agency Credit Card Debt Debt Couns…" at bounding box center [462, 156] width 125 height 20
select select "9"
click at [400, 146] on select "Select Cable / Satellite Services Collection Agency Credit Card Debt Debt Couns…" at bounding box center [462, 156] width 125 height 20
click at [622, 290] on button "Save & Close" at bounding box center [626, 289] width 67 height 21
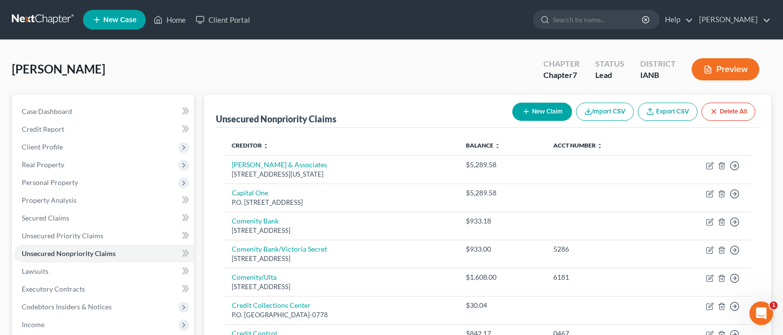
click at [526, 111] on icon "button" at bounding box center [526, 112] width 8 height 8
select select "0"
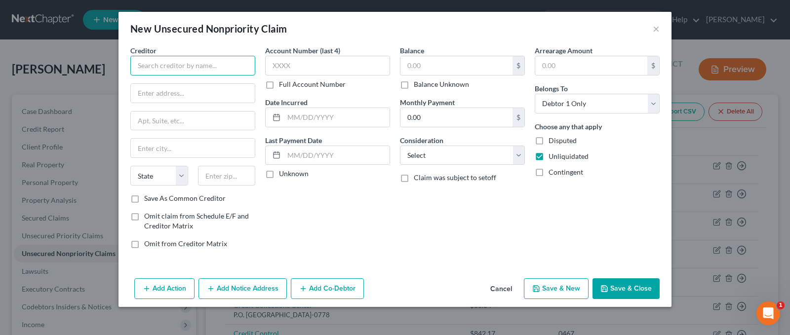
click at [157, 70] on input "text" at bounding box center [192, 66] width 125 height 20
type input "[PERSON_NAME] & [PERSON_NAME] PA"
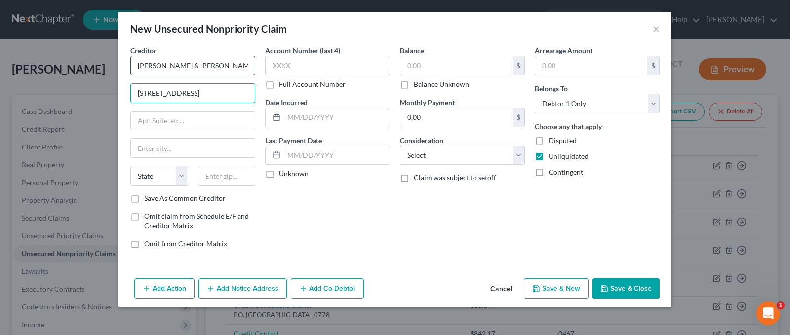
type input "[STREET_ADDRESS]"
type input "Suite 250"
type input "[GEOGRAPHIC_DATA]"
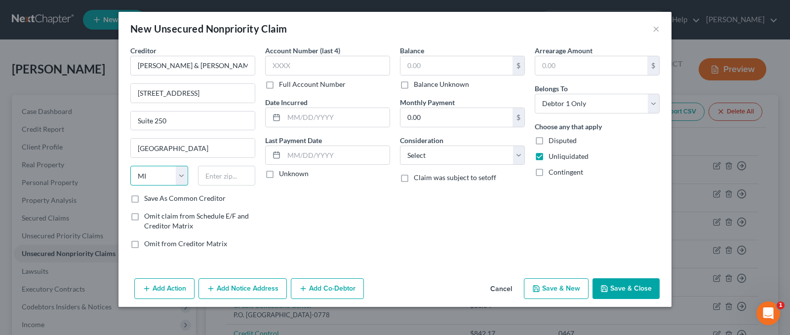
select select "24"
type input "55441"
click at [296, 66] on input "text" at bounding box center [327, 66] width 125 height 20
type input "5343"
click at [419, 65] on input "text" at bounding box center [457, 65] width 112 height 19
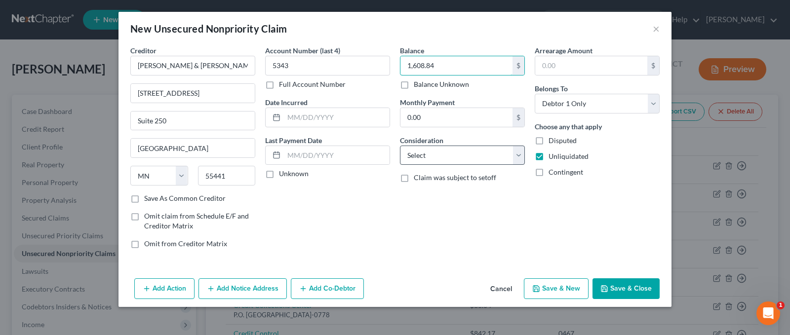
type input "1,608.84"
click at [518, 156] on select "Select Cable / Satellite Services Collection Agency Credit Card Debt Debt Couns…" at bounding box center [462, 156] width 125 height 20
select select "1"
click at [400, 146] on select "Select Cable / Satellite Services Collection Agency Credit Card Debt Debt Couns…" at bounding box center [462, 156] width 125 height 20
click at [615, 291] on button "Save & Close" at bounding box center [626, 289] width 67 height 21
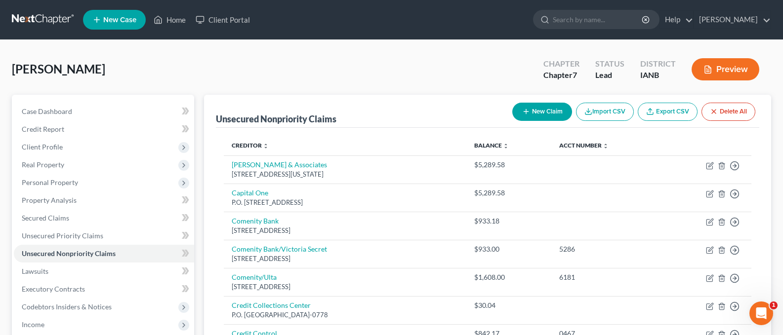
click at [529, 108] on button "New Claim" at bounding box center [542, 112] width 60 height 18
select select "0"
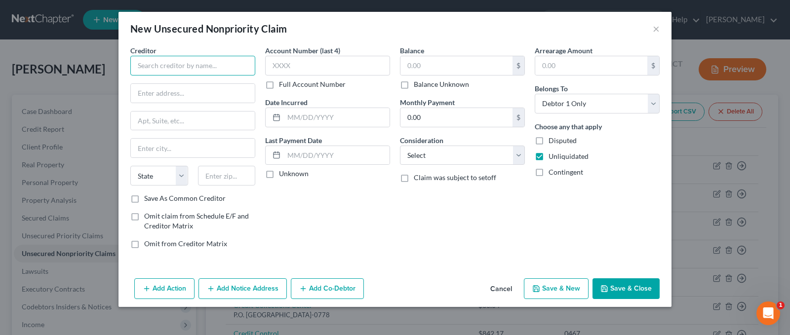
drag, startPoint x: 155, startPoint y: 66, endPoint x: 183, endPoint y: 80, distance: 31.6
click at [158, 68] on input "text" at bounding box center [192, 66] width 125 height 20
type input "Midland Credit Management"
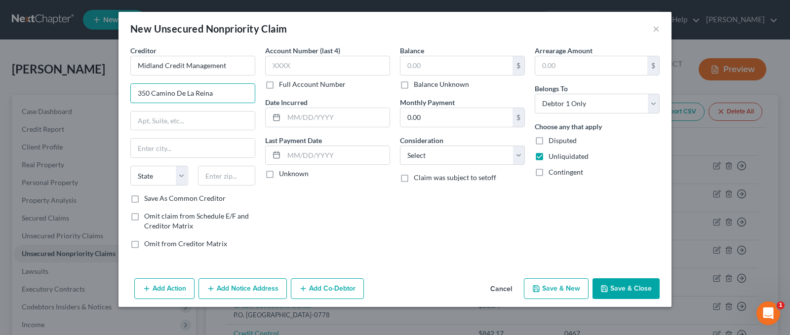
type input "350 Camino De La Reina"
type input "Suite 100"
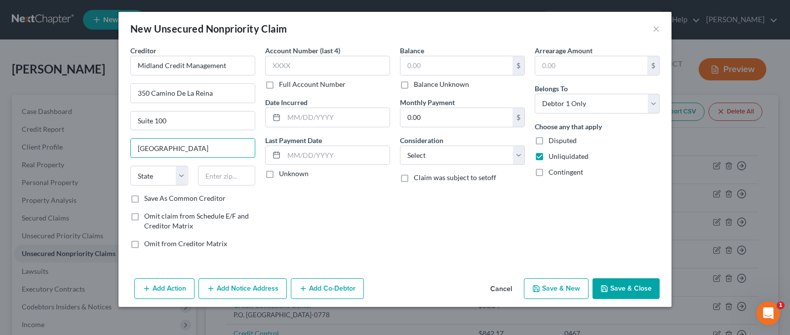
type input "[GEOGRAPHIC_DATA]"
select select "4"
type input "92108"
click at [303, 64] on input "text" at bounding box center [327, 66] width 125 height 20
type input "1557"
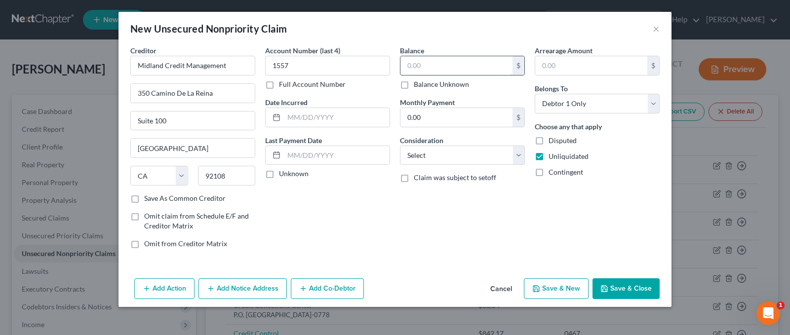
click at [442, 67] on input "text" at bounding box center [457, 65] width 112 height 19
type input "1,608.84"
click at [522, 155] on select "Select Cable / Satellite Services Collection Agency Credit Card Debt Debt Couns…" at bounding box center [462, 156] width 125 height 20
select select "1"
click at [400, 146] on select "Select Cable / Satellite Services Collection Agency Credit Card Debt Debt Couns…" at bounding box center [462, 156] width 125 height 20
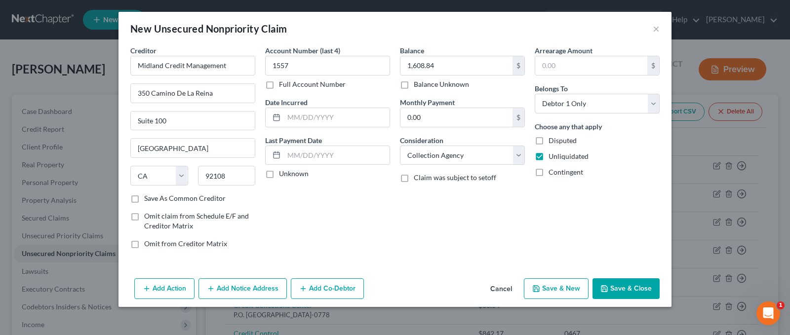
click at [627, 292] on button "Save & Close" at bounding box center [626, 289] width 67 height 21
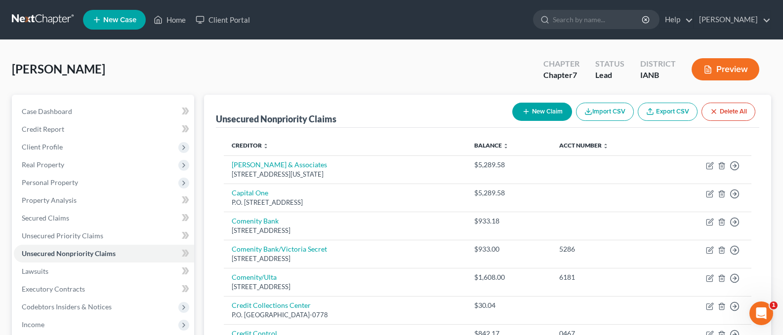
click at [541, 111] on button "New Claim" at bounding box center [542, 112] width 60 height 18
select select "0"
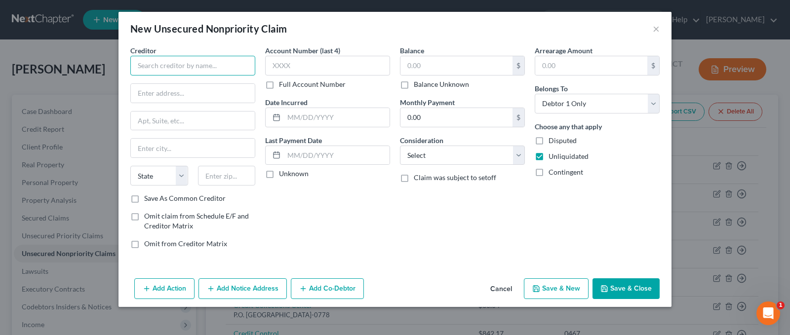
click at [159, 66] on input "text" at bounding box center [192, 66] width 125 height 20
type input "Midland Credit Management Inc."
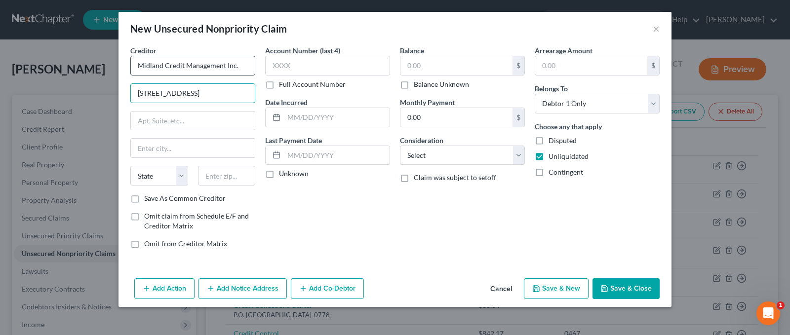
type input "[STREET_ADDRESS]"
type input "Suite 300"
type input "[PERSON_NAME]"
select select "23"
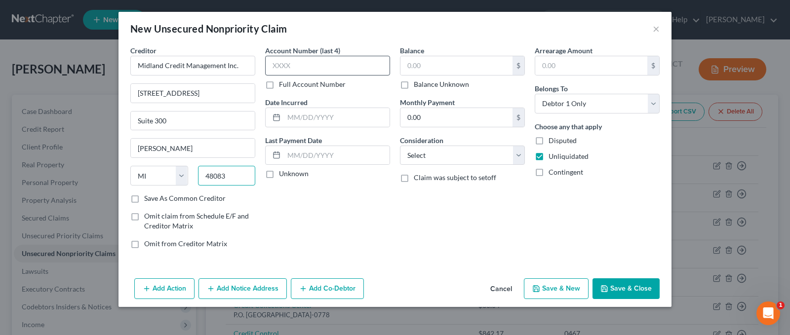
type input "48083"
click at [286, 64] on input "text" at bounding box center [327, 66] width 125 height 20
type input "3104"
click at [439, 66] on input "text" at bounding box center [457, 65] width 112 height 19
type input "1,608.00"
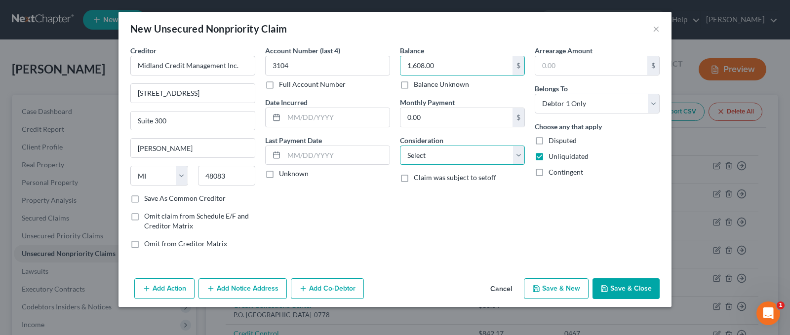
click at [519, 155] on select "Select Cable / Satellite Services Collection Agency Credit Card Debt Debt Couns…" at bounding box center [462, 156] width 125 height 20
select select "2"
click at [400, 146] on select "Select Cable / Satellite Services Collection Agency Credit Card Debt Debt Couns…" at bounding box center [462, 156] width 125 height 20
drag, startPoint x: 616, startPoint y: 292, endPoint x: 642, endPoint y: 287, distance: 26.3
click at [629, 292] on button "Save & Close" at bounding box center [626, 289] width 67 height 21
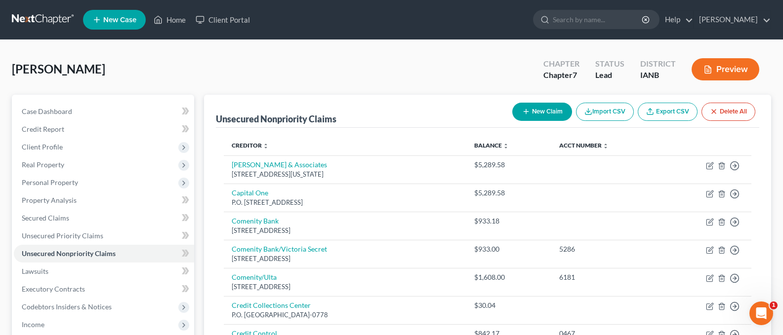
click at [540, 110] on button "New Claim" at bounding box center [542, 112] width 60 height 18
select select "0"
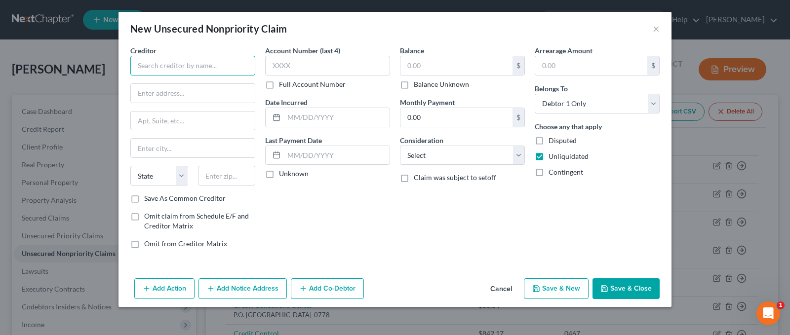
drag, startPoint x: 163, startPoint y: 67, endPoint x: 173, endPoint y: 64, distance: 10.5
click at [168, 62] on input "text" at bounding box center [192, 66] width 125 height 20
type input "Midland Credit Management"
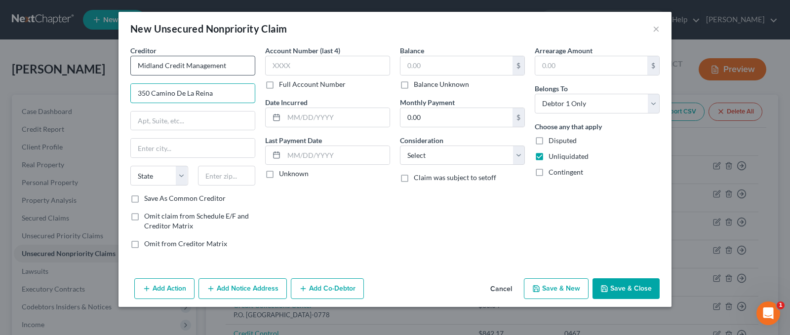
type input "350 Camino De La Reina"
type input "Suite 100"
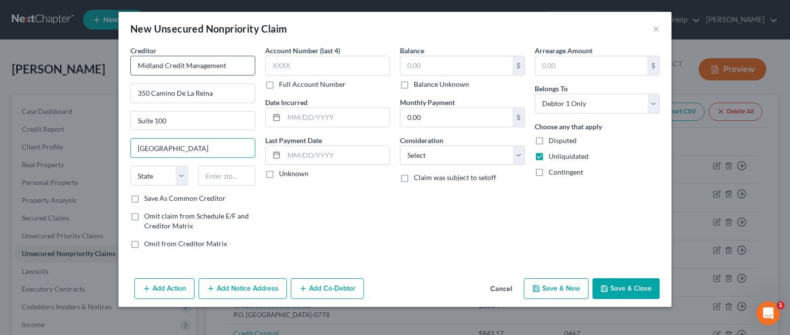
type input "[GEOGRAPHIC_DATA]"
select select "4"
type input "92108"
click at [297, 65] on input "text" at bounding box center [327, 66] width 125 height 20
type input "7415"
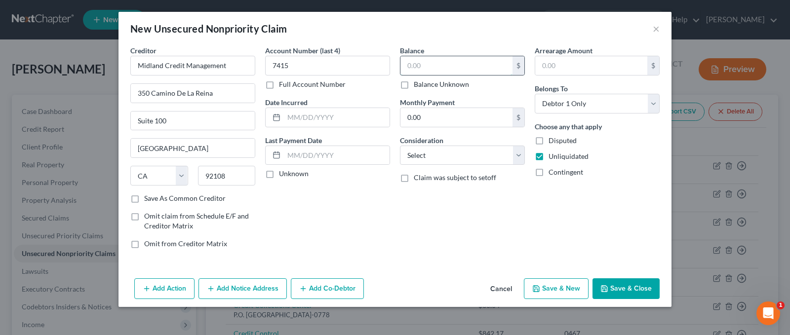
click at [420, 65] on input "text" at bounding box center [457, 65] width 112 height 19
type input "933.18"
click at [519, 155] on select "Select Cable / Satellite Services Collection Agency Credit Card Debt Debt Couns…" at bounding box center [462, 156] width 125 height 20
select select "1"
click at [400, 146] on select "Select Cable / Satellite Services Collection Agency Credit Card Debt Debt Couns…" at bounding box center [462, 156] width 125 height 20
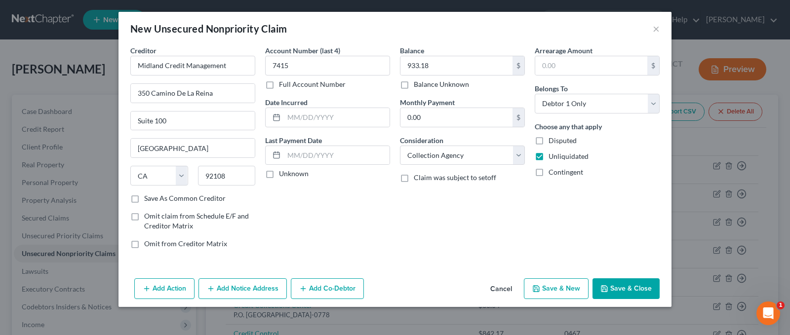
click at [610, 285] on button "Save & Close" at bounding box center [626, 289] width 67 height 21
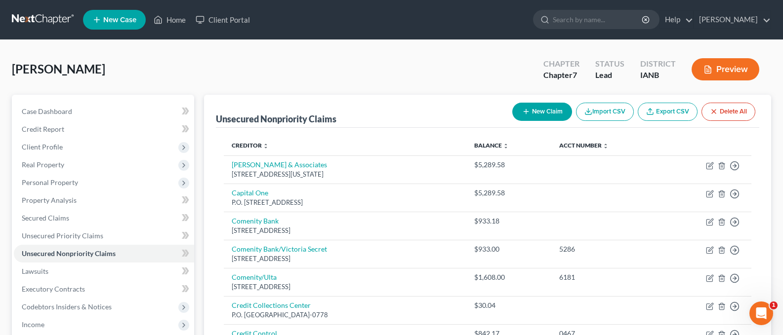
click at [551, 112] on button "New Claim" at bounding box center [542, 112] width 60 height 18
select select "0"
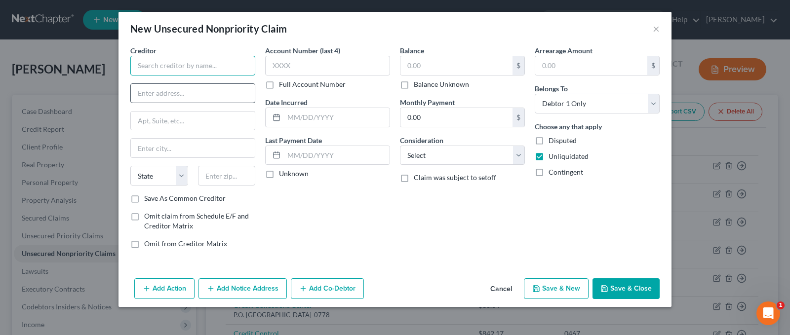
drag, startPoint x: 162, startPoint y: 63, endPoint x: 163, endPoint y: 84, distance: 21.2
click at [168, 65] on input "text" at bounding box center [192, 66] width 125 height 20
type input "Midland Credit Management"
type input "P.O. Box 2004"
type input "[PERSON_NAME]"
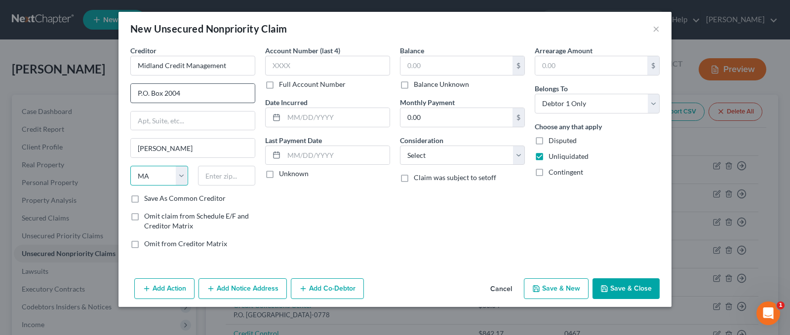
select select "23"
type input "48090-2004"
click at [299, 68] on input "text" at bounding box center [327, 66] width 125 height 20
type input "7415"
click at [424, 71] on input "text" at bounding box center [457, 65] width 112 height 19
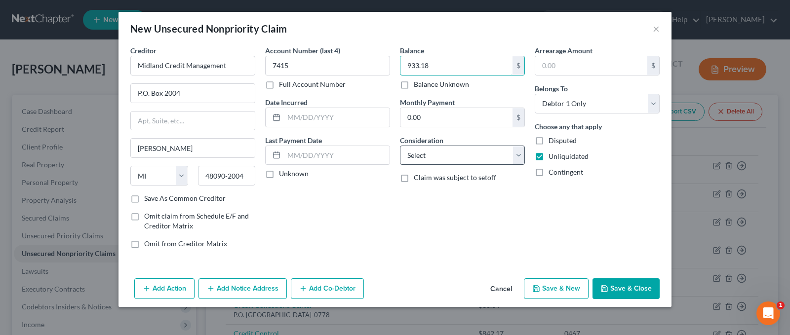
type input "933.18"
click at [519, 162] on select "Select Cable / Satellite Services Collection Agency Credit Card Debt Debt Couns…" at bounding box center [462, 156] width 125 height 20
select select "1"
click at [400, 146] on select "Select Cable / Satellite Services Collection Agency Credit Card Debt Debt Couns…" at bounding box center [462, 156] width 125 height 20
drag, startPoint x: 634, startPoint y: 289, endPoint x: 635, endPoint y: 294, distance: 5.5
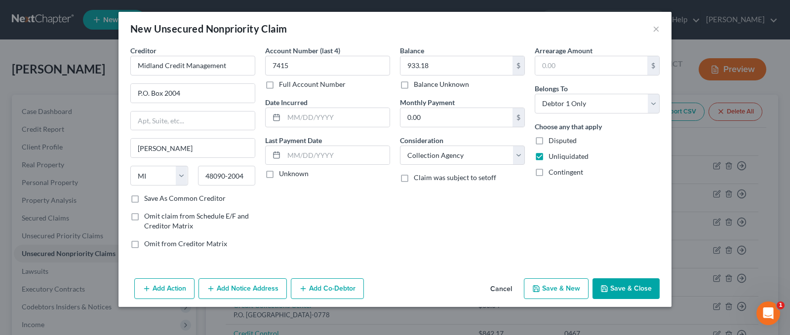
click at [635, 289] on button "Save & Close" at bounding box center [626, 289] width 67 height 21
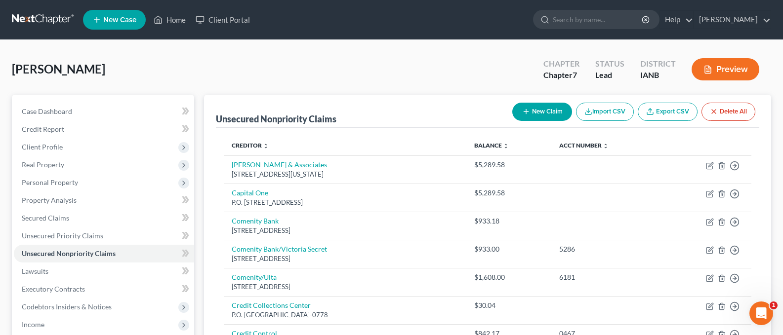
click at [534, 114] on button "New Claim" at bounding box center [542, 112] width 60 height 18
select select "0"
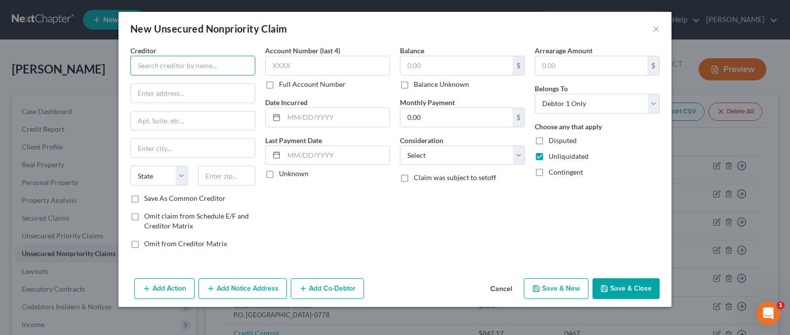
click at [178, 67] on input "text" at bounding box center [192, 66] width 125 height 20
type input "Midland Credit Management Inc."
type input "P.O. Box 2004"
type input "[PERSON_NAME]"
select select "23"
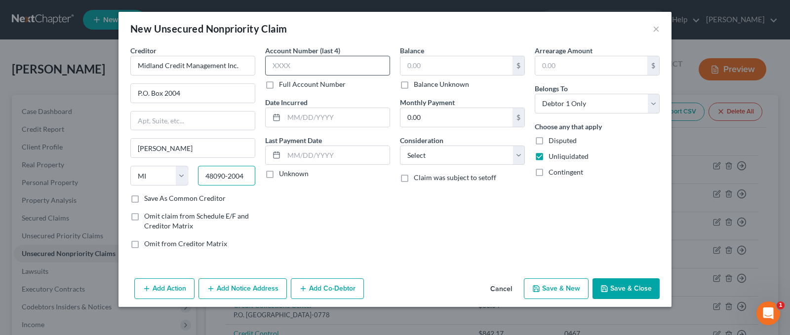
type input "48090-2004"
click at [299, 63] on input "text" at bounding box center [327, 66] width 125 height 20
drag, startPoint x: 425, startPoint y: 66, endPoint x: 437, endPoint y: 66, distance: 11.9
click at [432, 66] on input "text" at bounding box center [457, 65] width 112 height 19
type input "1,608.84"
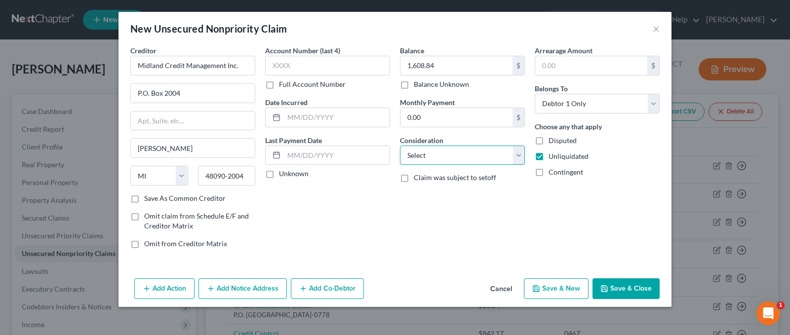
click at [515, 156] on select "Select Cable / Satellite Services Collection Agency Credit Card Debt Debt Couns…" at bounding box center [462, 156] width 125 height 20
select select "1"
click at [400, 146] on select "Select Cable / Satellite Services Collection Agency Credit Card Debt Debt Couns…" at bounding box center [462, 156] width 125 height 20
click at [617, 283] on button "Save & Close" at bounding box center [626, 289] width 67 height 21
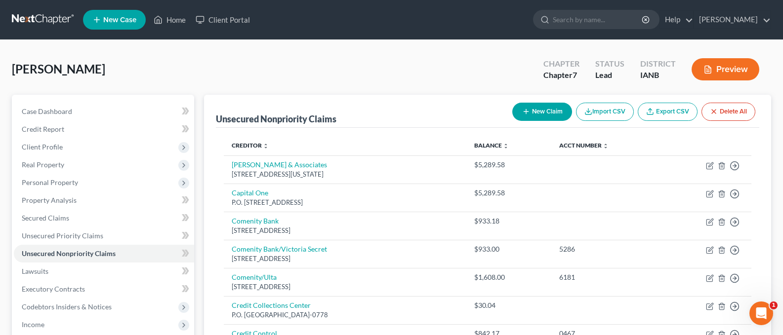
click at [543, 112] on button "New Claim" at bounding box center [542, 112] width 60 height 18
select select "0"
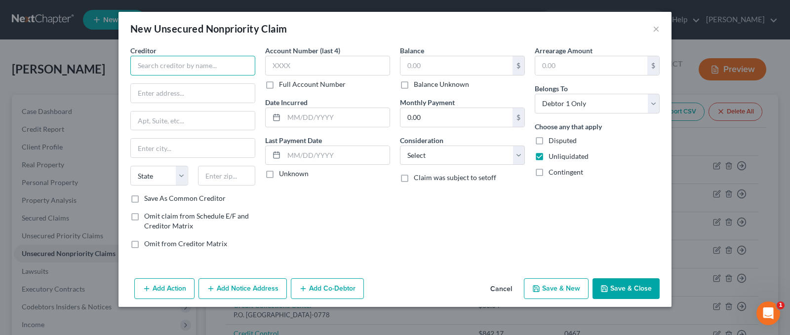
click at [153, 72] on input "text" at bounding box center [192, 66] width 125 height 20
type input "[GEOGRAPHIC_DATA]"
type input "350 Camino De La Reina"
type input "Suite 100"
type input "[GEOGRAPHIC_DATA]"
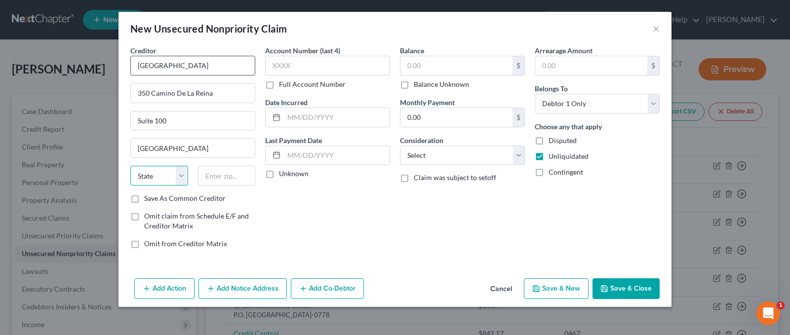
select select "4"
type input "92108"
click at [281, 67] on input "text" at bounding box center [327, 66] width 125 height 20
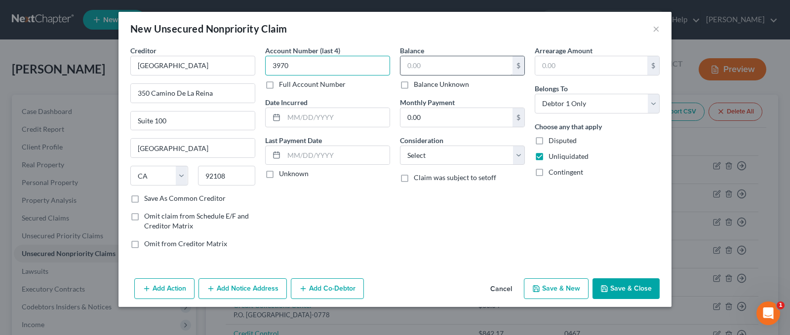
type input "3970"
drag, startPoint x: 444, startPoint y: 65, endPoint x: 453, endPoint y: 67, distance: 9.5
click at [448, 65] on input "text" at bounding box center [457, 65] width 112 height 19
type input "933.18"
click at [520, 156] on select "Select Cable / Satellite Services Collection Agency Credit Card Debt Debt Couns…" at bounding box center [462, 156] width 125 height 20
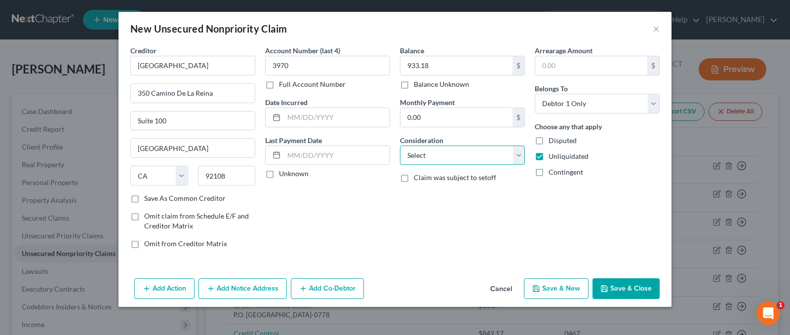
select select "1"
click at [400, 146] on select "Select Cable / Satellite Services Collection Agency Credit Card Debt Debt Couns…" at bounding box center [462, 156] width 125 height 20
click at [619, 288] on button "Save & Close" at bounding box center [626, 289] width 67 height 21
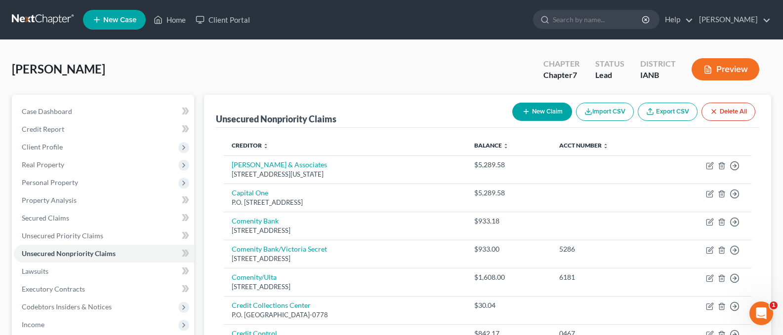
click at [538, 110] on button "New Claim" at bounding box center [542, 112] width 60 height 18
select select "0"
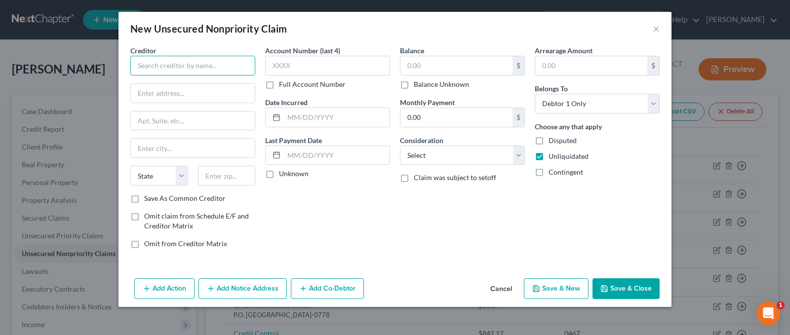
click at [155, 65] on input "text" at bounding box center [192, 66] width 125 height 20
type input "[GEOGRAPHIC_DATA]"
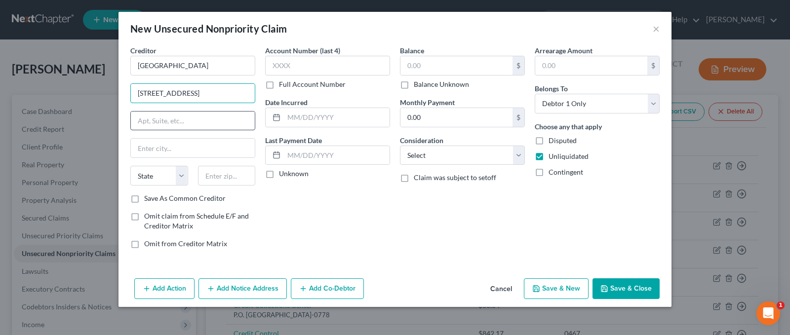
type input "[STREET_ADDRESS]"
type input "Suite 300"
type input "[PERSON_NAME]"
select select "23"
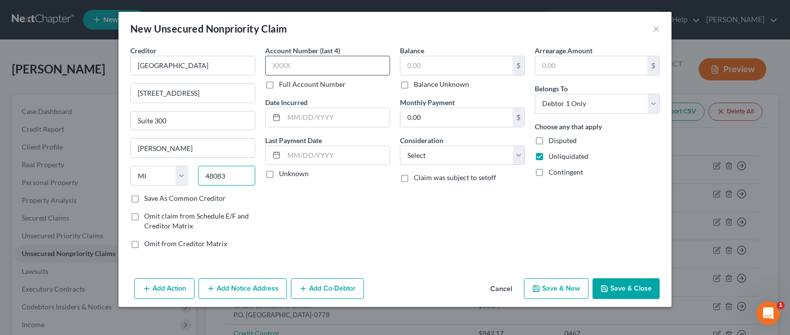
type input "48083"
click at [288, 62] on input "text" at bounding box center [327, 66] width 125 height 20
type input "3105"
click at [437, 66] on input "text" at bounding box center [457, 65] width 112 height 19
type input "933.00"
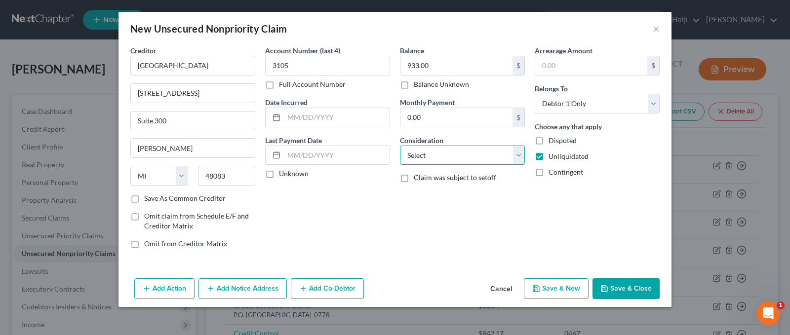
click at [519, 156] on select "Select Cable / Satellite Services Collection Agency Credit Card Debt Debt Couns…" at bounding box center [462, 156] width 125 height 20
select select "2"
click at [400, 146] on select "Select Cable / Satellite Services Collection Agency Credit Card Debt Debt Couns…" at bounding box center [462, 156] width 125 height 20
click at [622, 290] on button "Save & Close" at bounding box center [626, 289] width 67 height 21
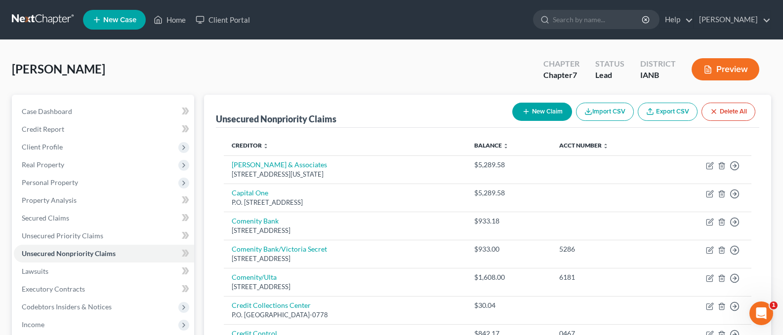
click at [536, 110] on button "New Claim" at bounding box center [542, 112] width 60 height 18
select select "0"
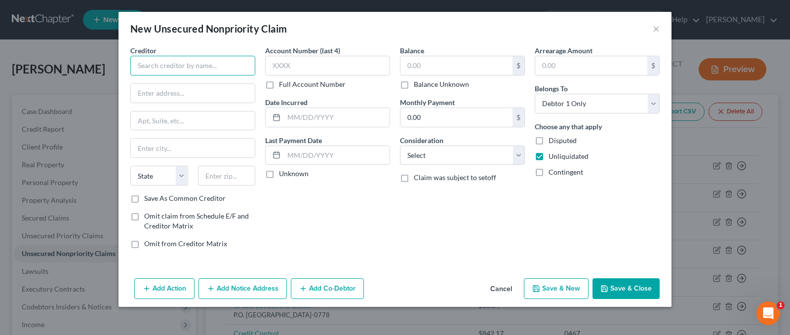
click at [152, 68] on input "text" at bounding box center [192, 66] width 125 height 20
type input "Mohela/Department Of Education"
type input "[STREET_ADDRESS]"
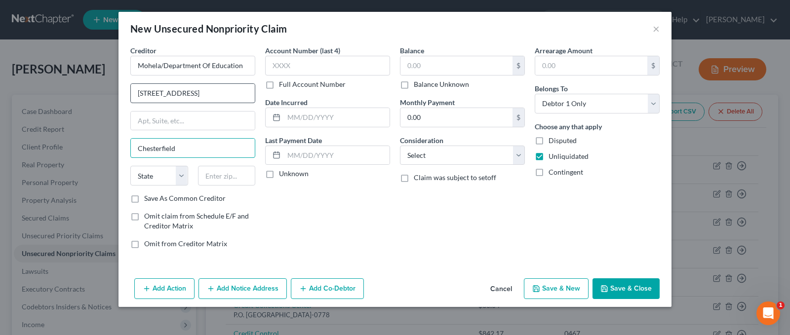
type input "Chesterfield"
select select "26"
type input "63005"
click at [288, 64] on input "text" at bounding box center [327, 66] width 125 height 20
type input "K"
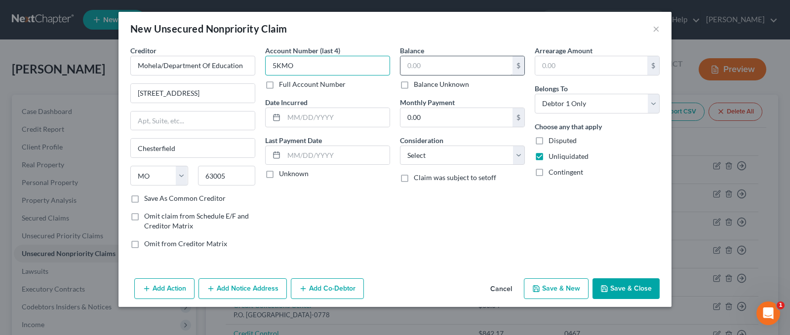
type input "5KMO"
click at [424, 68] on input "text" at bounding box center [457, 65] width 112 height 19
type input "36,967.00"
click at [517, 152] on select "Select Cable / Satellite Services Collection Agency Credit Card Debt Debt Couns…" at bounding box center [462, 156] width 125 height 20
select select "17"
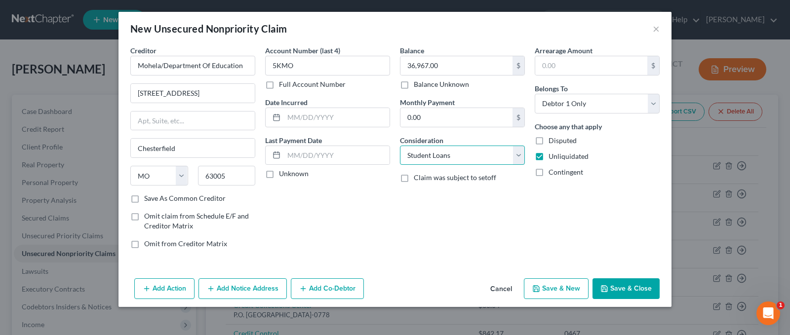
click at [400, 146] on select "Select Cable / Satellite Services Collection Agency Credit Card Debt Debt Couns…" at bounding box center [462, 156] width 125 height 20
click at [619, 290] on button "Save & Close" at bounding box center [626, 289] width 67 height 21
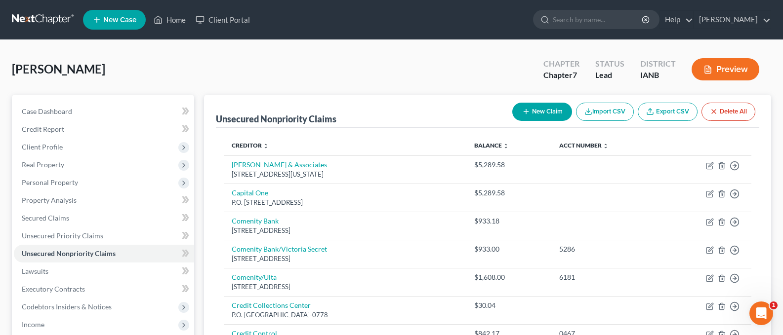
click at [534, 109] on button "New Claim" at bounding box center [542, 112] width 60 height 18
select select "0"
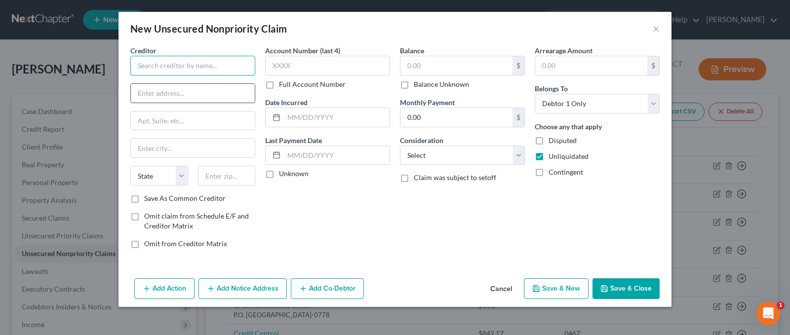
drag, startPoint x: 169, startPoint y: 70, endPoint x: 179, endPoint y: 87, distance: 19.9
click at [177, 70] on input "text" at bounding box center [192, 66] width 125 height 20
type input "MOMS"
type input "[STREET_ADDRESS]"
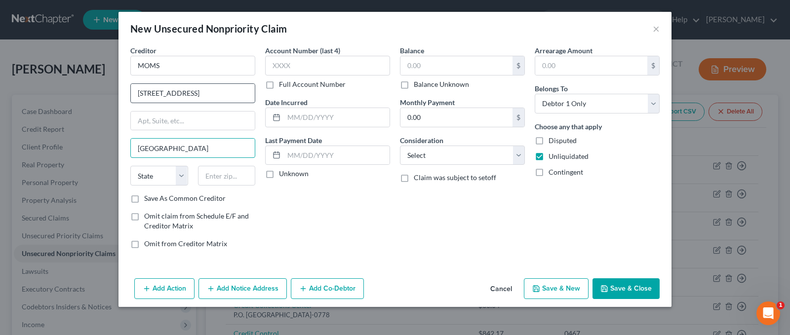
type input "[GEOGRAPHIC_DATA]"
select select "30"
type input "68776-2646"
drag, startPoint x: 292, startPoint y: 67, endPoint x: 307, endPoint y: 68, distance: 15.4
click at [301, 68] on input "text" at bounding box center [327, 66] width 125 height 20
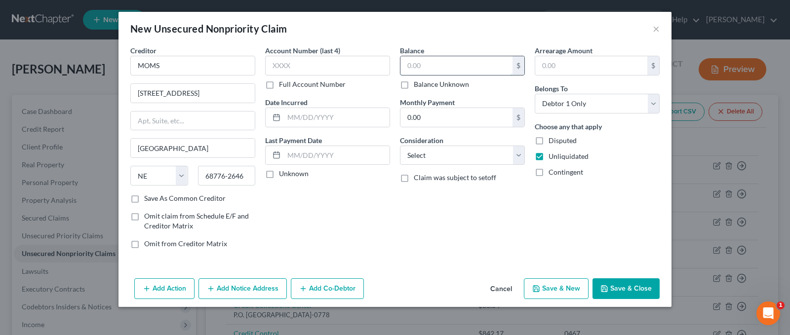
click at [416, 66] on input "text" at bounding box center [457, 65] width 112 height 19
type input "10,000.00"
click at [516, 156] on select "Select Cable / Satellite Services Collection Agency Credit Card Debt Debt Couns…" at bounding box center [462, 156] width 125 height 20
select select "10"
click at [400, 146] on select "Select Cable / Satellite Services Collection Agency Credit Card Debt Debt Couns…" at bounding box center [462, 156] width 125 height 20
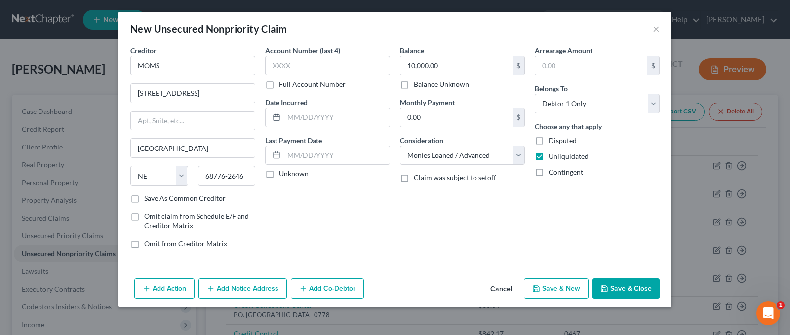
click at [613, 289] on button "Save & Close" at bounding box center [626, 289] width 67 height 21
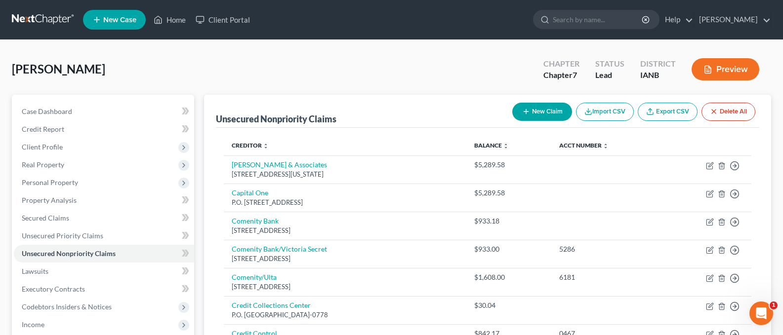
click at [543, 111] on button "New Claim" at bounding box center [542, 112] width 60 height 18
select select "0"
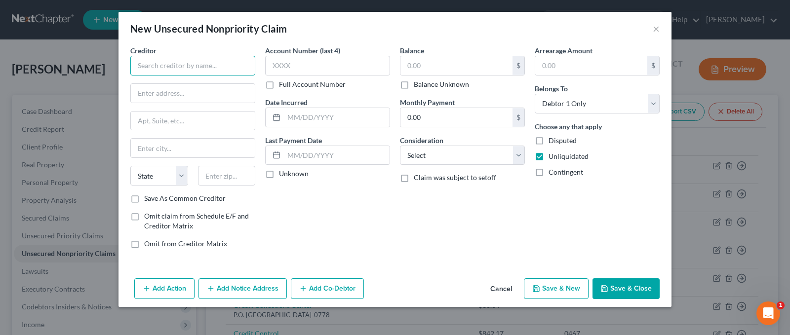
click at [173, 64] on input "text" at bounding box center [192, 66] width 125 height 20
type input "Revco Solutions Inc."
type input "P.O. Box 163279"
type input "Columbus"
select select "36"
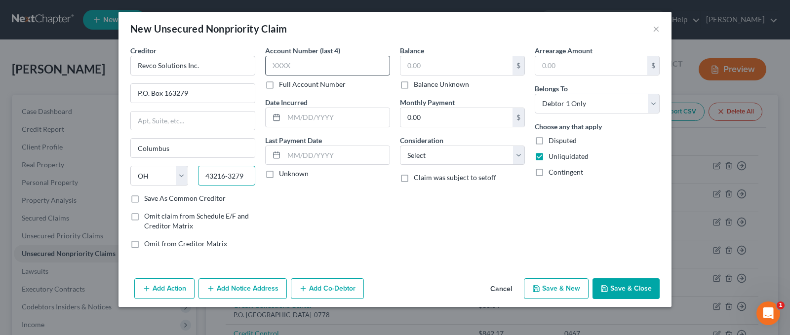
type input "43216-3279"
click at [305, 63] on input "text" at bounding box center [327, 66] width 125 height 20
click at [418, 64] on input "text" at bounding box center [457, 65] width 112 height 19
click at [518, 158] on select "Select Cable / Satellite Services Collection Agency Credit Card Debt Debt Couns…" at bounding box center [462, 156] width 125 height 20
click at [400, 146] on select "Select Cable / Satellite Services Collection Agency Credit Card Debt Debt Couns…" at bounding box center [462, 156] width 125 height 20
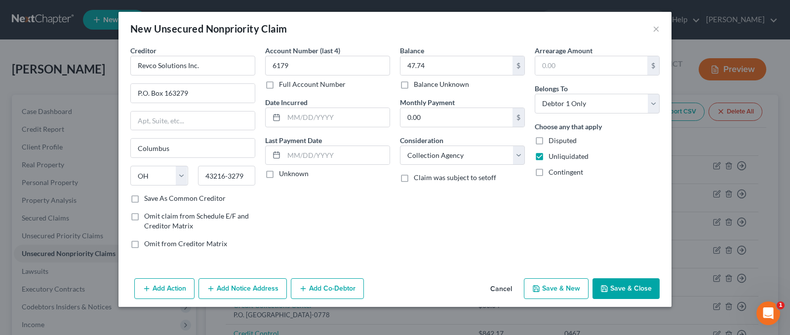
click at [621, 285] on button "Save & Close" at bounding box center [626, 289] width 67 height 21
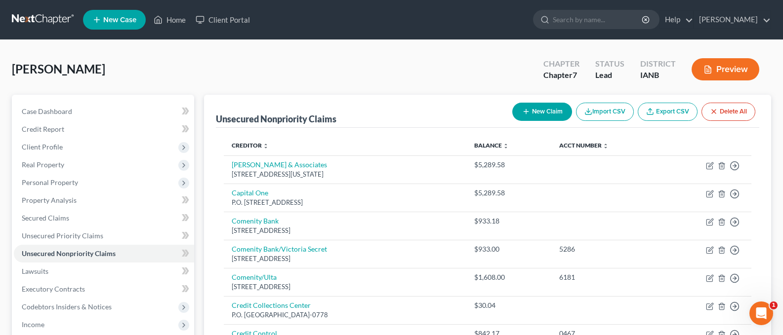
click at [533, 108] on button "New Claim" at bounding box center [542, 112] width 60 height 18
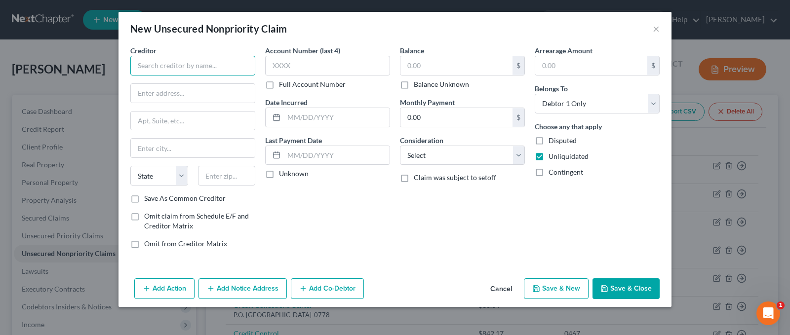
click at [185, 70] on input "text" at bounding box center [192, 66] width 125 height 20
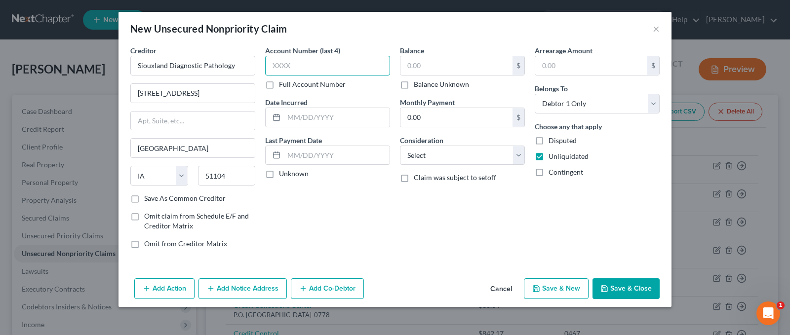
click at [294, 65] on input "text" at bounding box center [327, 66] width 125 height 20
click at [443, 69] on input "text" at bounding box center [457, 65] width 112 height 19
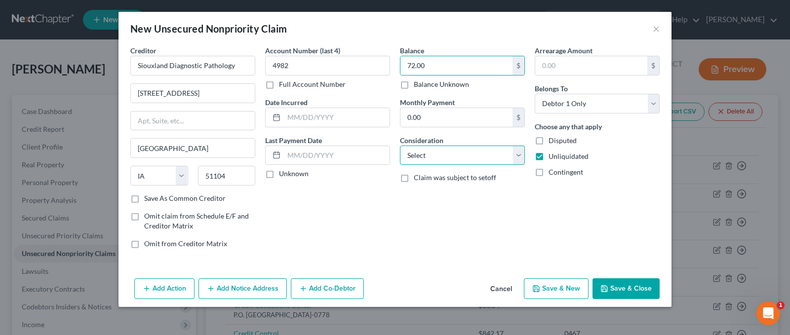
click at [518, 159] on select "Select Cable / Satellite Services Collection Agency Credit Card Debt Debt Couns…" at bounding box center [462, 156] width 125 height 20
click at [400, 146] on select "Select Cable / Satellite Services Collection Agency Credit Card Debt Debt Couns…" at bounding box center [462, 156] width 125 height 20
click at [637, 292] on button "Save & Close" at bounding box center [626, 289] width 67 height 21
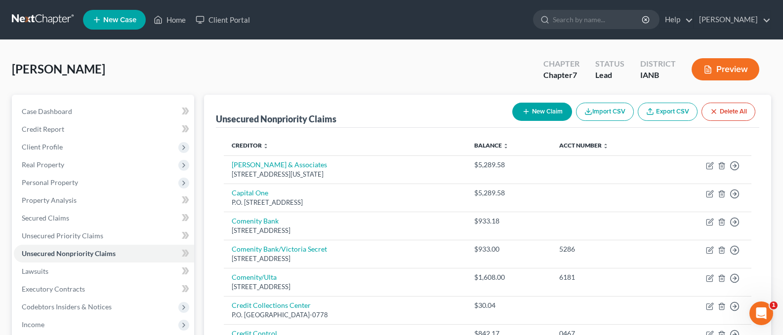
click at [535, 109] on button "New Claim" at bounding box center [542, 112] width 60 height 18
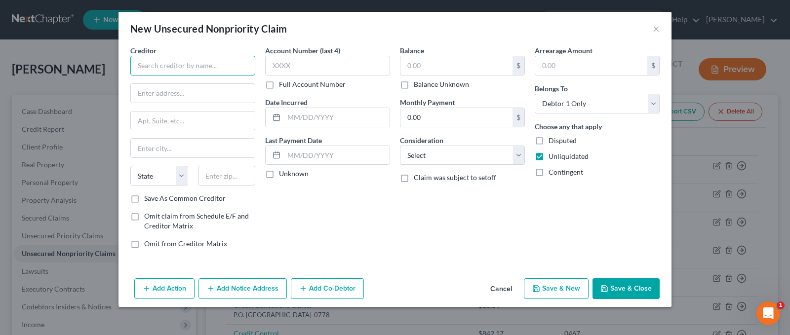
click at [146, 67] on input "text" at bounding box center [192, 66] width 125 height 20
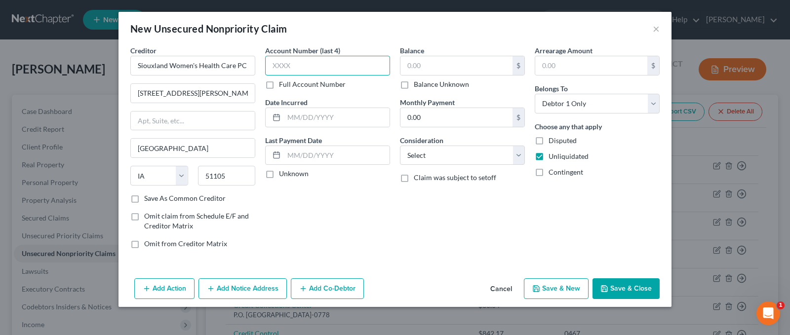
click at [289, 64] on input "text" at bounding box center [327, 66] width 125 height 20
click at [425, 69] on input "text" at bounding box center [457, 65] width 112 height 19
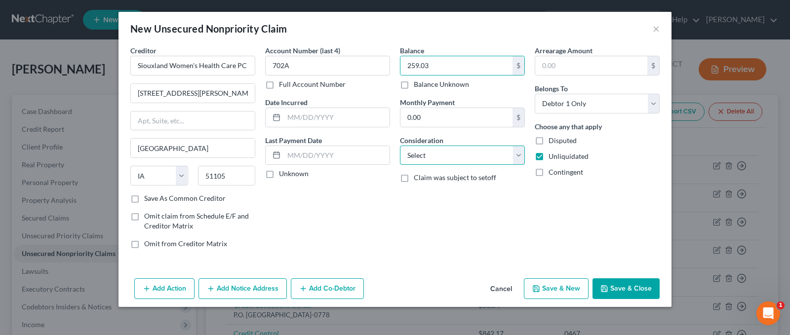
click at [522, 154] on select "Select Cable / Satellite Services Collection Agency Credit Card Debt Debt Couns…" at bounding box center [462, 156] width 125 height 20
click at [400, 146] on select "Select Cable / Satellite Services Collection Agency Credit Card Debt Debt Couns…" at bounding box center [462, 156] width 125 height 20
click at [624, 287] on button "Save & Close" at bounding box center [626, 289] width 67 height 21
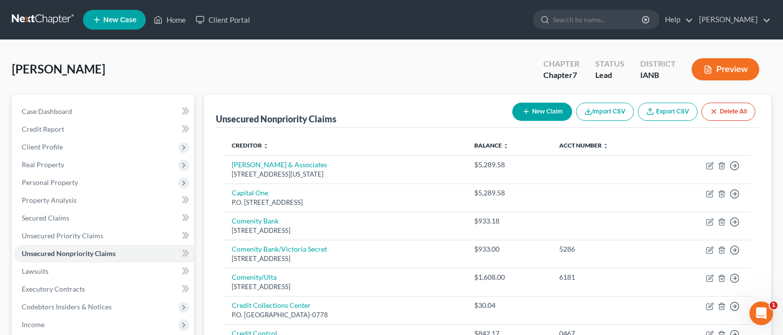
click at [530, 110] on button "New Claim" at bounding box center [542, 112] width 60 height 18
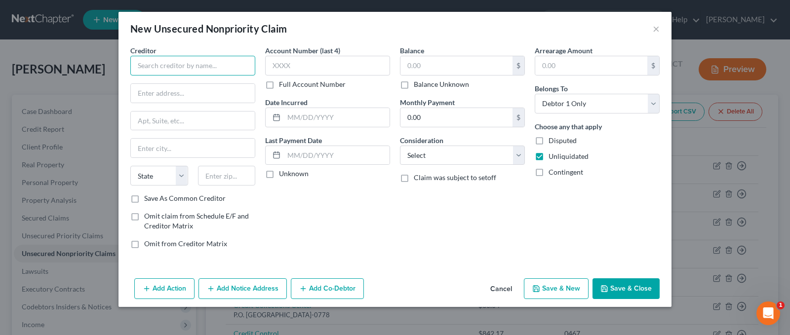
click at [160, 66] on input "text" at bounding box center [192, 66] width 125 height 20
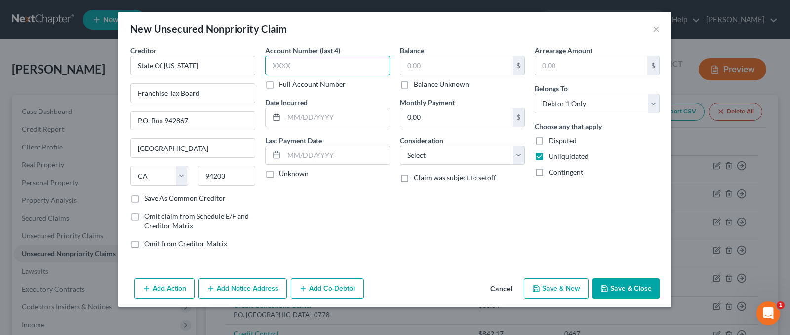
click at [310, 70] on input "text" at bounding box center [327, 66] width 125 height 20
click at [448, 67] on input "text" at bounding box center [457, 65] width 112 height 19
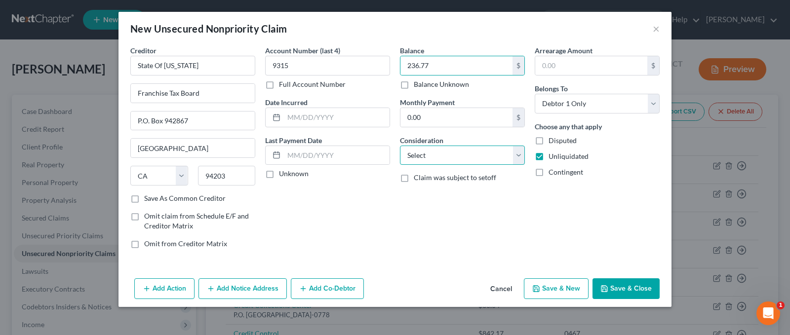
click at [524, 154] on select "Select Cable / Satellite Services Collection Agency Credit Card Debt Debt Couns…" at bounding box center [462, 156] width 125 height 20
click at [400, 146] on select "Select Cable / Satellite Services Collection Agency Credit Card Debt Debt Couns…" at bounding box center [462, 156] width 125 height 20
click at [615, 292] on button "Save & Close" at bounding box center [626, 289] width 67 height 21
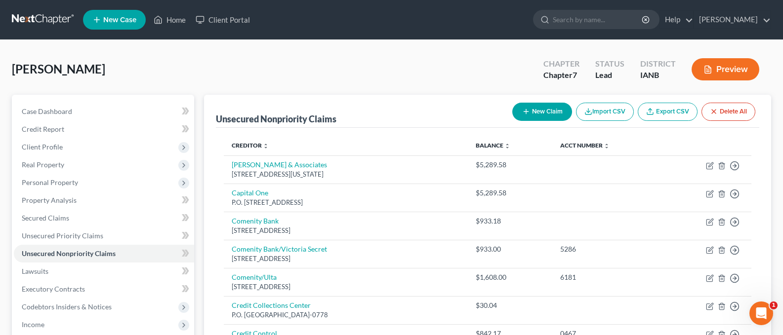
click at [543, 108] on button "New Claim" at bounding box center [542, 112] width 60 height 18
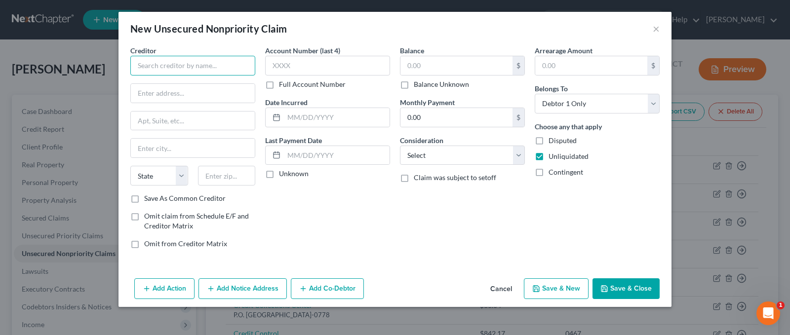
click at [155, 65] on input "text" at bounding box center [192, 66] width 125 height 20
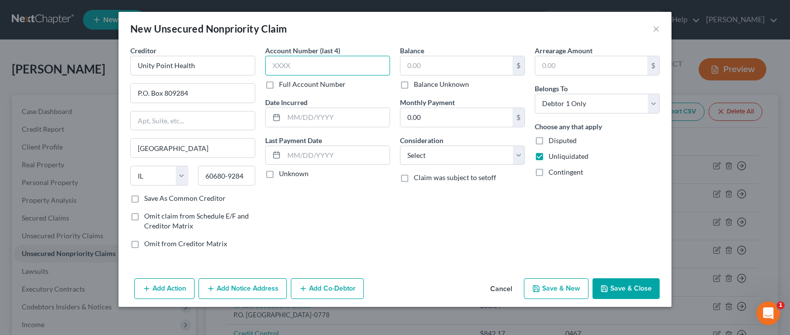
click at [295, 66] on input "text" at bounding box center [327, 66] width 125 height 20
click at [430, 67] on input "text" at bounding box center [457, 65] width 112 height 19
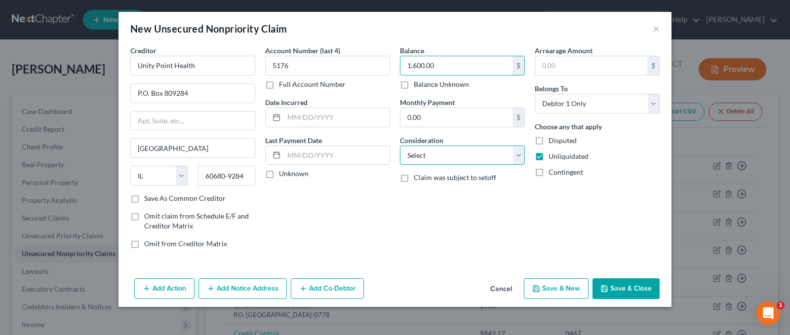
click at [518, 159] on select "Select Cable / Satellite Services Collection Agency Credit Card Debt Debt Couns…" at bounding box center [462, 156] width 125 height 20
click at [400, 146] on select "Select Cable / Satellite Services Collection Agency Credit Card Debt Debt Couns…" at bounding box center [462, 156] width 125 height 20
click at [617, 289] on button "Save & Close" at bounding box center [626, 289] width 67 height 21
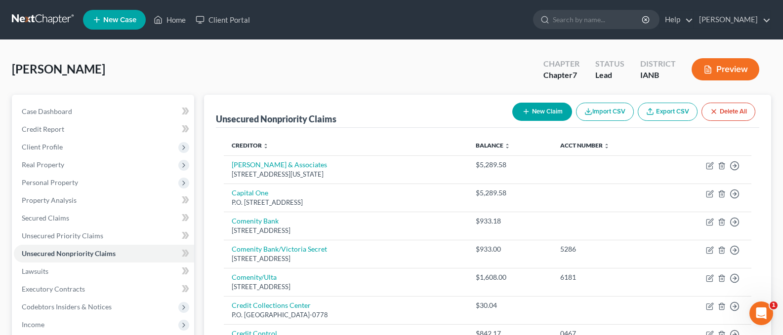
click at [535, 111] on button "New Claim" at bounding box center [542, 112] width 60 height 18
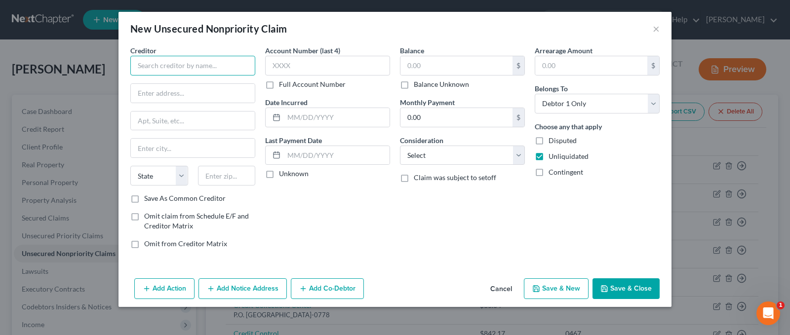
click at [169, 65] on input "text" at bounding box center [192, 66] width 125 height 20
click at [167, 89] on input "text" at bounding box center [193, 93] width 124 height 19
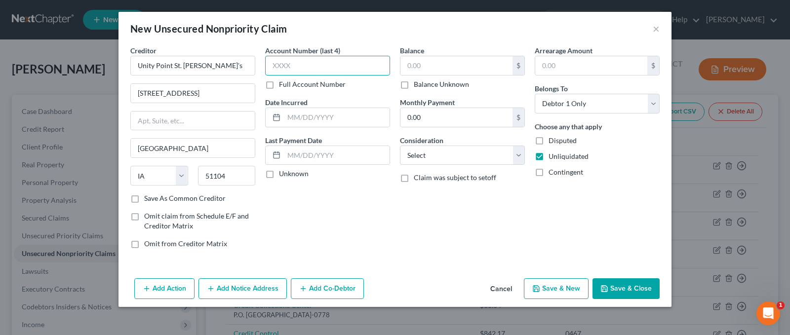
click at [272, 67] on input "text" at bounding box center [327, 66] width 125 height 20
click at [458, 65] on input "text" at bounding box center [457, 65] width 112 height 19
click at [521, 156] on select "Select Cable / Satellite Services Collection Agency Credit Card Debt Debt Couns…" at bounding box center [462, 156] width 125 height 20
click at [400, 146] on select "Select Cable / Satellite Services Collection Agency Credit Card Debt Debt Couns…" at bounding box center [462, 156] width 125 height 20
click at [616, 291] on button "Save & Close" at bounding box center [626, 289] width 67 height 21
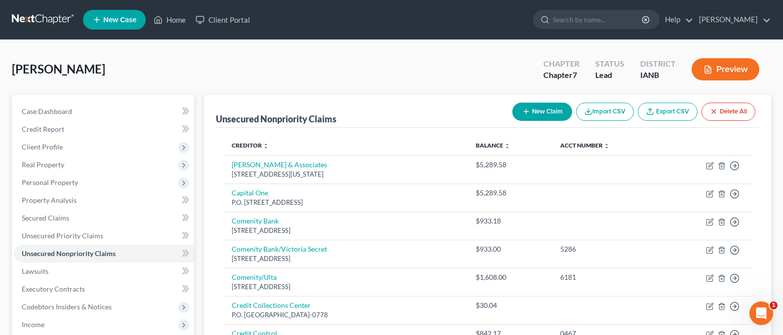
click at [538, 109] on button "New Claim" at bounding box center [542, 112] width 60 height 18
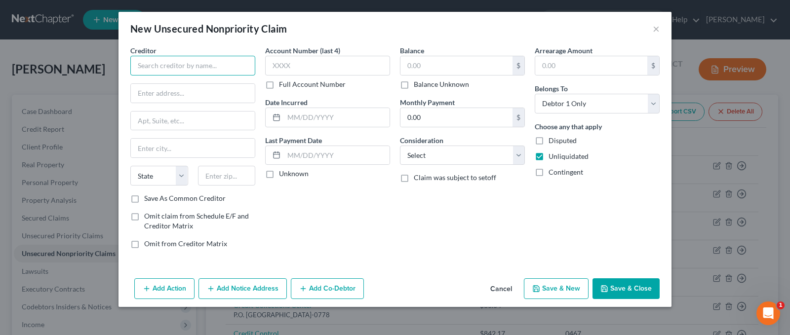
click at [171, 63] on input "text" at bounding box center [192, 66] width 125 height 20
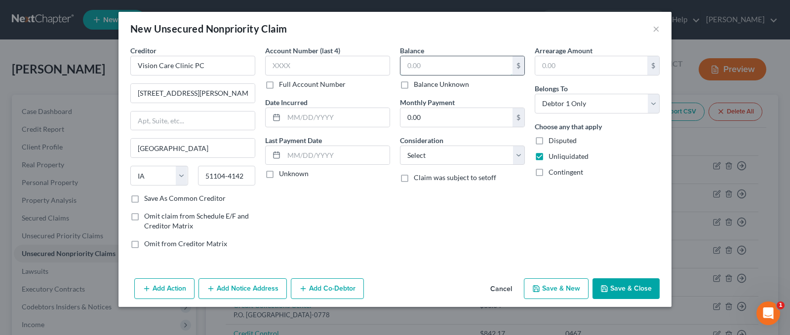
click at [436, 66] on input "text" at bounding box center [457, 65] width 112 height 19
click at [445, 112] on input "0.00" at bounding box center [457, 117] width 112 height 19
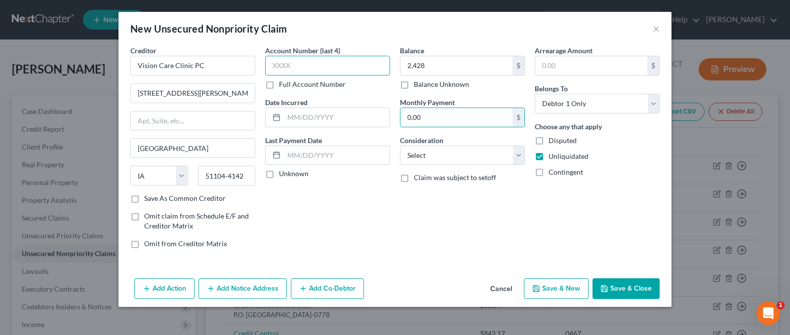
drag, startPoint x: 305, startPoint y: 63, endPoint x: 311, endPoint y: 64, distance: 6.0
click at [311, 64] on input "text" at bounding box center [327, 66] width 125 height 20
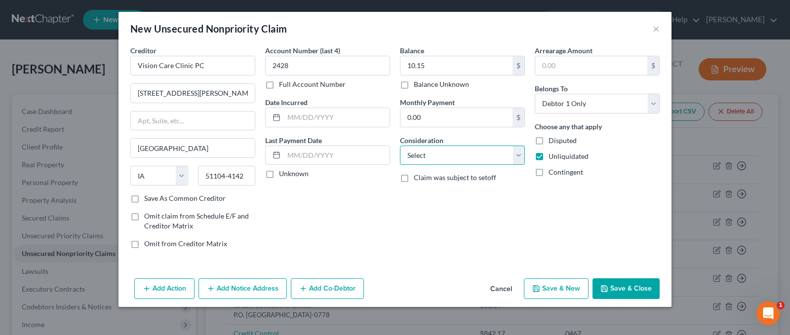
click at [519, 157] on select "Select Cable / Satellite Services Collection Agency Credit Card Debt Debt Couns…" at bounding box center [462, 156] width 125 height 20
click at [400, 146] on select "Select Cable / Satellite Services Collection Agency Credit Card Debt Debt Couns…" at bounding box center [462, 156] width 125 height 20
click at [618, 289] on button "Save & Close" at bounding box center [626, 289] width 67 height 21
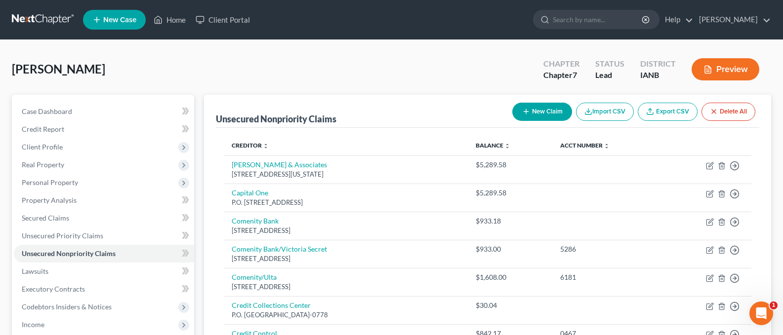
click at [536, 109] on button "New Claim" at bounding box center [542, 112] width 60 height 18
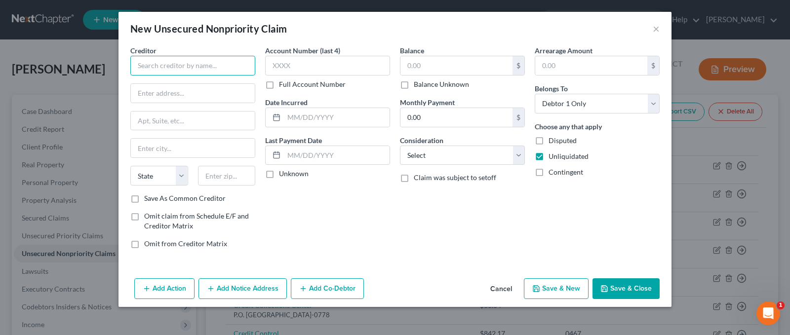
click at [164, 62] on input "text" at bounding box center [192, 66] width 125 height 20
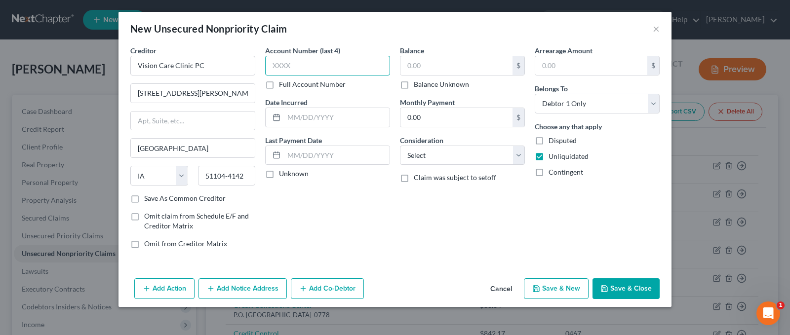
click at [331, 65] on input "text" at bounding box center [327, 66] width 125 height 20
click at [431, 68] on input "text" at bounding box center [457, 65] width 112 height 19
click at [517, 156] on select "Select Cable / Satellite Services Collection Agency Credit Card Debt Debt Couns…" at bounding box center [462, 156] width 125 height 20
click at [400, 146] on select "Select Cable / Satellite Services Collection Agency Credit Card Debt Debt Couns…" at bounding box center [462, 156] width 125 height 20
drag, startPoint x: 621, startPoint y: 285, endPoint x: 640, endPoint y: 287, distance: 18.9
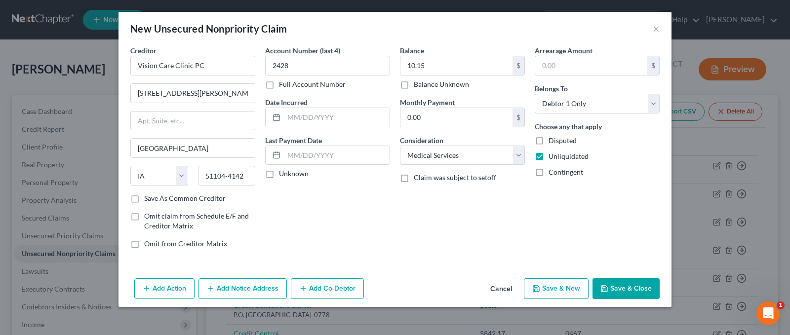
click at [622, 286] on button "Save & Close" at bounding box center [626, 289] width 67 height 21
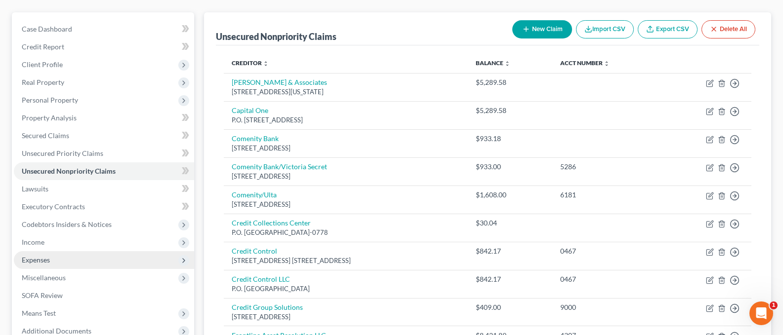
scroll to position [120, 0]
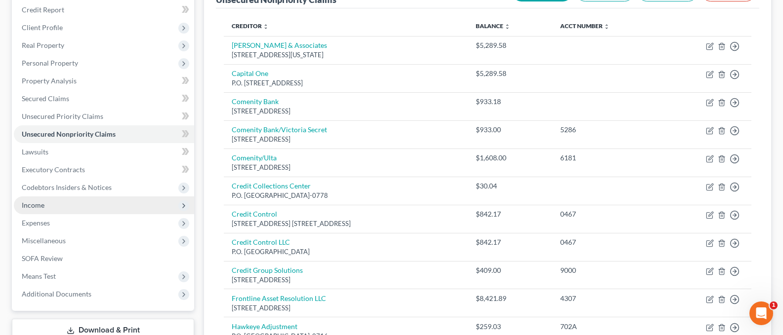
click at [52, 204] on span "Income" at bounding box center [104, 206] width 180 height 18
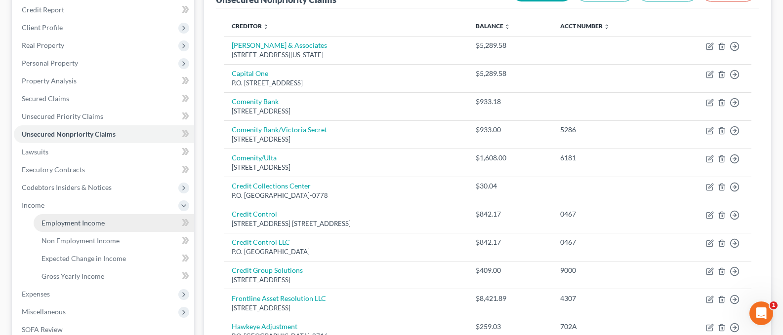
click at [65, 221] on span "Employment Income" at bounding box center [72, 223] width 63 height 8
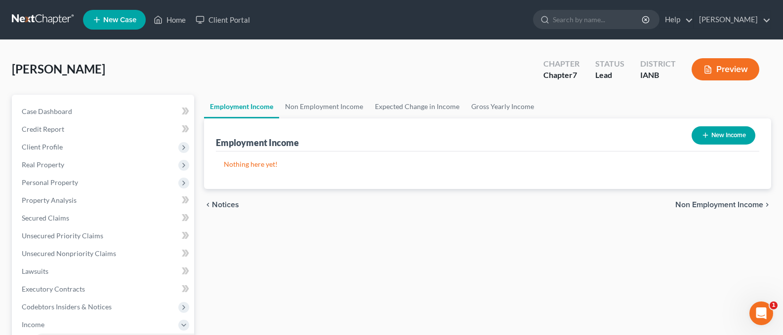
click at [725, 132] on button "New Income" at bounding box center [724, 135] width 64 height 18
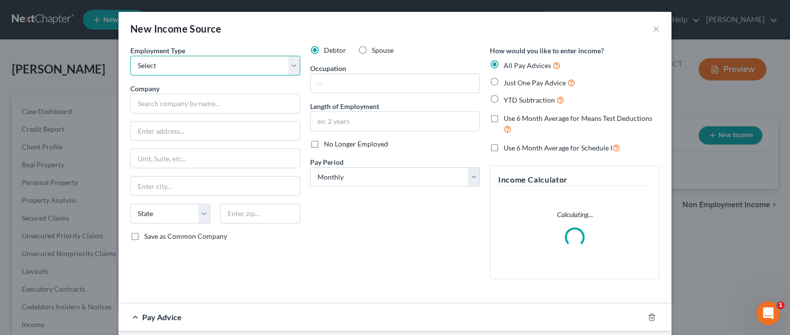
click at [164, 63] on select "Select Full or [DEMOGRAPHIC_DATA] Employment Self Employment" at bounding box center [215, 66] width 170 height 20
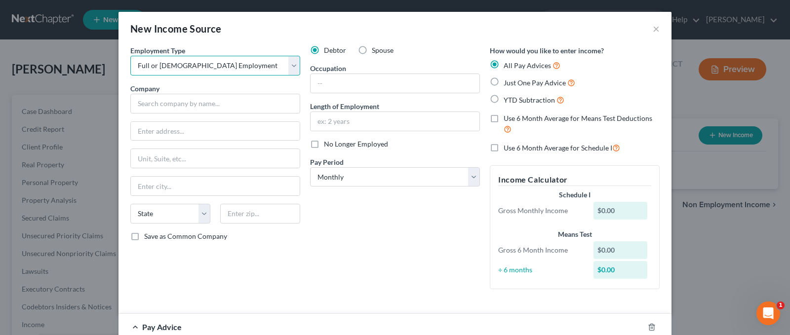
click at [130, 56] on select "Select Full or [DEMOGRAPHIC_DATA] Employment Self Employment" at bounding box center [215, 66] width 170 height 20
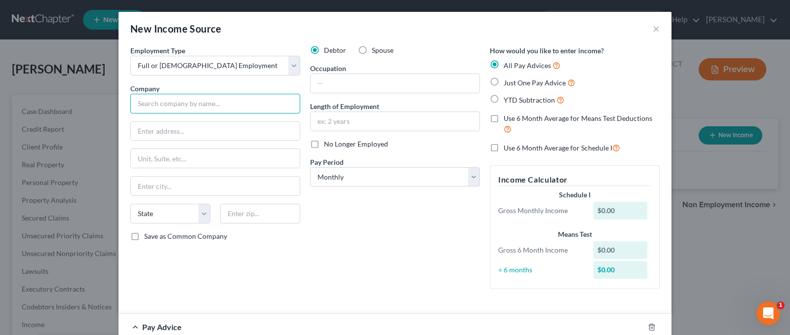
drag, startPoint x: 146, startPoint y: 106, endPoint x: 153, endPoint y: 109, distance: 7.3
click at [149, 109] on input "text" at bounding box center [215, 104] width 170 height 20
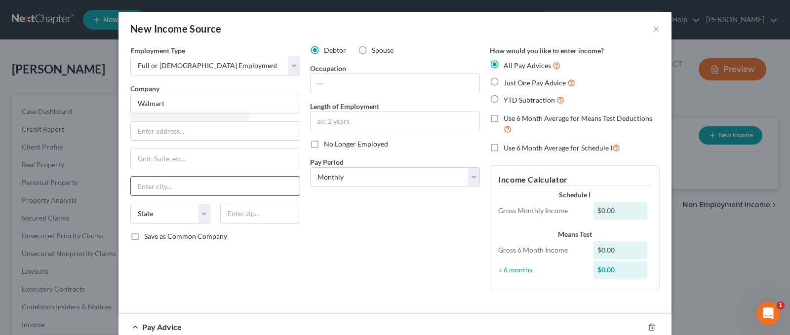
click at [153, 188] on input "text" at bounding box center [215, 186] width 169 height 19
click at [146, 214] on select "State [US_STATE] AK AR AZ CA CO CT DE DC [GEOGRAPHIC_DATA] [GEOGRAPHIC_DATA] GU…" at bounding box center [170, 214] width 80 height 20
click at [130, 204] on select "State [US_STATE] AK AR AZ CA CO CT DE DC [GEOGRAPHIC_DATA] [GEOGRAPHIC_DATA] GU…" at bounding box center [170, 214] width 80 height 20
click at [353, 84] on input "text" at bounding box center [395, 83] width 169 height 19
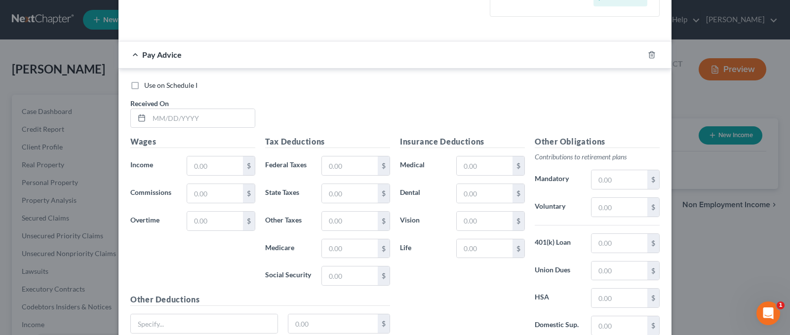
scroll to position [273, 0]
click at [152, 123] on input "text" at bounding box center [202, 118] width 106 height 19
click at [201, 164] on input "text" at bounding box center [215, 166] width 56 height 19
click at [344, 169] on input "text" at bounding box center [350, 166] width 56 height 19
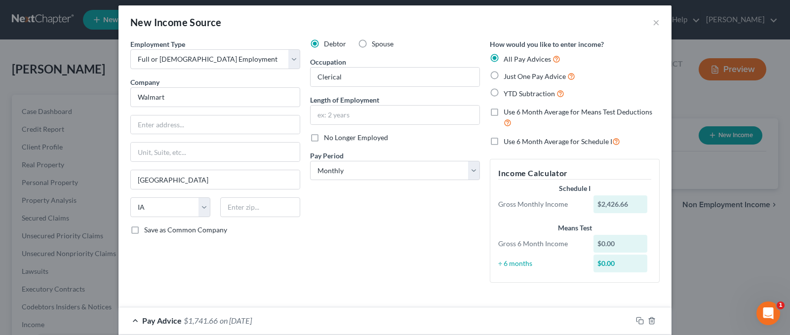
scroll to position [0, 0]
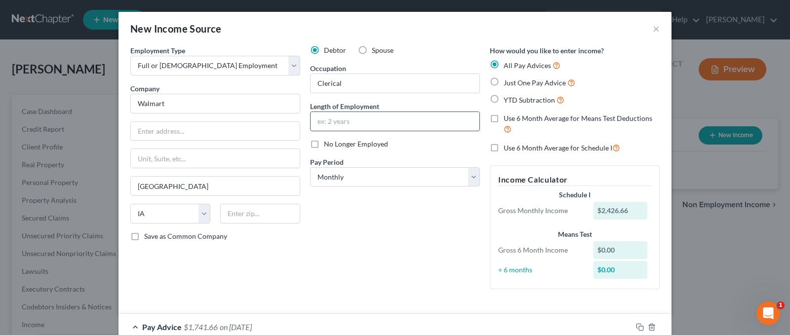
click at [327, 117] on input "text" at bounding box center [395, 121] width 169 height 19
click at [163, 130] on input "text" at bounding box center [215, 131] width 169 height 19
click at [158, 217] on select "State [US_STATE] AK AR AZ CA CO CT DE DC [GEOGRAPHIC_DATA] [GEOGRAPHIC_DATA] GU…" at bounding box center [170, 214] width 80 height 20
click at [130, 204] on select "State [US_STATE] AK AR AZ CA CO CT DE DC [GEOGRAPHIC_DATA] [GEOGRAPHIC_DATA] GU…" at bounding box center [170, 214] width 80 height 20
click at [246, 219] on input "text" at bounding box center [260, 214] width 80 height 20
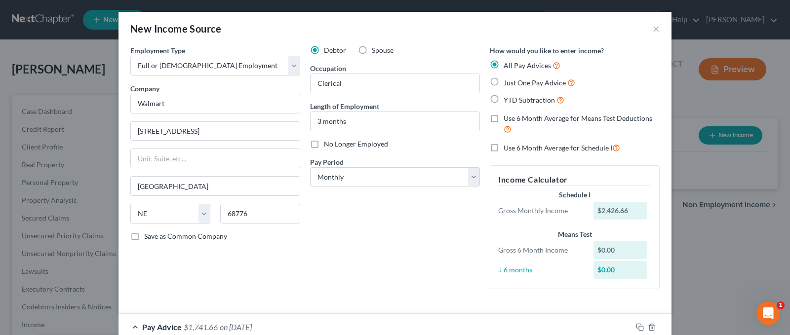
click at [365, 239] on div "Debtor Spouse Occupation Clerical Length of Employment 3 months No Longer Emplo…" at bounding box center [395, 171] width 180 height 252
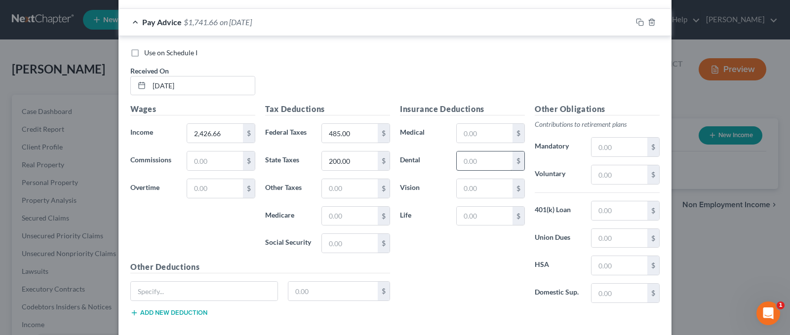
scroll to position [310, 0]
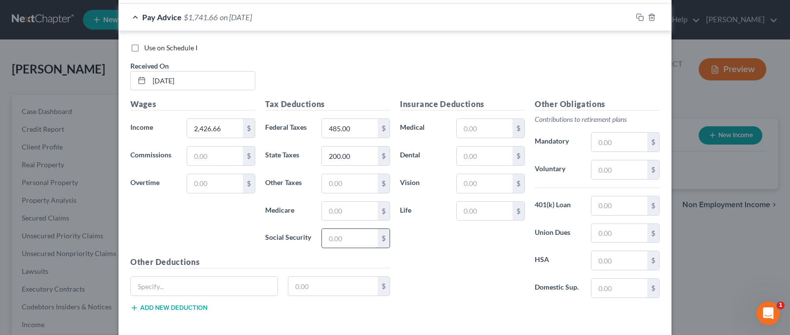
click at [330, 246] on input "text" at bounding box center [350, 238] width 56 height 19
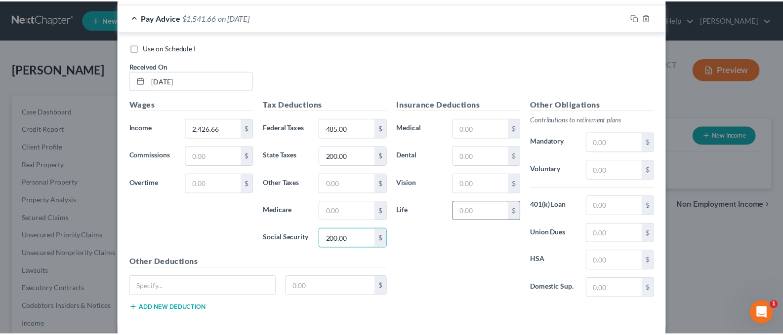
scroll to position [357, 0]
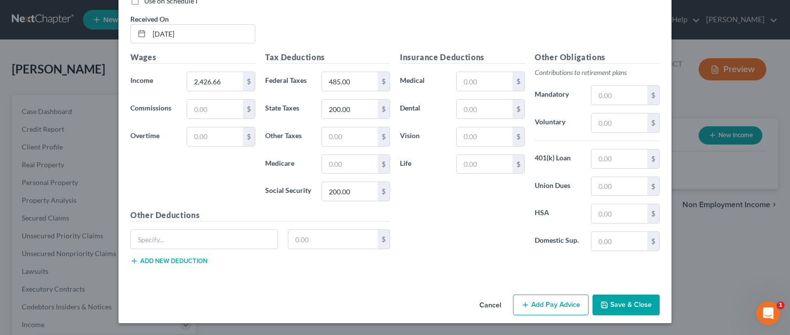
click at [618, 304] on button "Save & Close" at bounding box center [626, 305] width 67 height 21
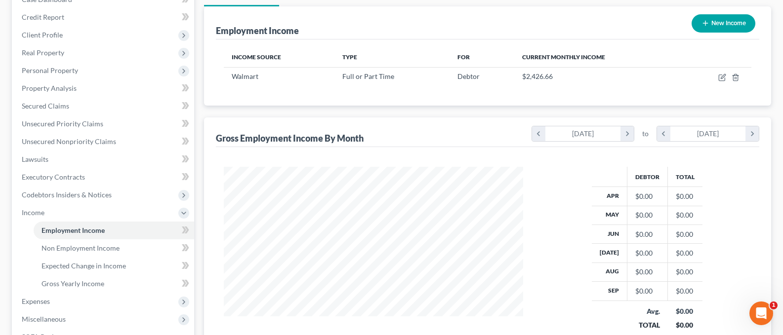
scroll to position [128, 0]
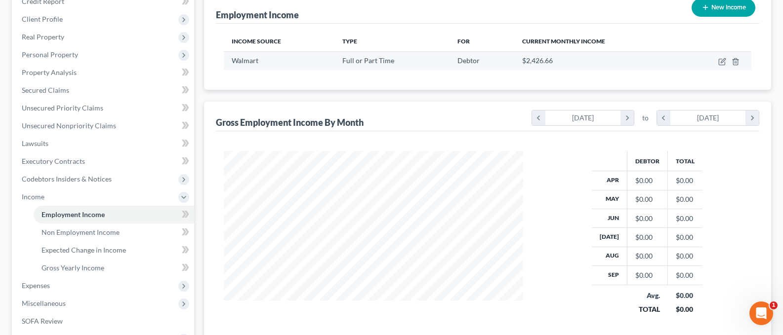
click at [590, 61] on div "$2,426.66" at bounding box center [598, 61] width 152 height 10
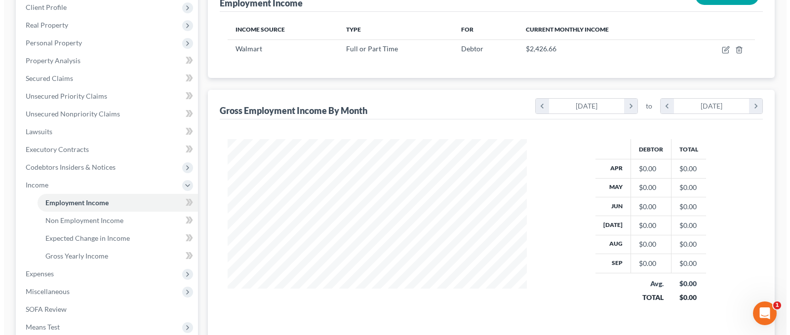
scroll to position [141, 0]
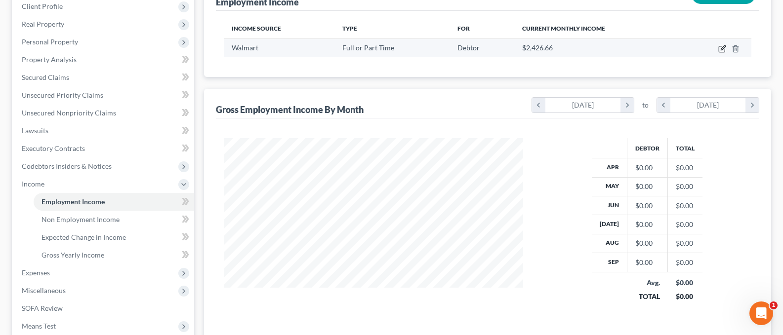
click at [719, 47] on icon "button" at bounding box center [722, 49] width 6 height 6
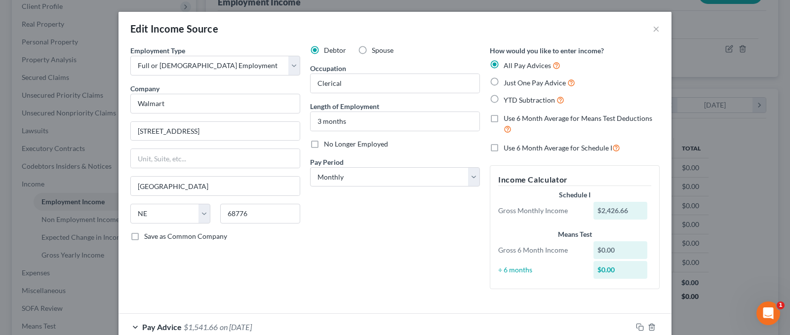
click at [504, 81] on label "Just One Pay Advice" at bounding box center [540, 82] width 72 height 11
click at [508, 81] on input "Just One Pay Advice" at bounding box center [511, 80] width 6 height 6
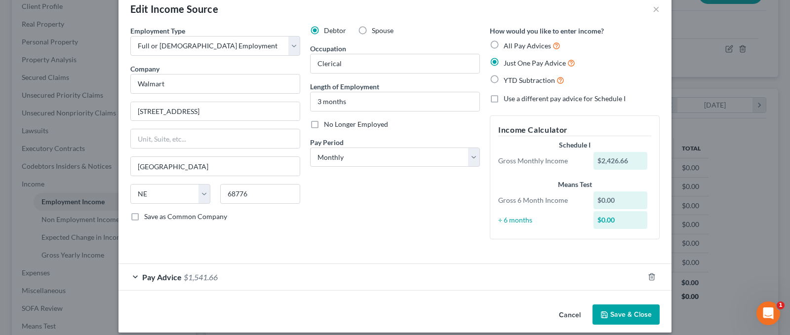
scroll to position [29, 0]
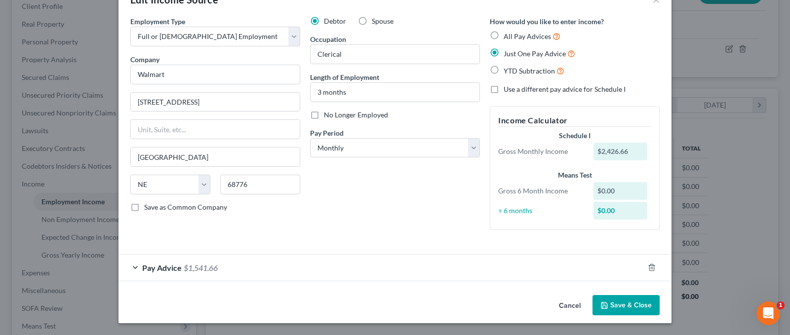
click at [613, 303] on button "Save & Close" at bounding box center [626, 305] width 67 height 21
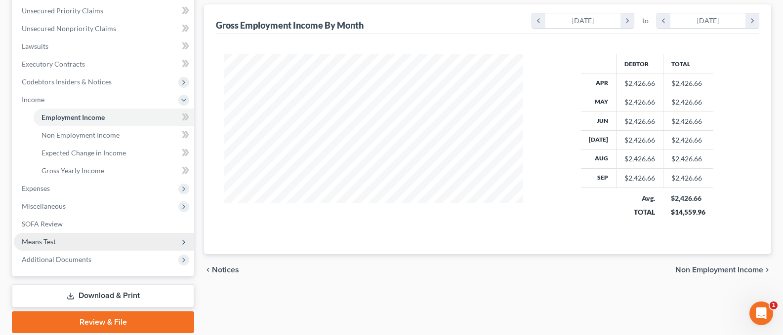
scroll to position [230, 0]
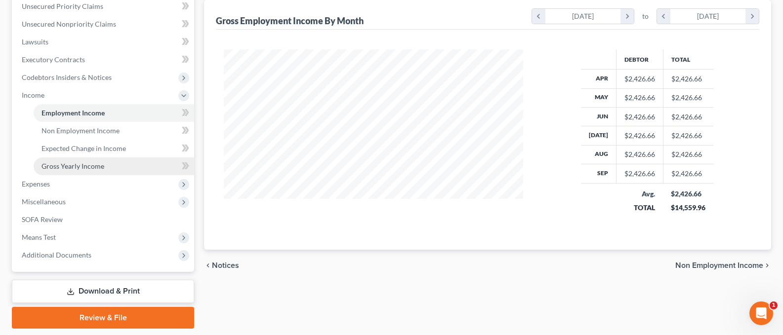
click at [85, 166] on span "Gross Yearly Income" at bounding box center [72, 166] width 63 height 8
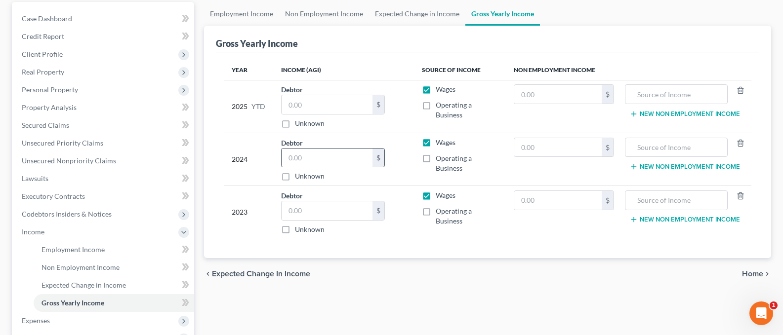
scroll to position [165, 0]
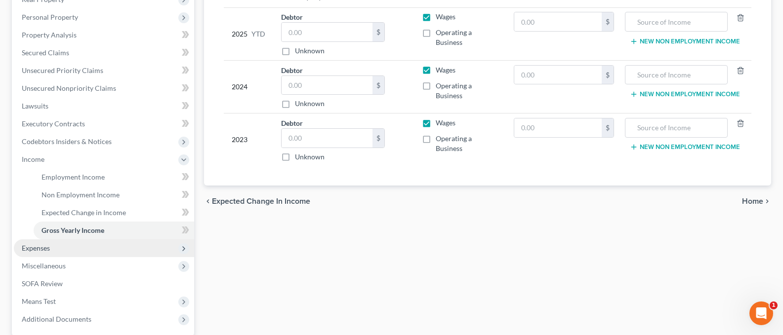
click at [41, 247] on span "Expenses" at bounding box center [36, 248] width 28 height 8
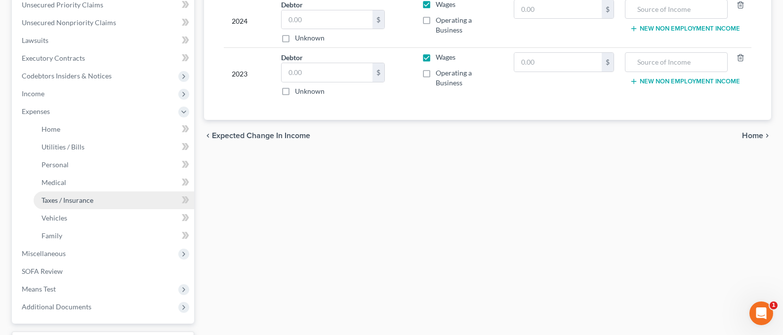
scroll to position [237, 0]
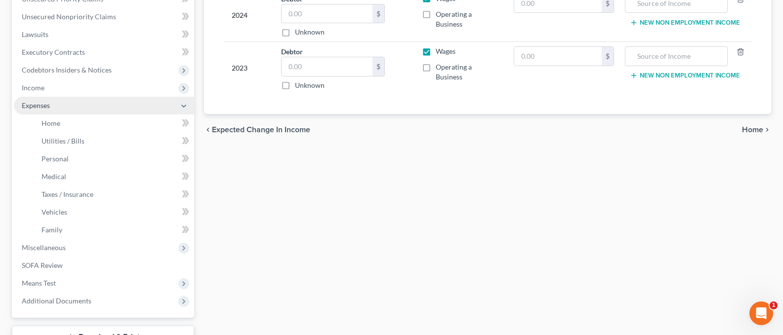
click at [37, 102] on span "Expenses" at bounding box center [36, 105] width 28 height 8
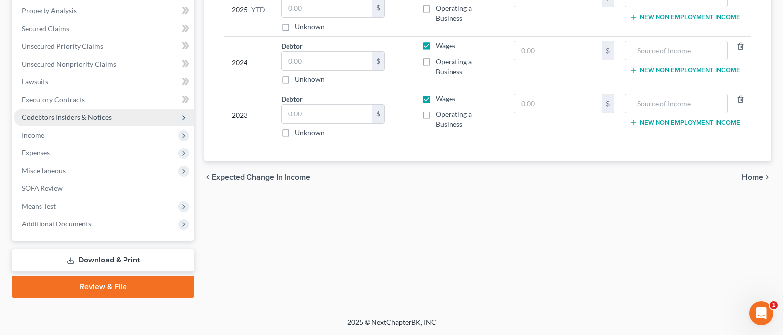
scroll to position [190, 0]
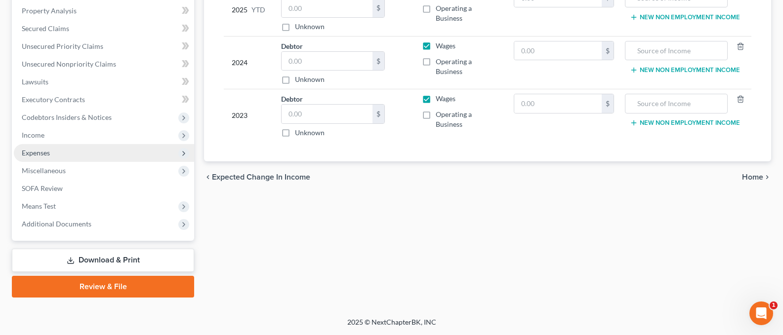
click at [45, 152] on span "Expenses" at bounding box center [36, 153] width 28 height 8
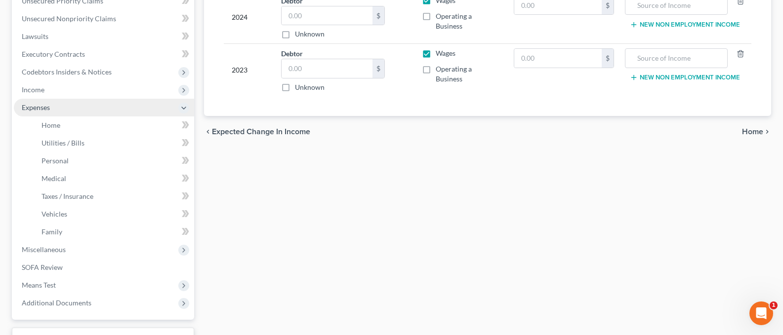
scroll to position [237, 0]
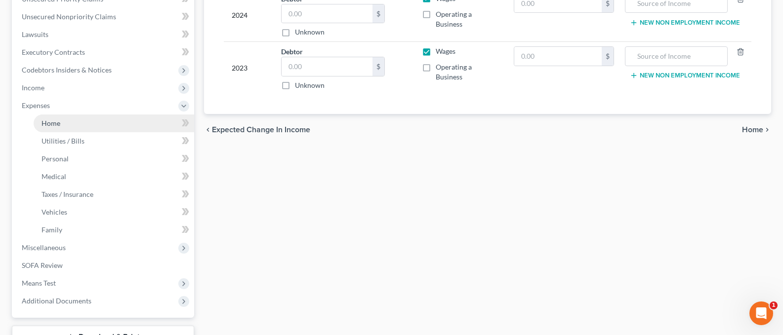
click at [53, 123] on span "Home" at bounding box center [50, 123] width 19 height 8
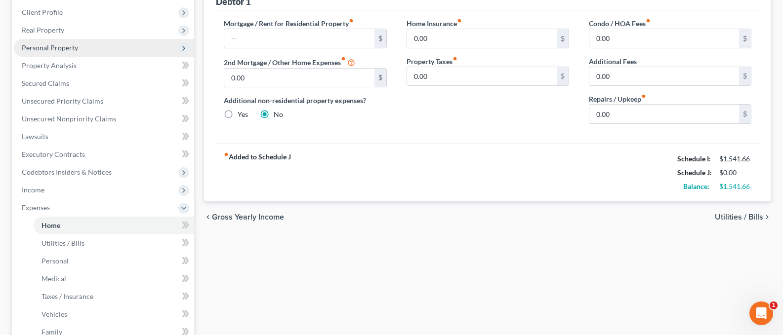
scroll to position [151, 0]
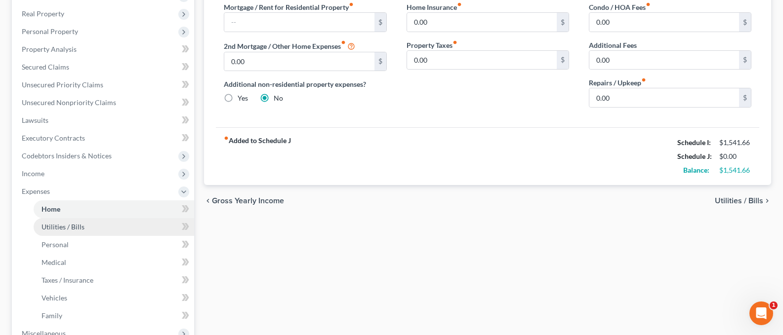
click at [61, 229] on span "Utilities / Bills" at bounding box center [62, 227] width 43 height 8
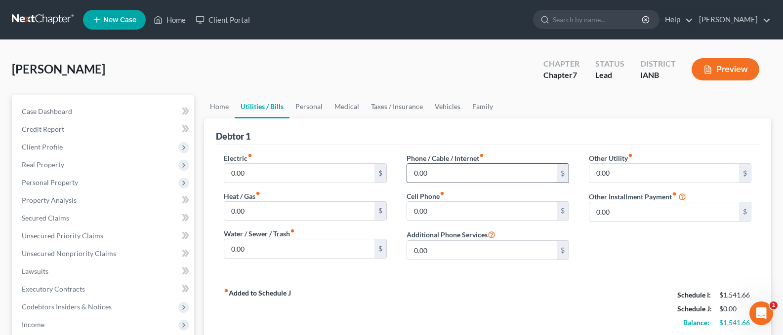
click at [441, 176] on input "0.00" at bounding box center [482, 173] width 150 height 19
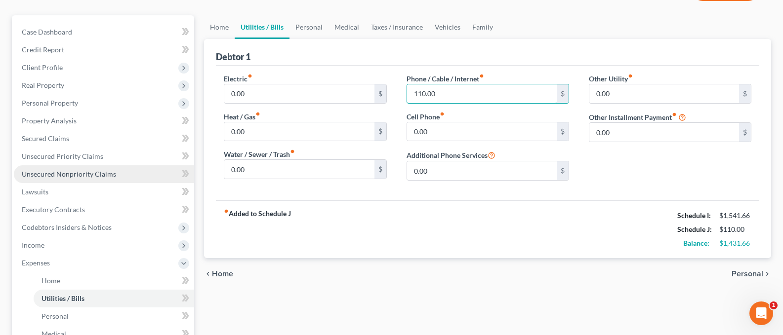
scroll to position [113, 0]
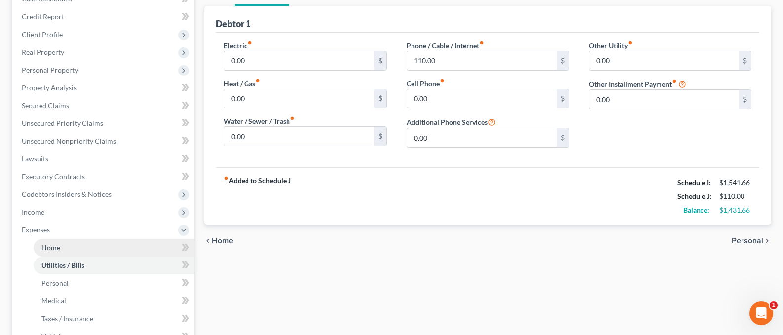
click at [56, 244] on span "Home" at bounding box center [50, 248] width 19 height 8
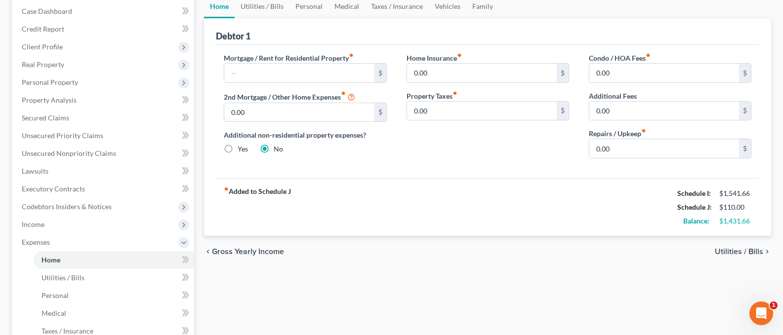
scroll to position [111, 0]
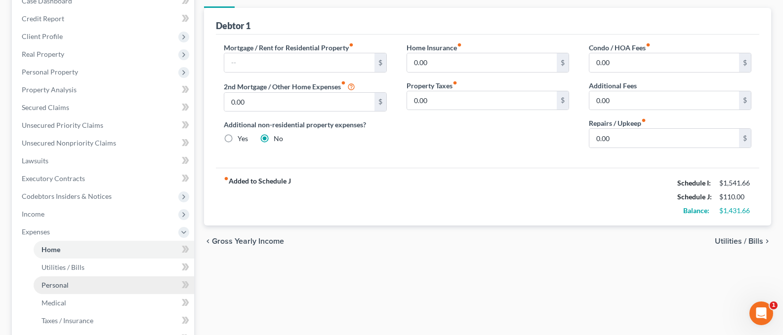
click at [63, 283] on span "Personal" at bounding box center [54, 285] width 27 height 8
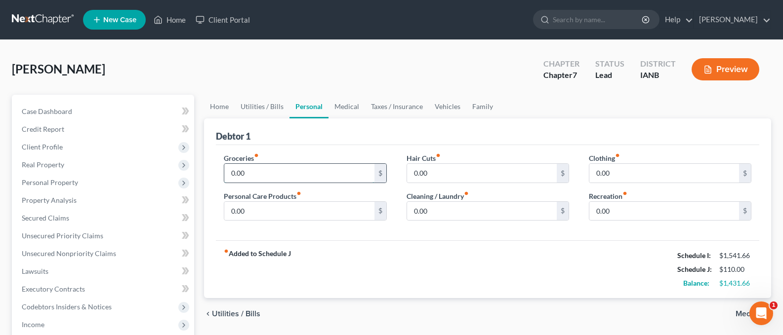
click at [272, 165] on input "0.00" at bounding box center [299, 173] width 150 height 19
click at [454, 217] on input "0.00" at bounding box center [482, 211] width 150 height 19
click at [247, 212] on input "0.00" at bounding box center [299, 211] width 150 height 19
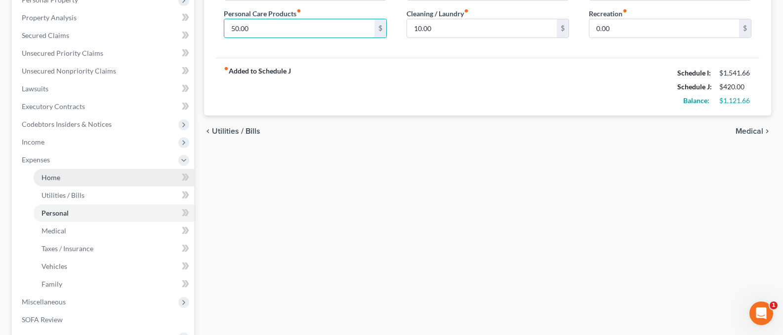
scroll to position [185, 0]
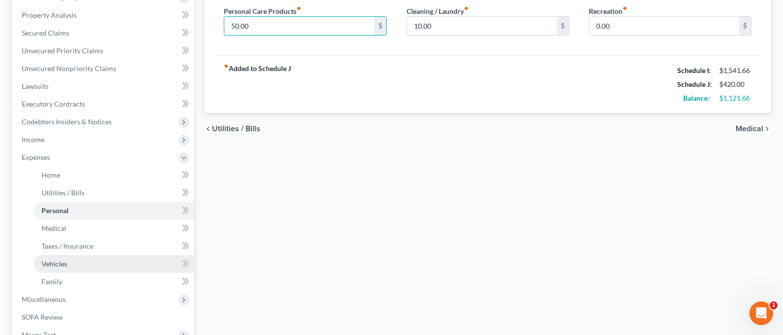
click at [57, 264] on span "Vehicles" at bounding box center [54, 264] width 26 height 8
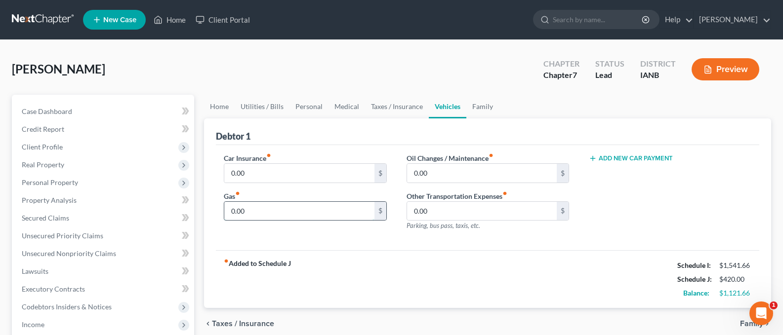
click at [256, 213] on input "0.00" at bounding box center [299, 211] width 150 height 19
click at [250, 172] on input "0.00" at bounding box center [299, 173] width 150 height 19
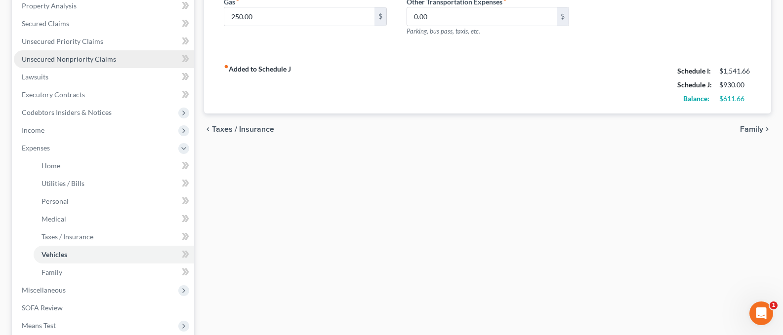
scroll to position [204, 0]
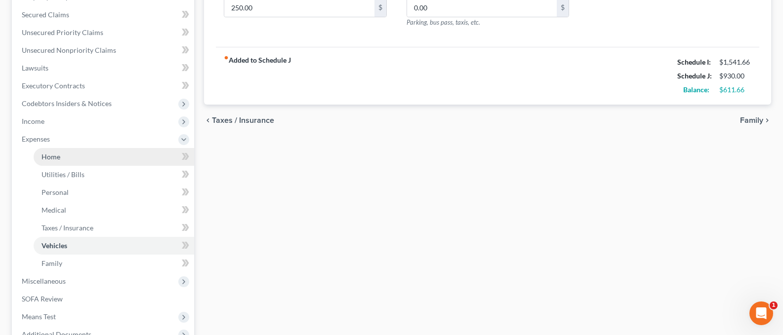
click at [58, 155] on span "Home" at bounding box center [50, 157] width 19 height 8
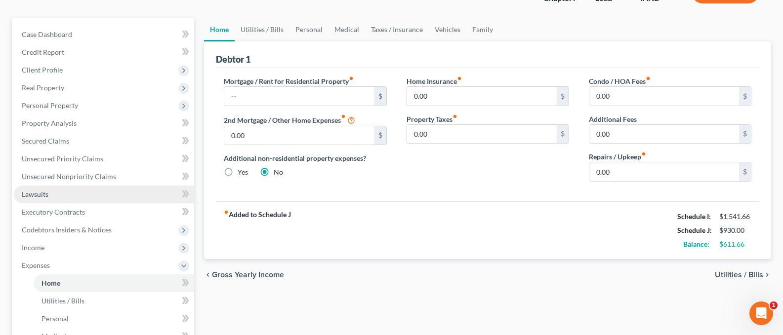
scroll to position [81, 0]
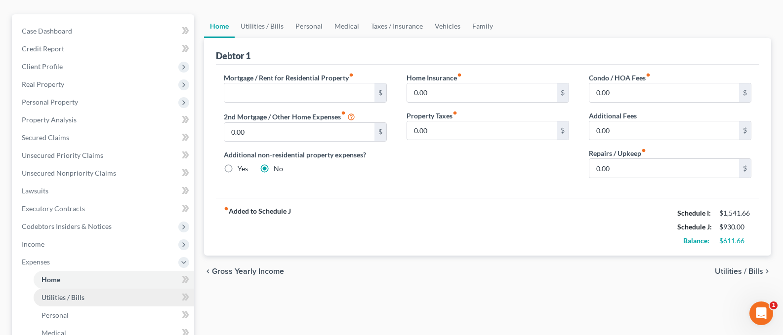
click at [58, 295] on span "Utilities / Bills" at bounding box center [62, 297] width 43 height 8
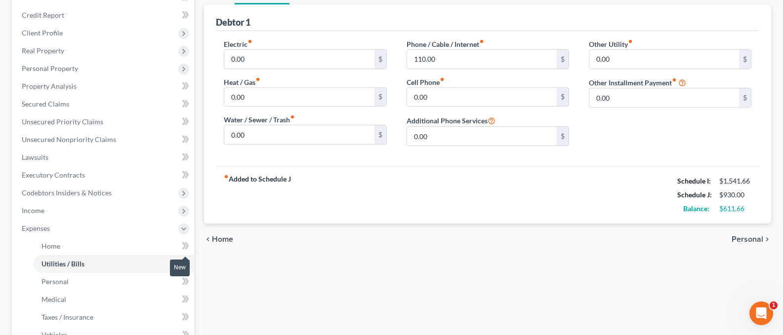
scroll to position [118, 0]
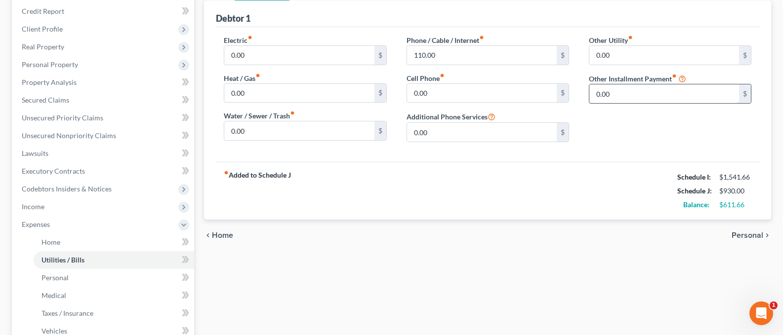
click at [637, 90] on input "0.00" at bounding box center [664, 93] width 150 height 19
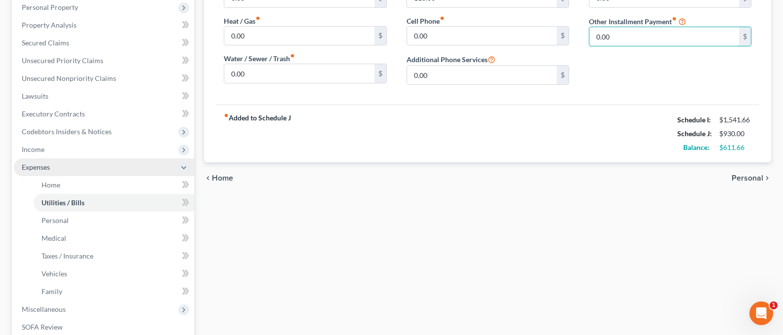
scroll to position [178, 0]
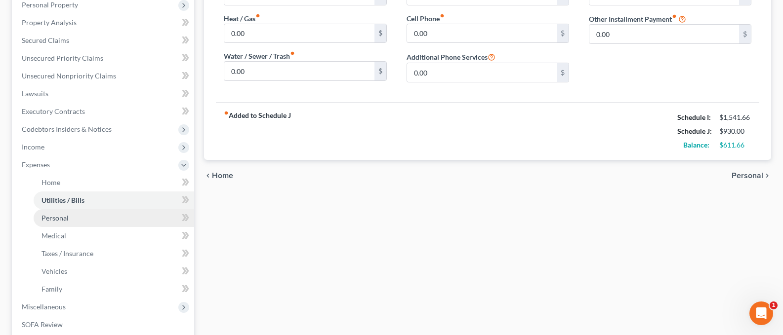
click at [59, 218] on span "Personal" at bounding box center [54, 218] width 27 height 8
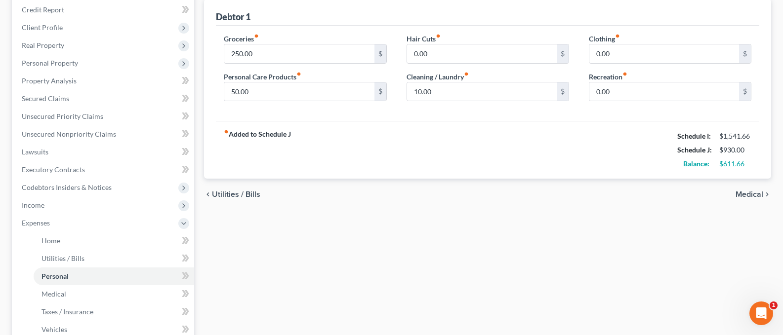
scroll to position [144, 0]
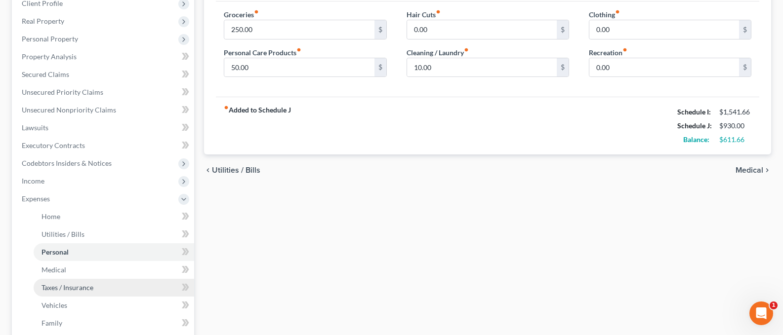
click at [70, 288] on span "Taxes / Insurance" at bounding box center [67, 288] width 52 height 8
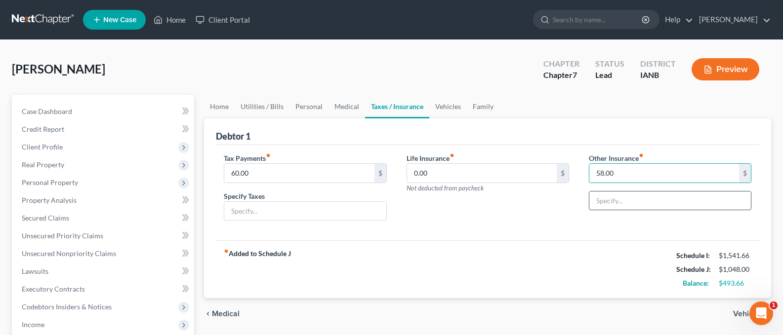
click at [615, 203] on input "text" at bounding box center [670, 201] width 162 height 19
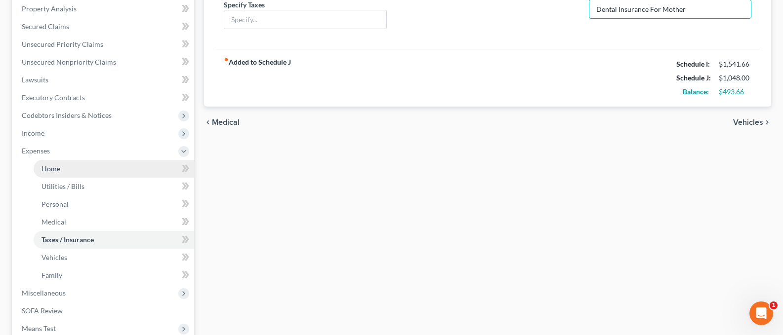
scroll to position [177, 0]
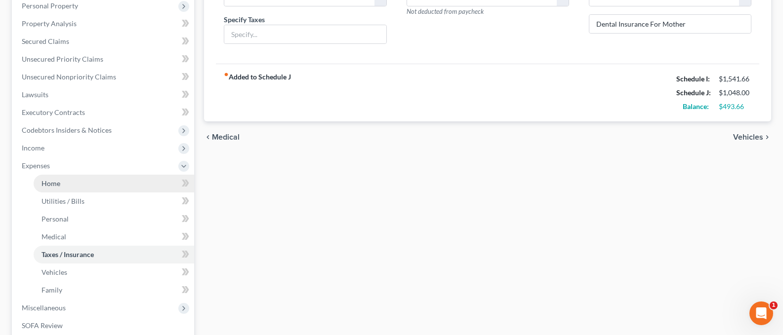
click at [56, 184] on span "Home" at bounding box center [50, 183] width 19 height 8
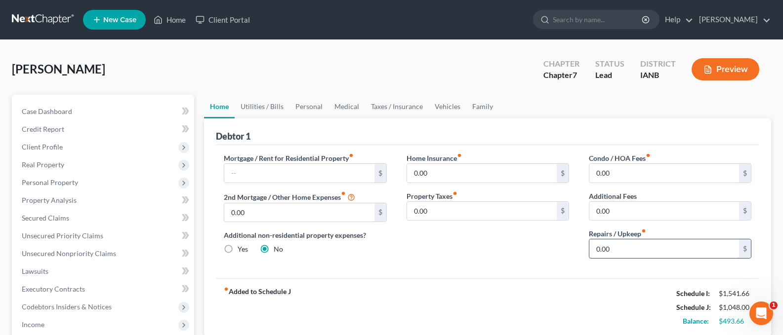
click at [612, 251] on input "0.00" at bounding box center [664, 249] width 150 height 19
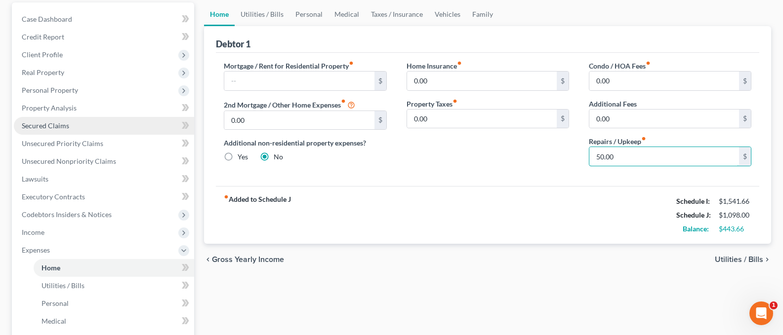
scroll to position [100, 0]
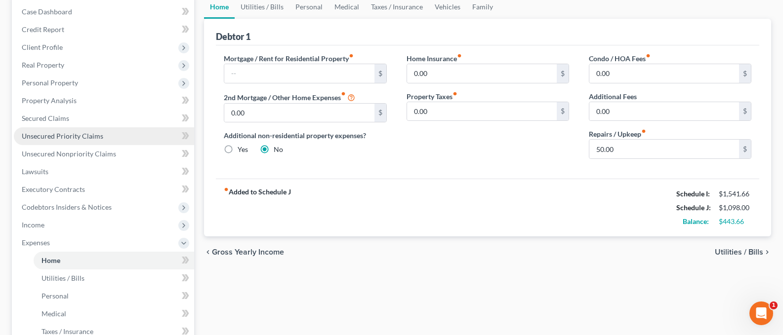
click at [48, 135] on span "Unsecured Priority Claims" at bounding box center [63, 136] width 82 height 8
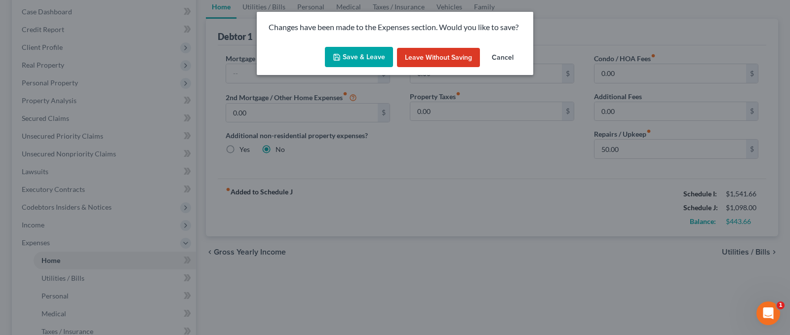
click at [365, 54] on button "Save & Leave" at bounding box center [359, 57] width 68 height 21
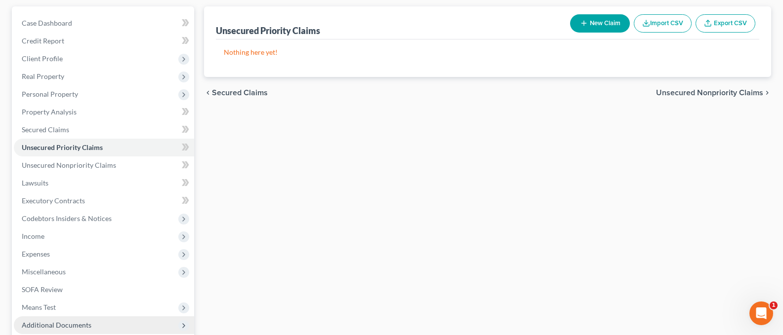
scroll to position [190, 0]
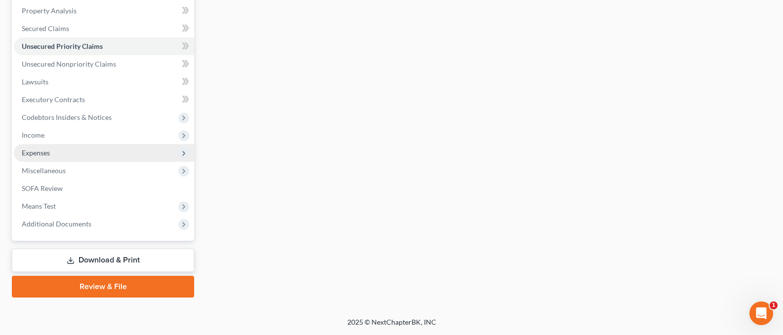
click at [51, 150] on span "Expenses" at bounding box center [104, 153] width 180 height 18
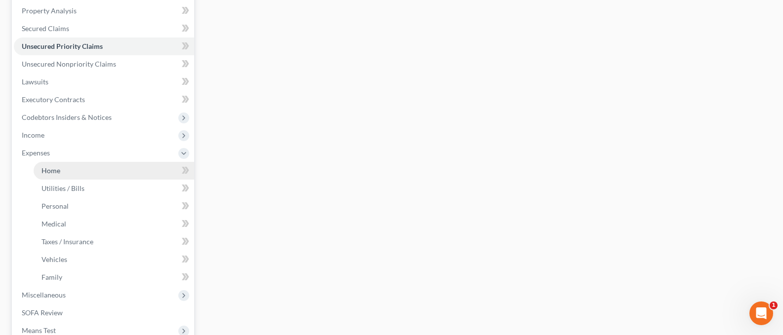
click at [62, 168] on link "Home" at bounding box center [114, 171] width 161 height 18
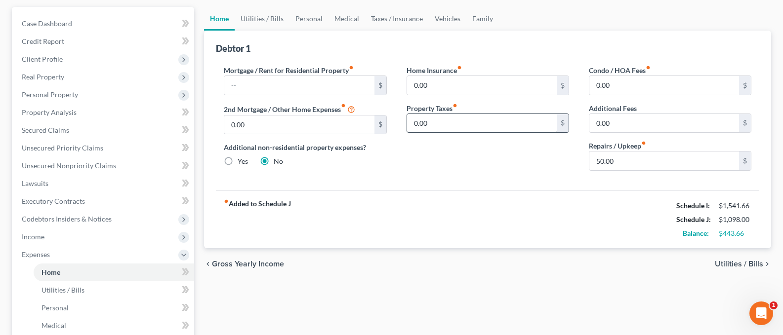
scroll to position [99, 0]
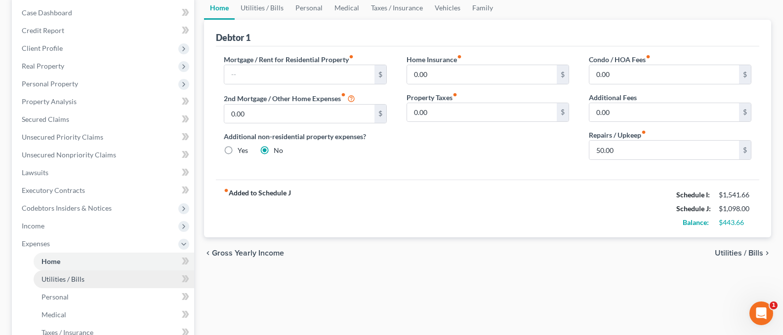
click at [59, 281] on span "Utilities / Bills" at bounding box center [62, 279] width 43 height 8
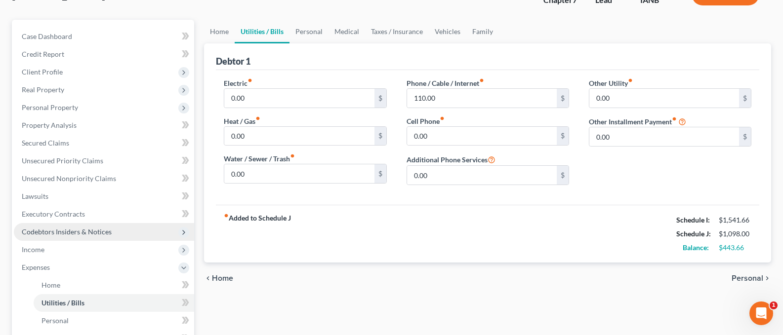
scroll to position [80, 0]
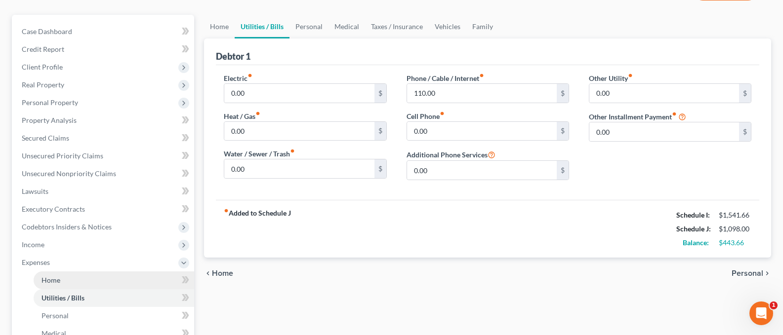
click at [49, 278] on span "Home" at bounding box center [50, 280] width 19 height 8
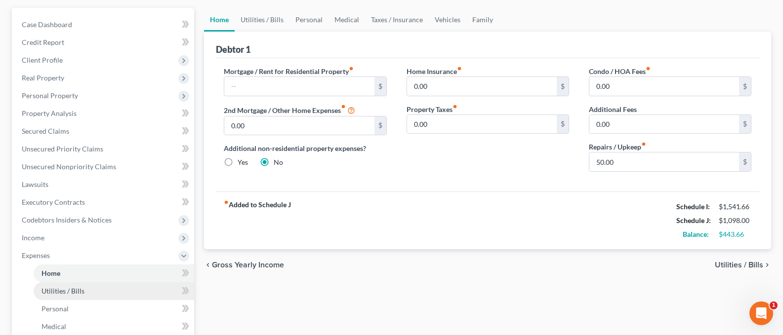
scroll to position [92, 0]
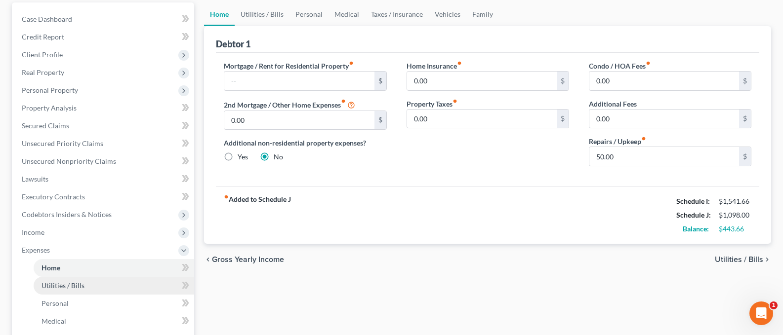
click at [65, 287] on span "Utilities / Bills" at bounding box center [62, 286] width 43 height 8
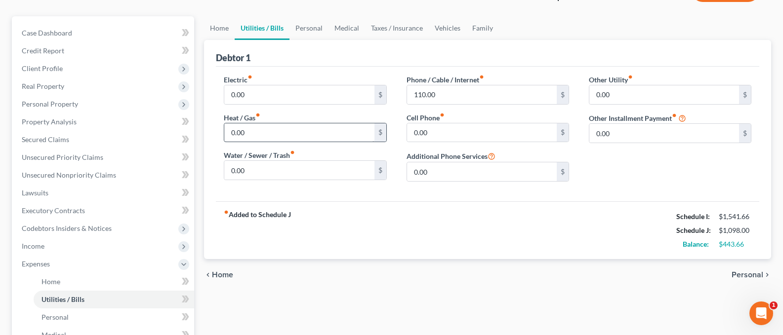
scroll to position [83, 0]
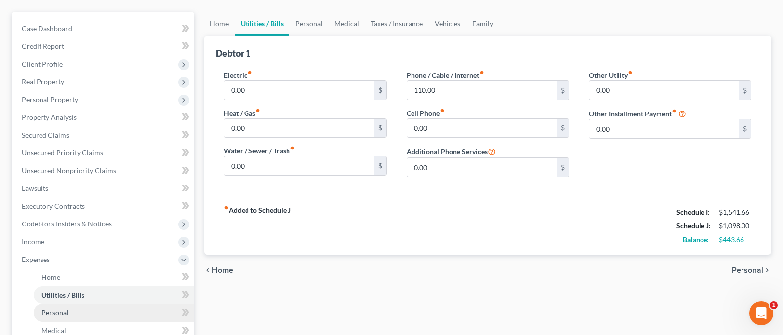
click at [55, 310] on span "Personal" at bounding box center [54, 313] width 27 height 8
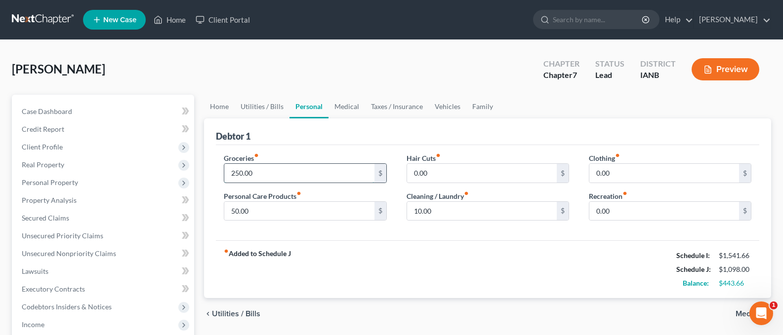
click at [260, 173] on input "250.00" at bounding box center [299, 173] width 150 height 19
click at [632, 213] on input "0.00" at bounding box center [664, 211] width 150 height 19
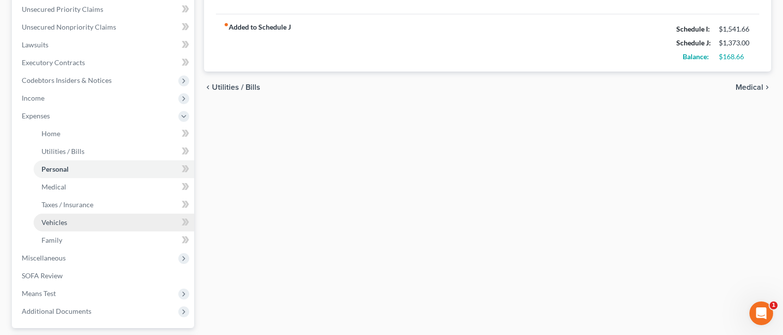
scroll to position [236, 0]
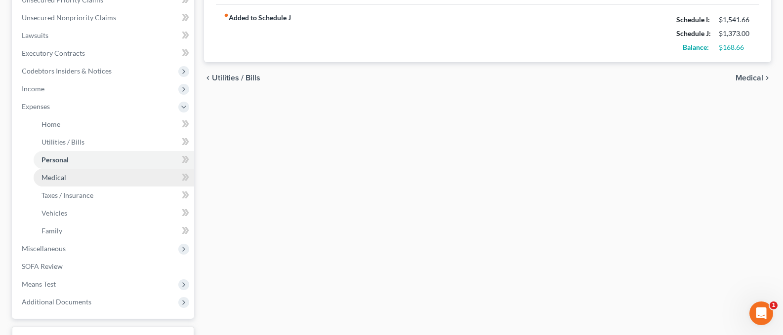
click at [59, 175] on span "Medical" at bounding box center [53, 177] width 25 height 8
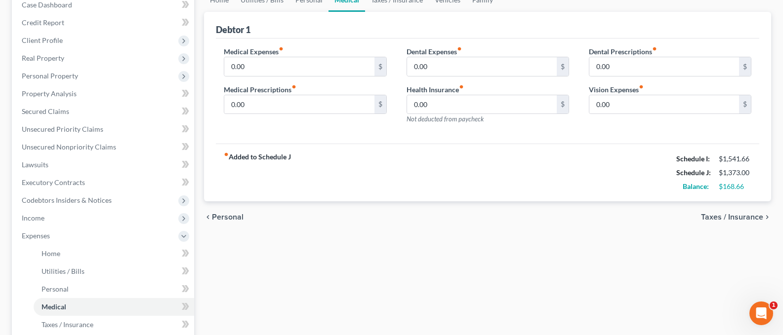
scroll to position [118, 0]
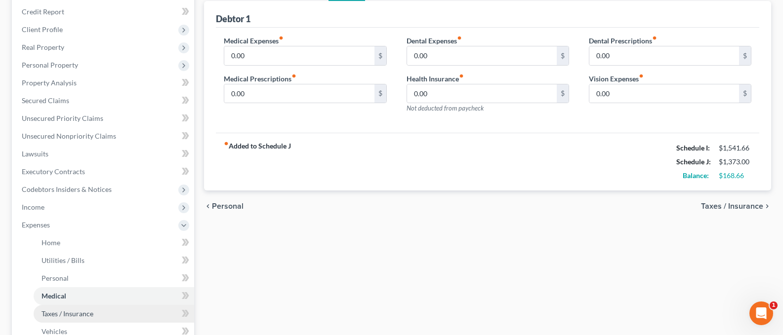
click at [76, 312] on span "Taxes / Insurance" at bounding box center [67, 314] width 52 height 8
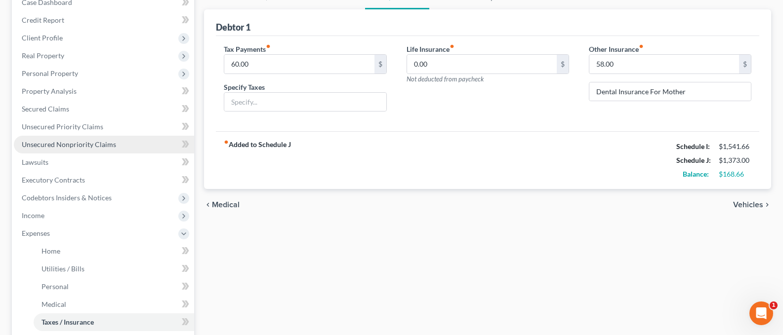
scroll to position [110, 0]
click at [70, 321] on span "Taxes / Insurance" at bounding box center [67, 322] width 52 height 8
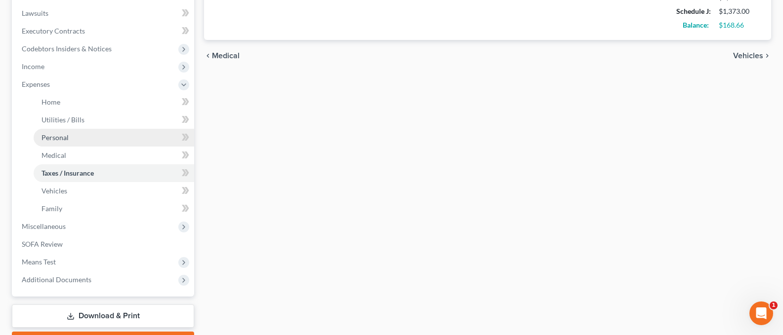
scroll to position [287, 0]
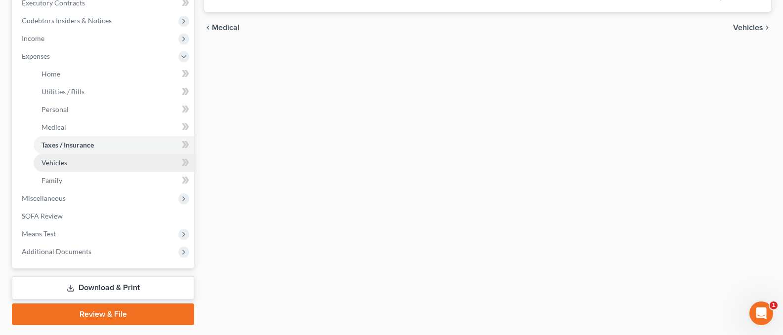
click at [60, 162] on span "Vehicles" at bounding box center [54, 163] width 26 height 8
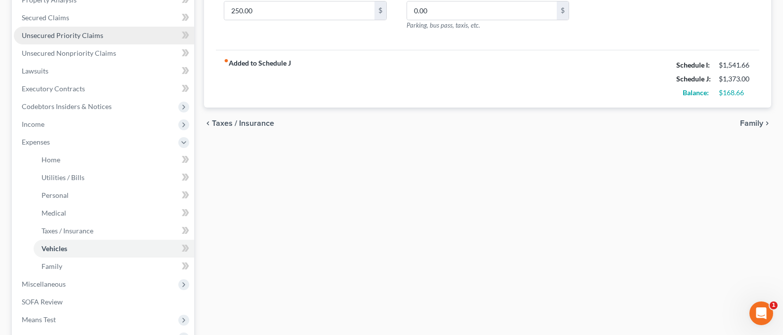
scroll to position [210, 0]
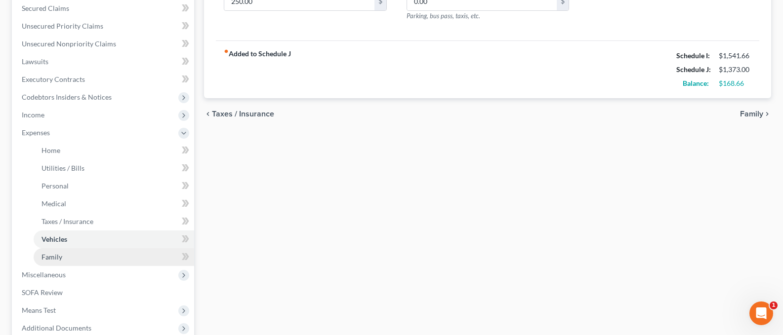
click at [58, 255] on span "Family" at bounding box center [51, 257] width 21 height 8
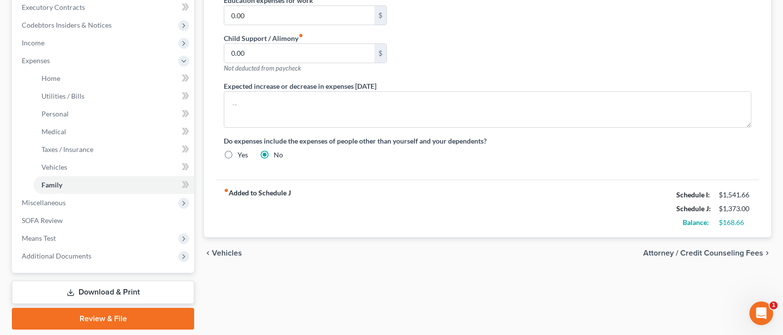
scroll to position [304, 0]
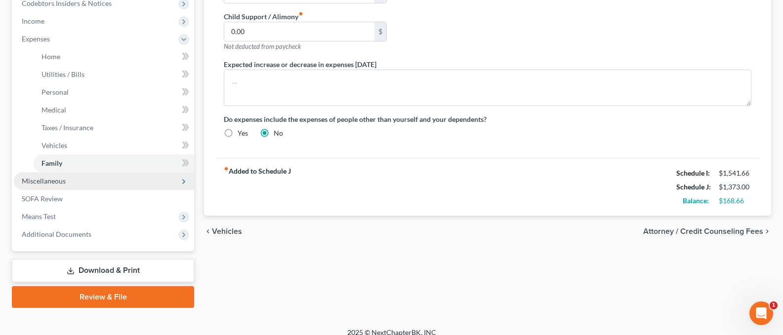
click at [47, 181] on span "Miscellaneous" at bounding box center [44, 181] width 44 height 8
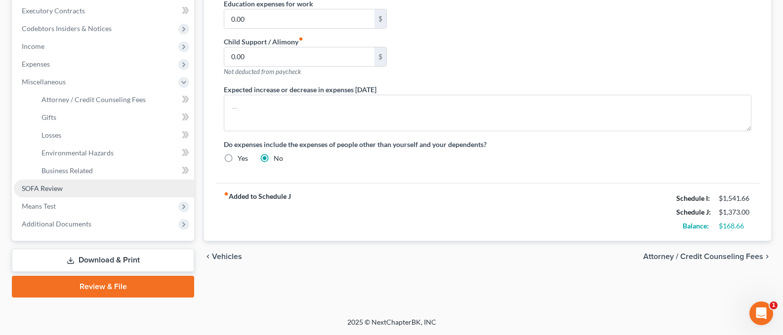
scroll to position [279, 0]
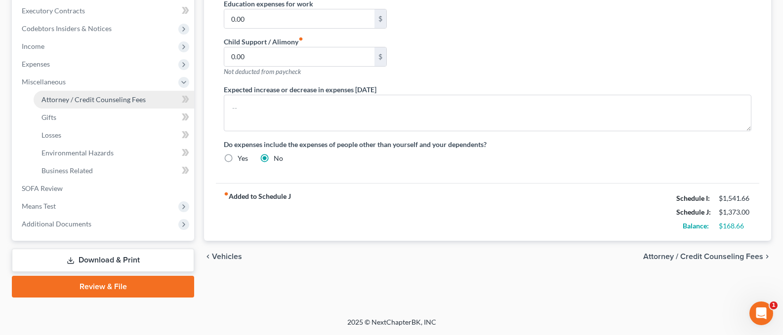
click at [59, 97] on span "Attorney / Credit Counseling Fees" at bounding box center [93, 99] width 104 height 8
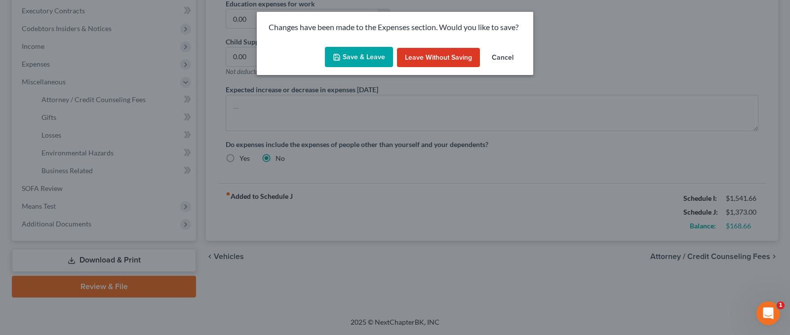
click at [373, 55] on button "Save & Leave" at bounding box center [359, 57] width 68 height 21
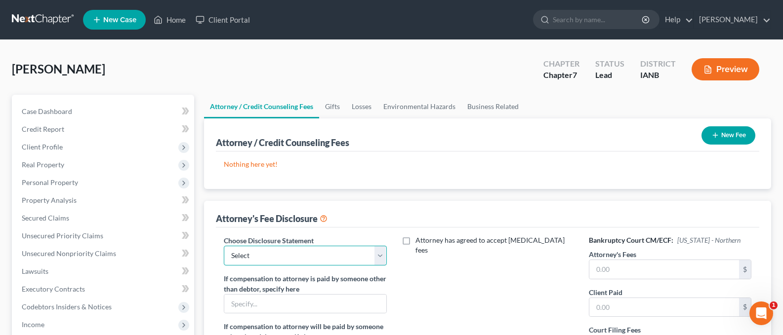
click at [270, 257] on select "Select Attorney At Law" at bounding box center [305, 256] width 163 height 20
click at [224, 246] on select "Select Attorney At Law" at bounding box center [305, 256] width 163 height 20
click at [623, 272] on input "text" at bounding box center [664, 269] width 150 height 19
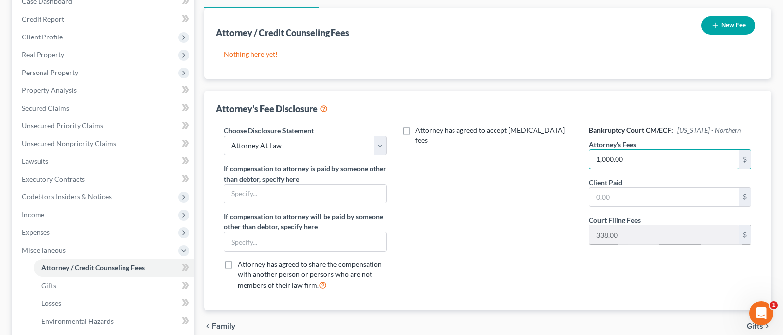
scroll to position [111, 0]
click at [618, 203] on input "text" at bounding box center [664, 197] width 150 height 19
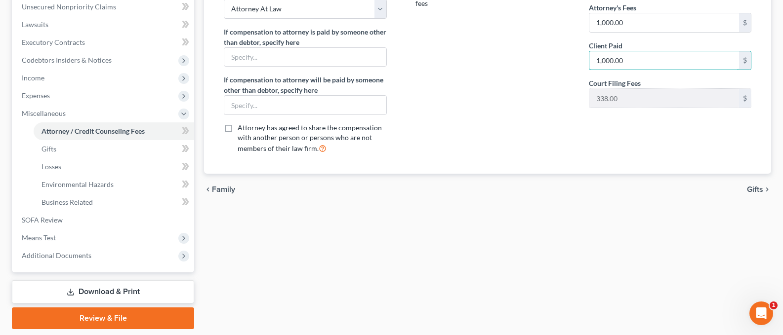
scroll to position [244, 0]
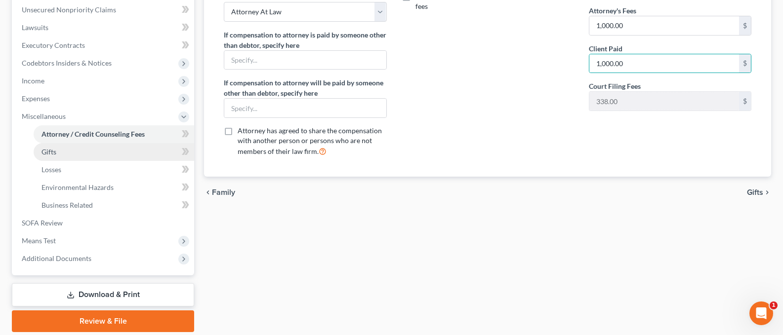
click at [53, 152] on span "Gifts" at bounding box center [48, 152] width 15 height 8
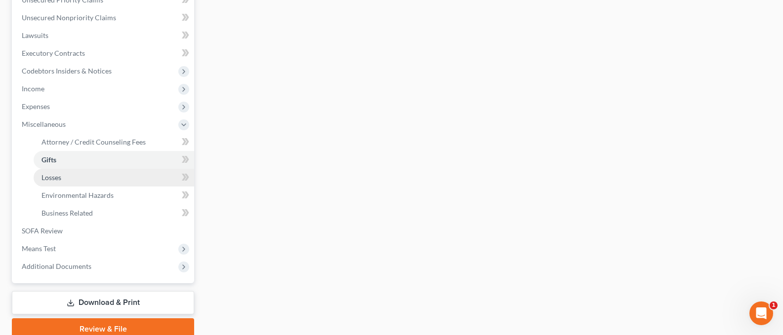
scroll to position [279, 0]
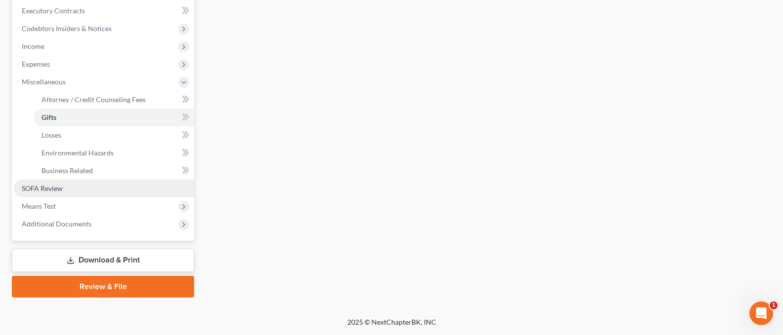
click at [52, 184] on span "SOFA Review" at bounding box center [42, 188] width 41 height 8
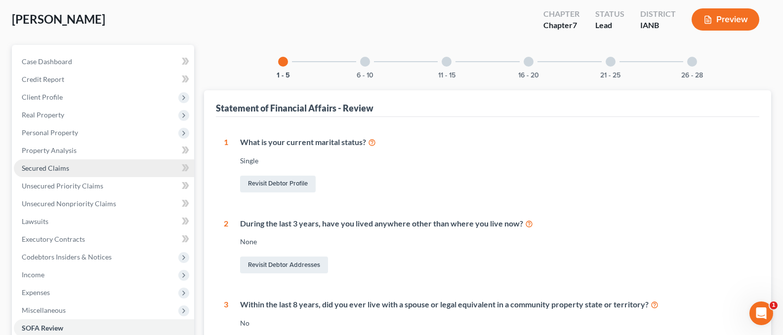
scroll to position [177, 0]
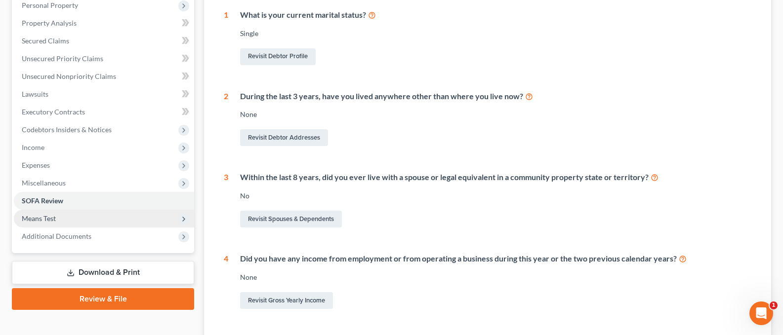
click at [57, 220] on span "Means Test" at bounding box center [104, 219] width 180 height 18
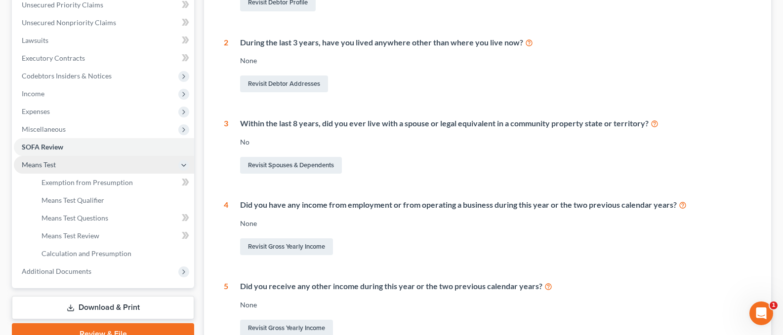
scroll to position [241, 0]
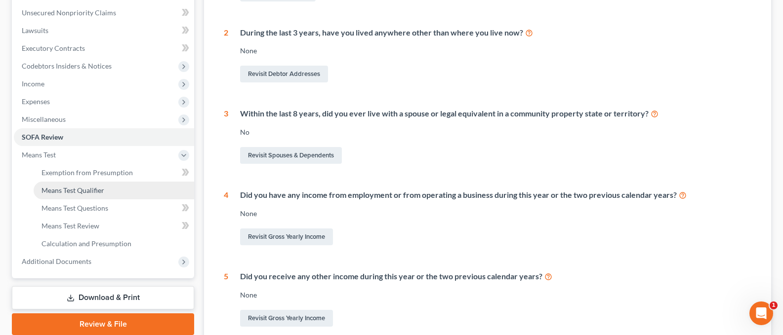
click at [81, 188] on span "Means Test Qualifier" at bounding box center [72, 190] width 63 height 8
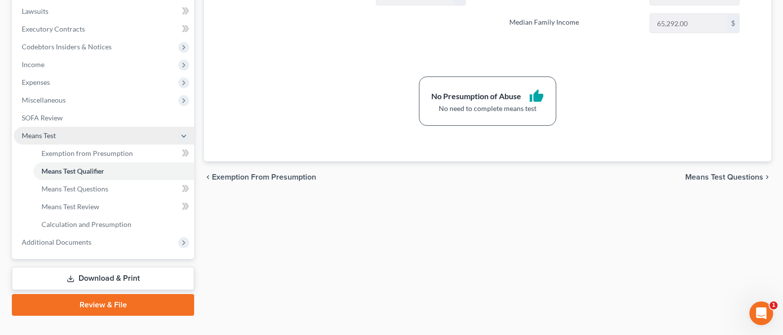
scroll to position [279, 0]
